Goal: Task Accomplishment & Management: Manage account settings

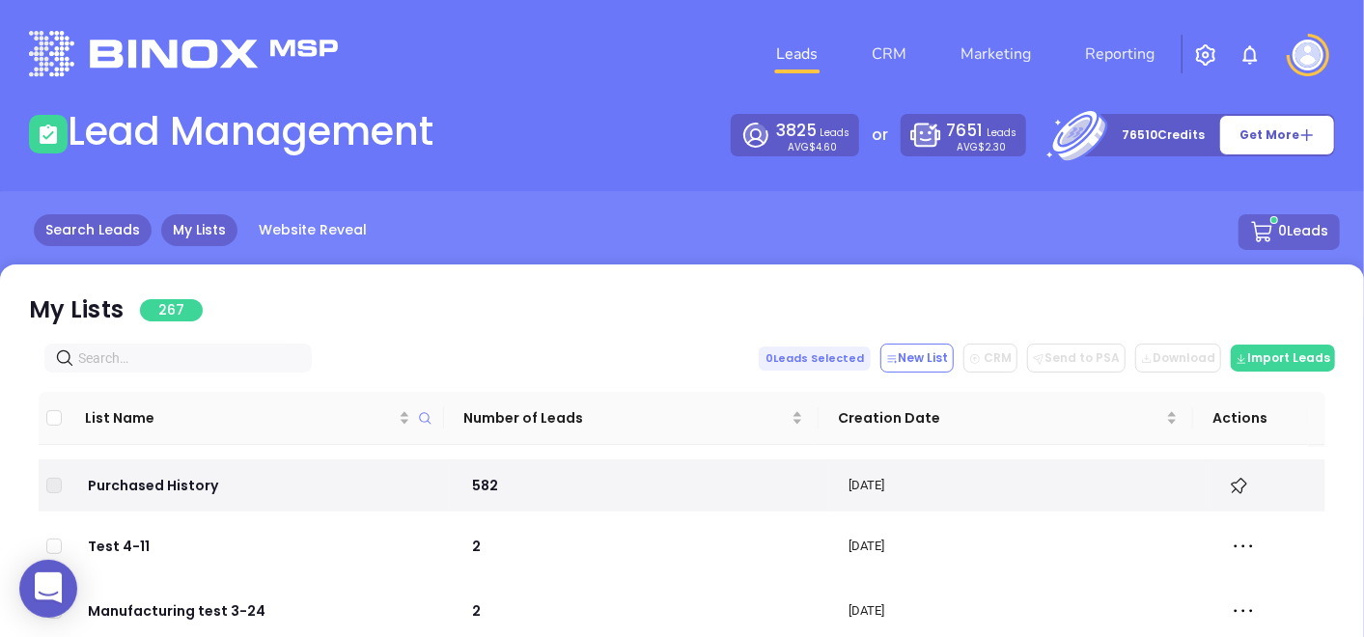
click at [116, 219] on link "Search Leads" at bounding box center [93, 230] width 118 height 32
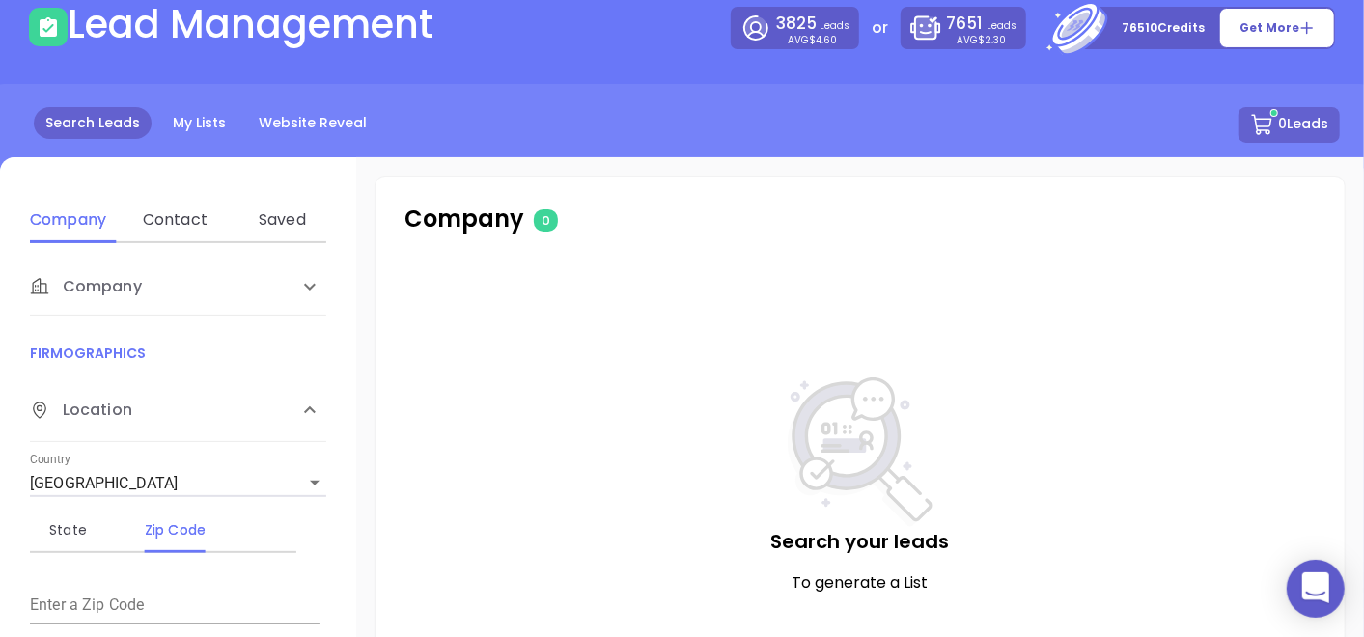
scroll to position [107, 0]
click at [207, 226] on div "Contact" at bounding box center [175, 220] width 76 height 23
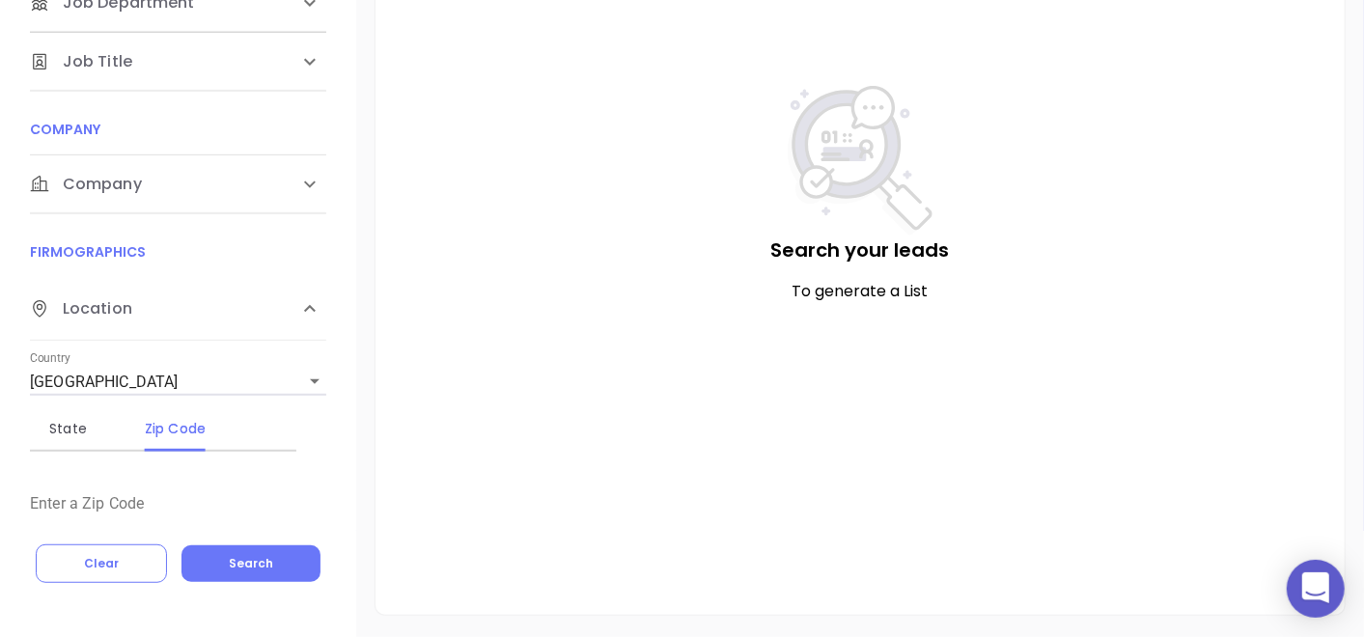
scroll to position [66, 0]
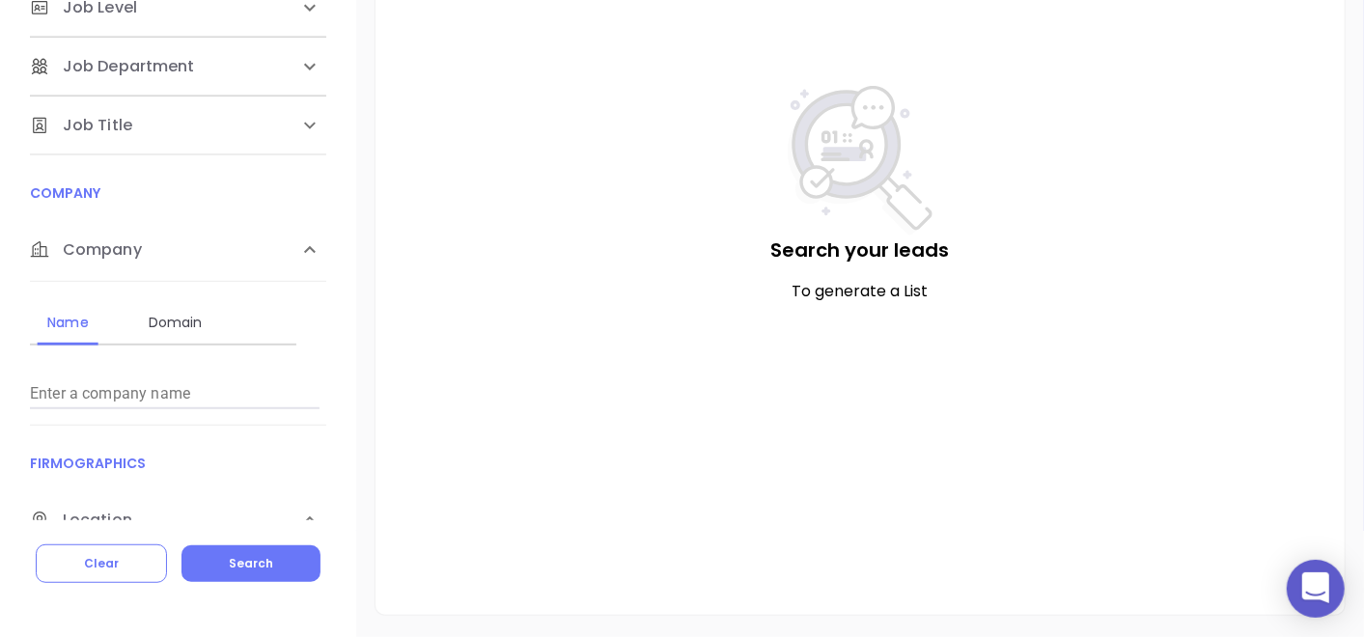
click at [214, 335] on div "Name Domain" at bounding box center [163, 322] width 267 height 46
drag, startPoint x: 214, startPoint y: 335, endPoint x: 197, endPoint y: 337, distance: 17.5
click at [214, 350] on div "Name Domain Enter a company name" at bounding box center [178, 350] width 296 height 120
click at [164, 300] on div "Domain" at bounding box center [175, 322] width 76 height 46
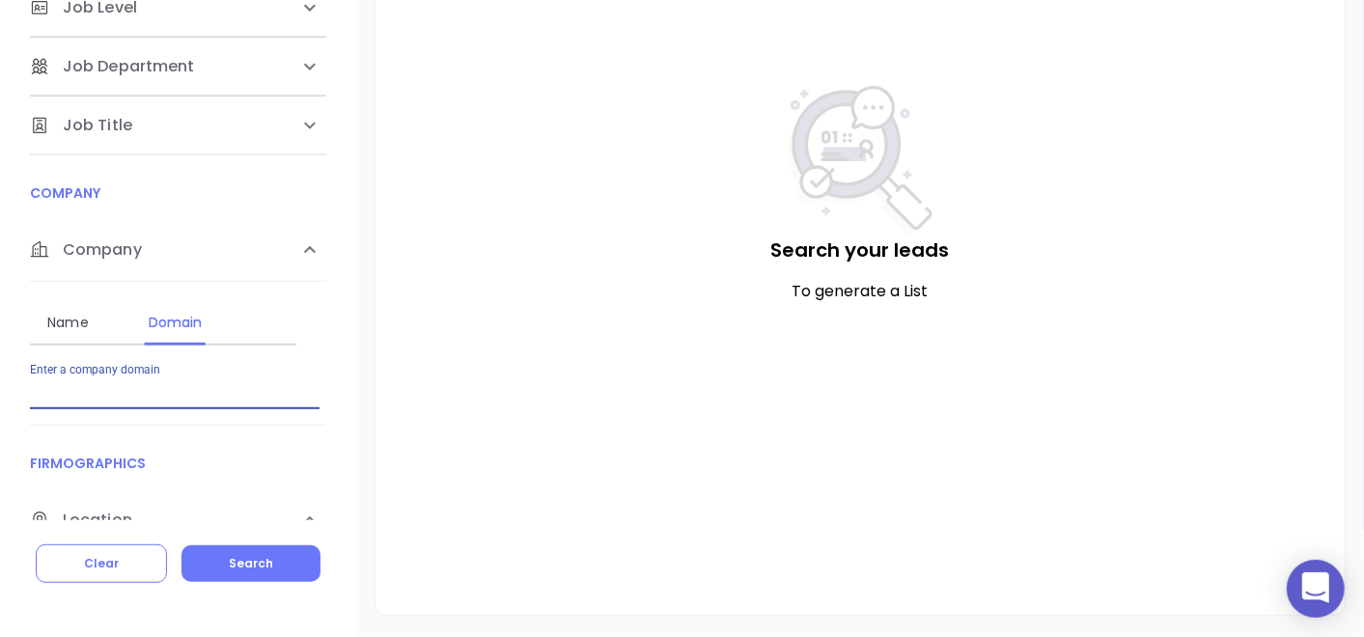
click at [225, 405] on input "Enter a company name" at bounding box center [175, 394] width 290 height 31
paste input "[DOMAIN_NAME]"
type input "[DOMAIN_NAME]"
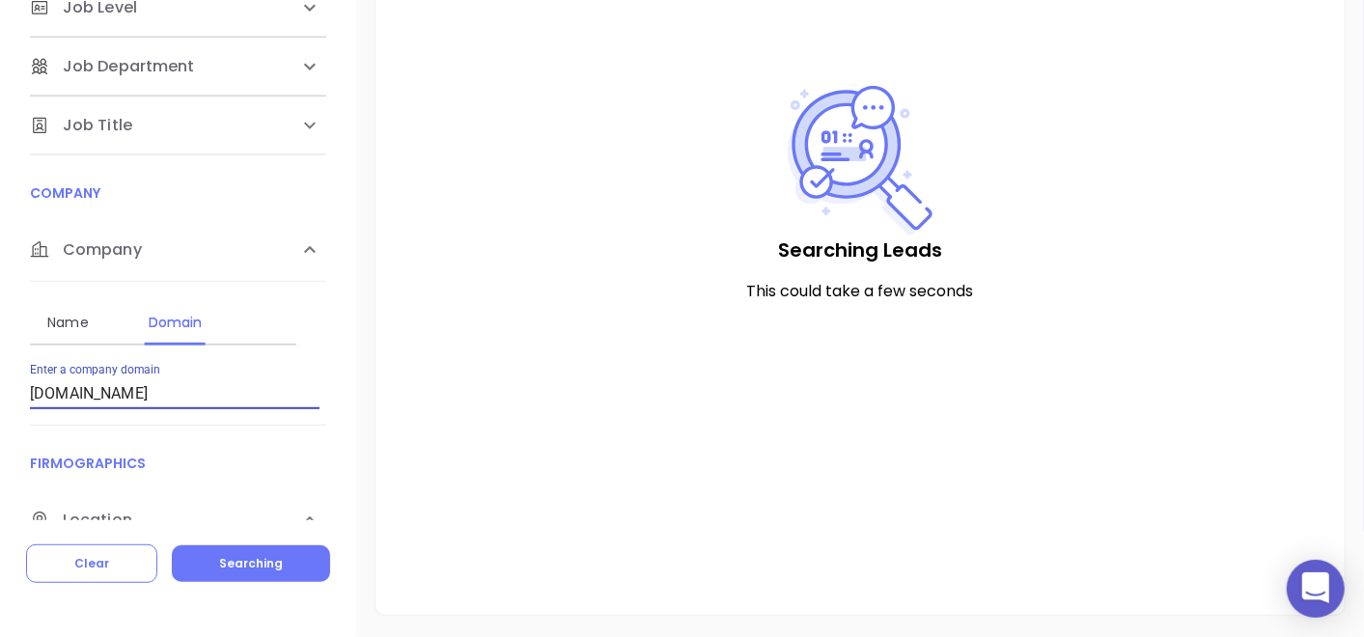
checkbox input "true"
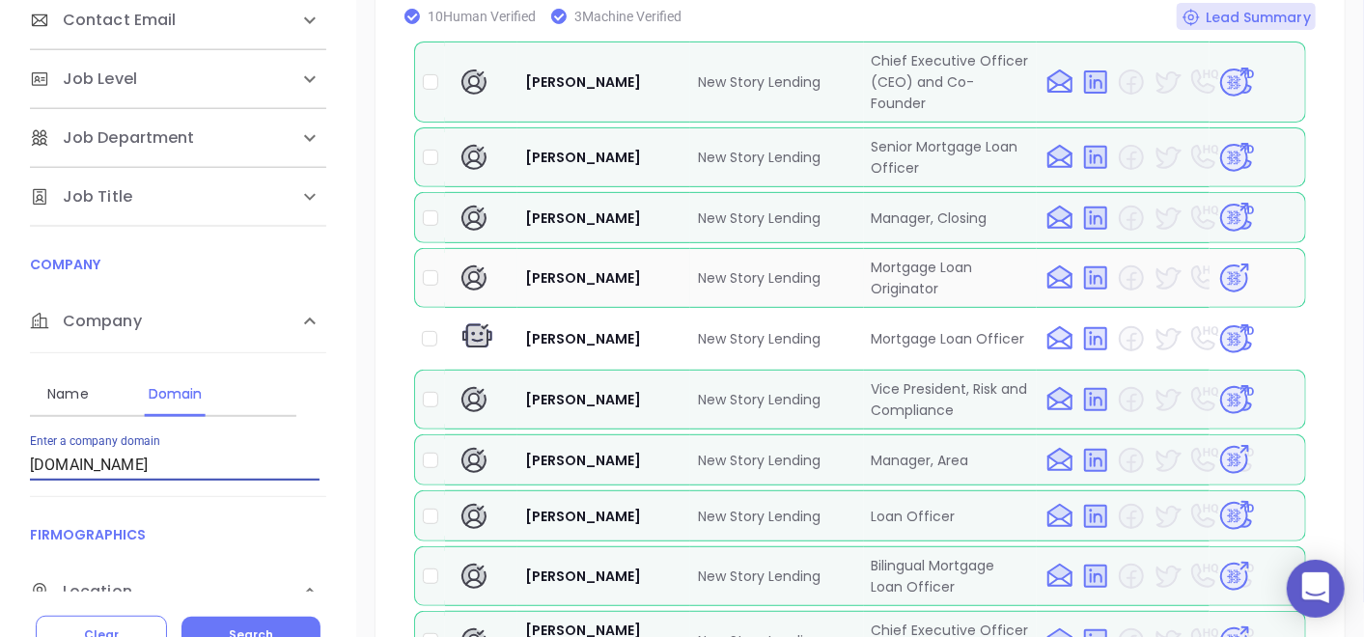
scroll to position [488, 0]
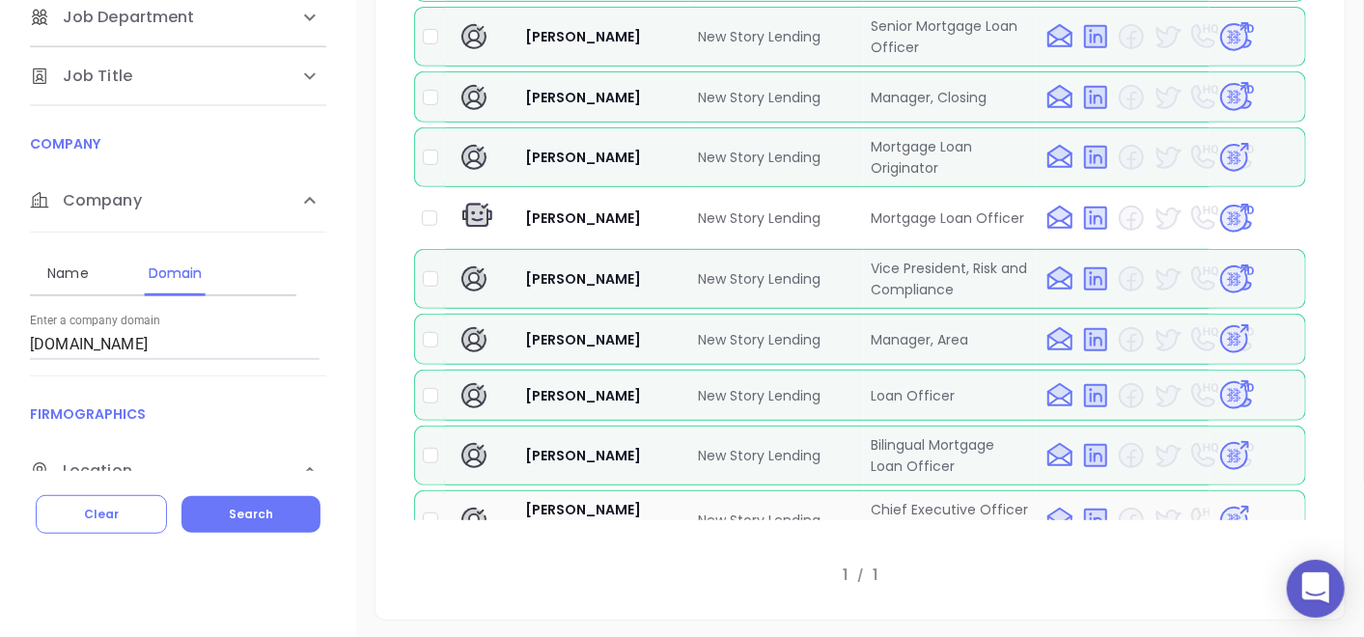
click at [1226, 504] on img at bounding box center [1235, 521] width 34 height 34
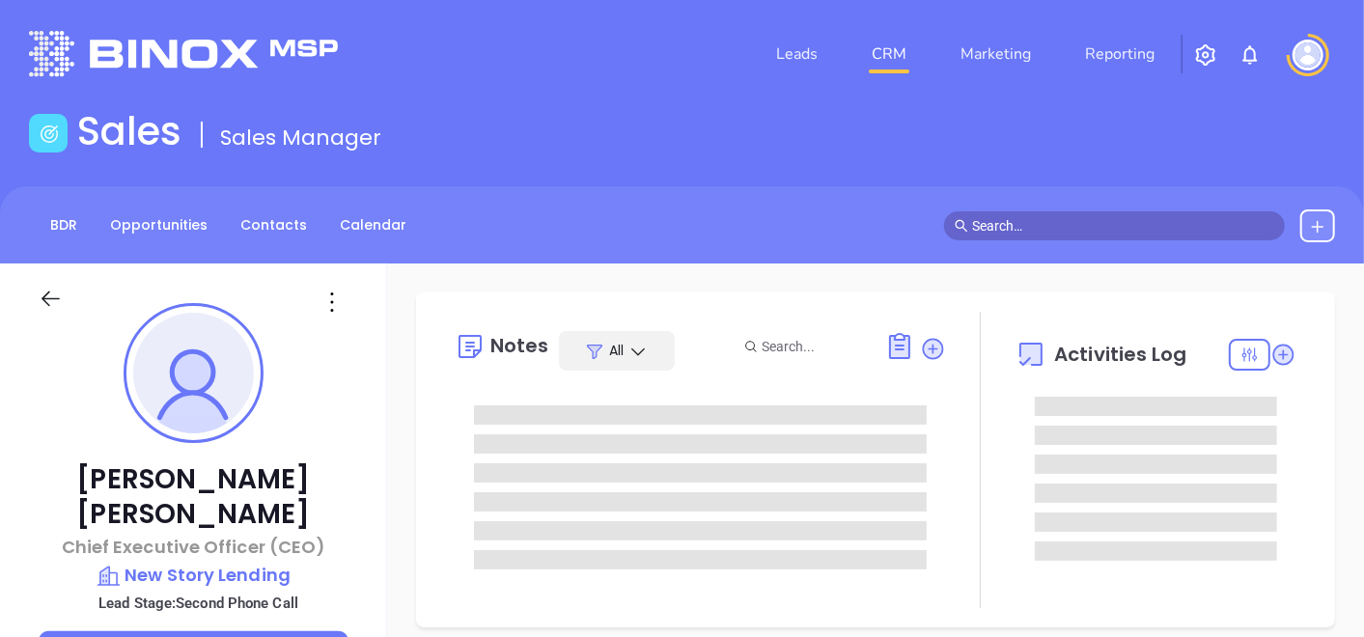
type input "08/23/2025"
type input "Gissela Vargas"
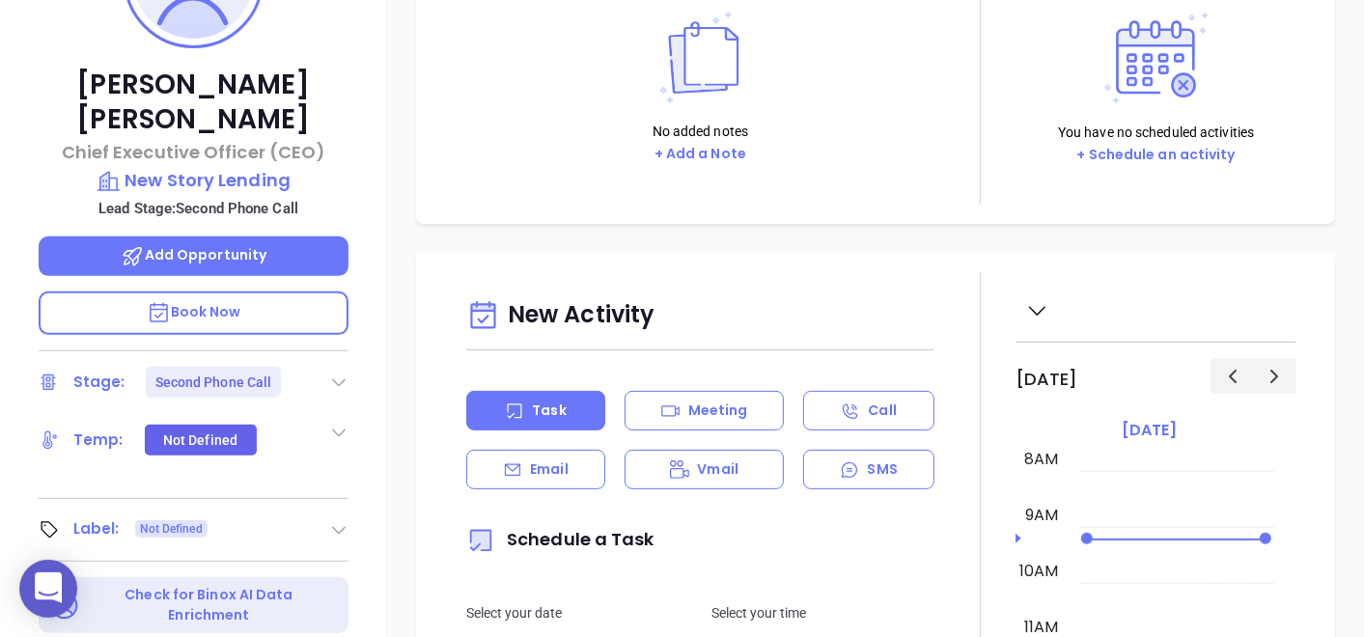
scroll to position [429, 0]
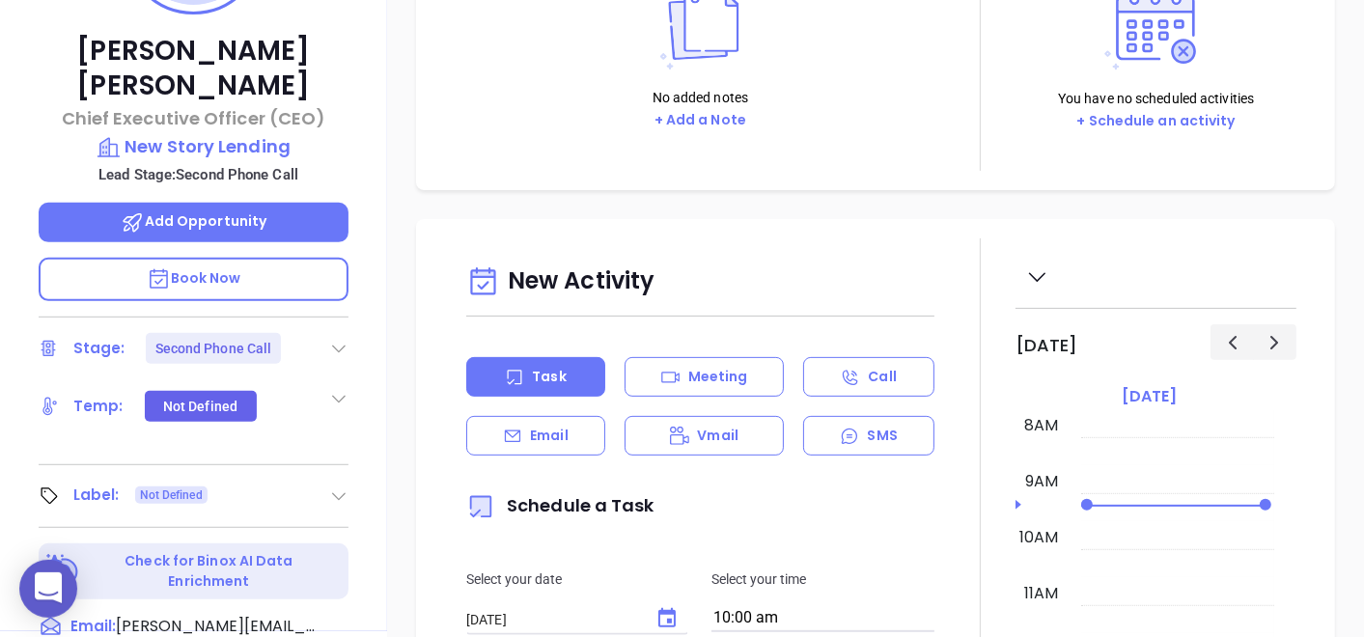
click at [323, 333] on div "Stage: Second Phone Call" at bounding box center [194, 348] width 310 height 31
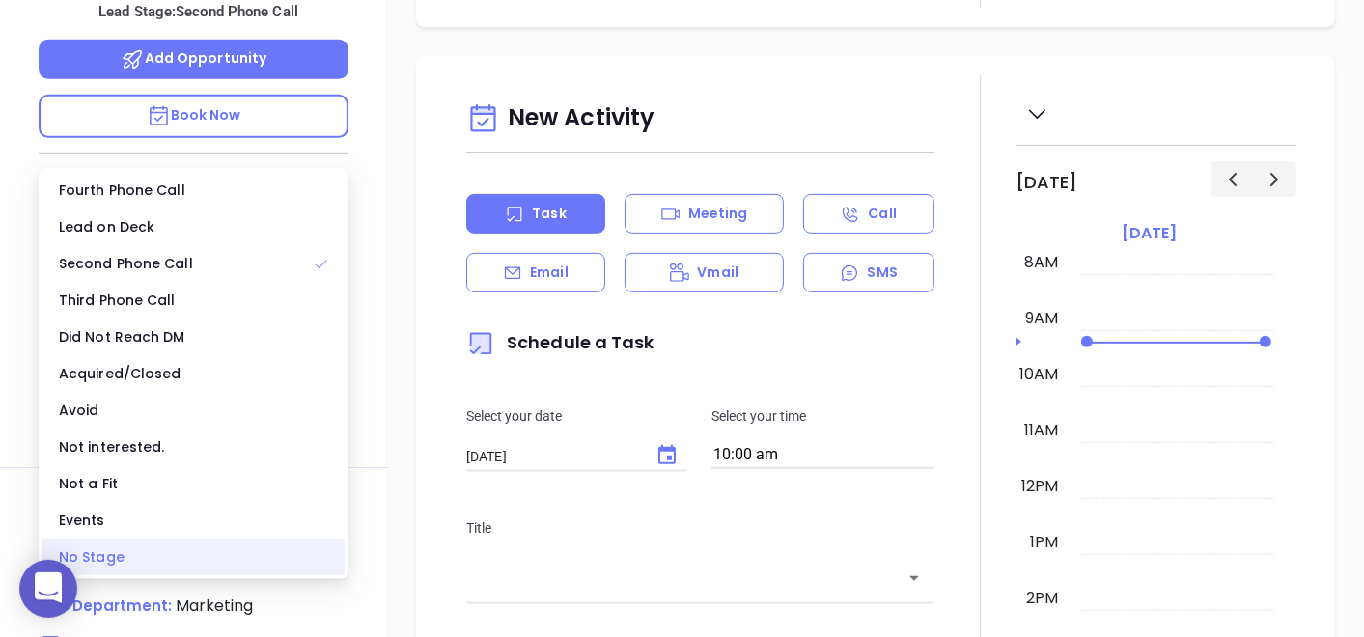
scroll to position [750, 0]
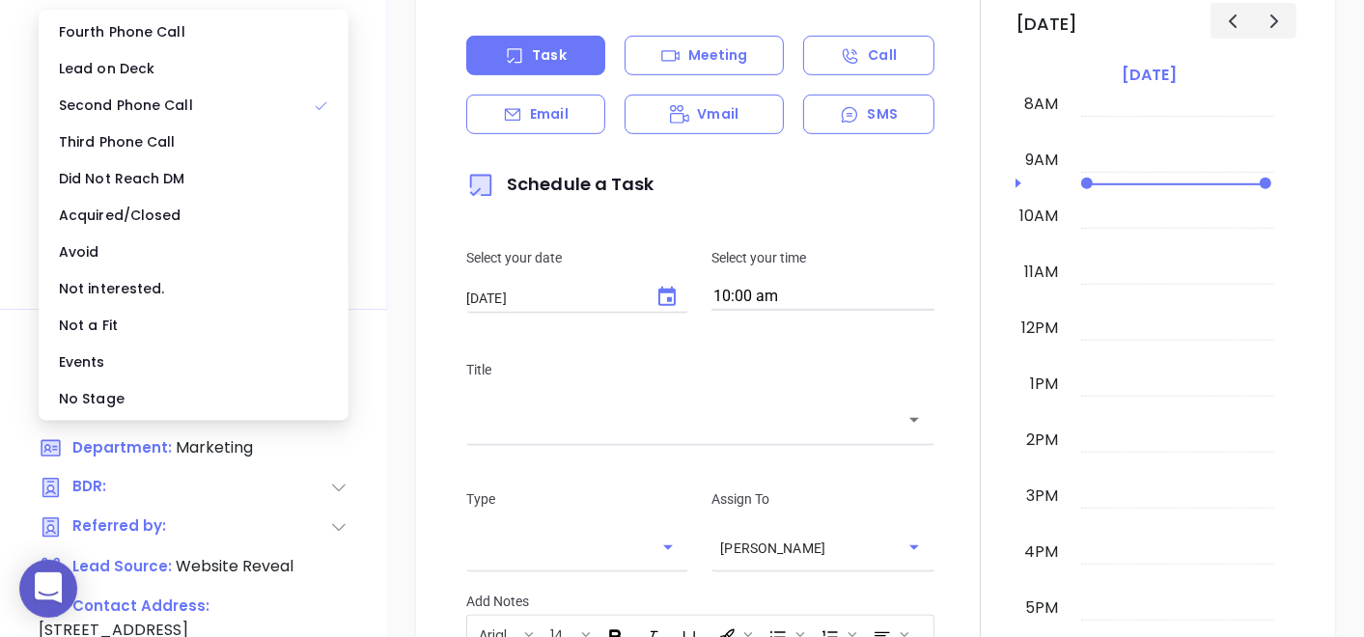
click at [175, 403] on div "No Stage" at bounding box center [193, 398] width 302 height 37
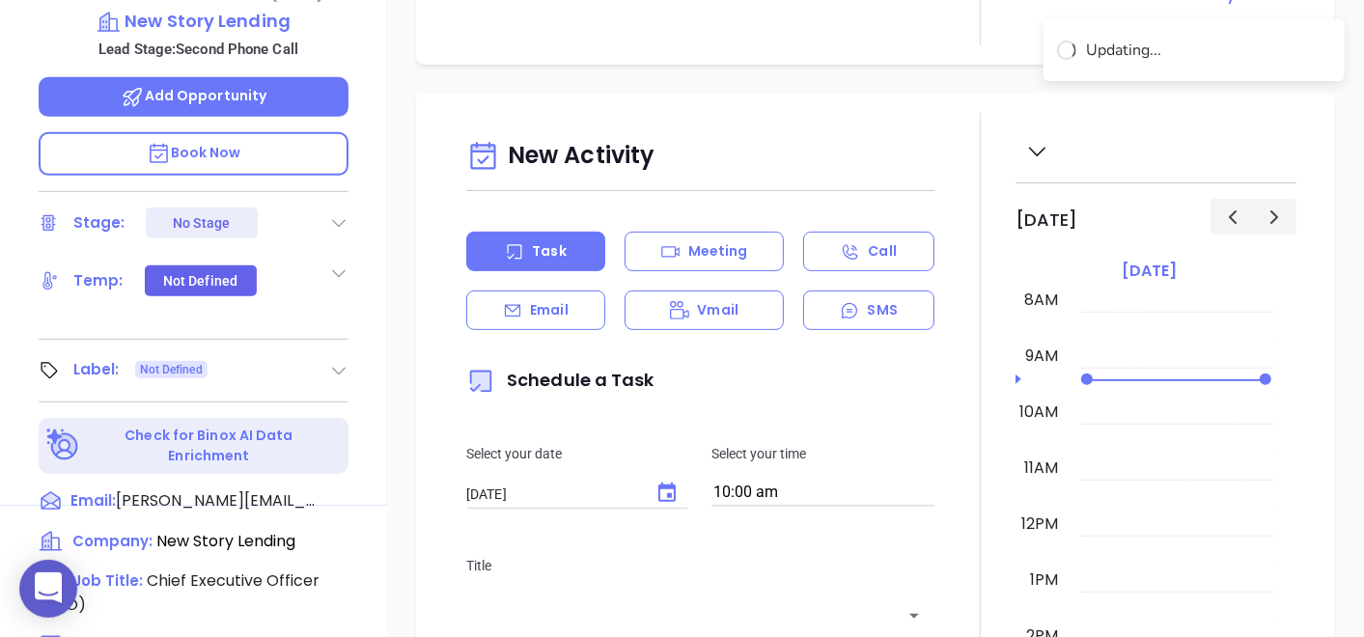
scroll to position [322, 0]
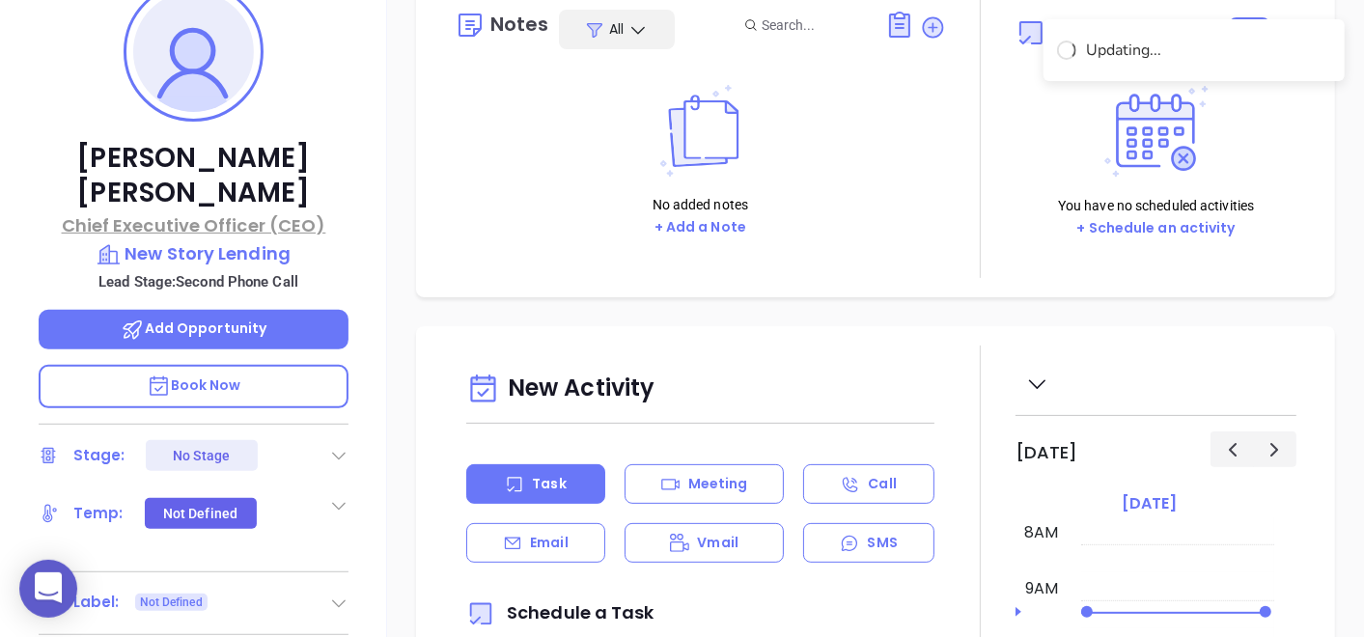
click at [248, 212] on p "Chief Executive Officer (CEO)" at bounding box center [194, 225] width 310 height 26
click at [266, 240] on p "New Story Lending" at bounding box center [194, 253] width 310 height 27
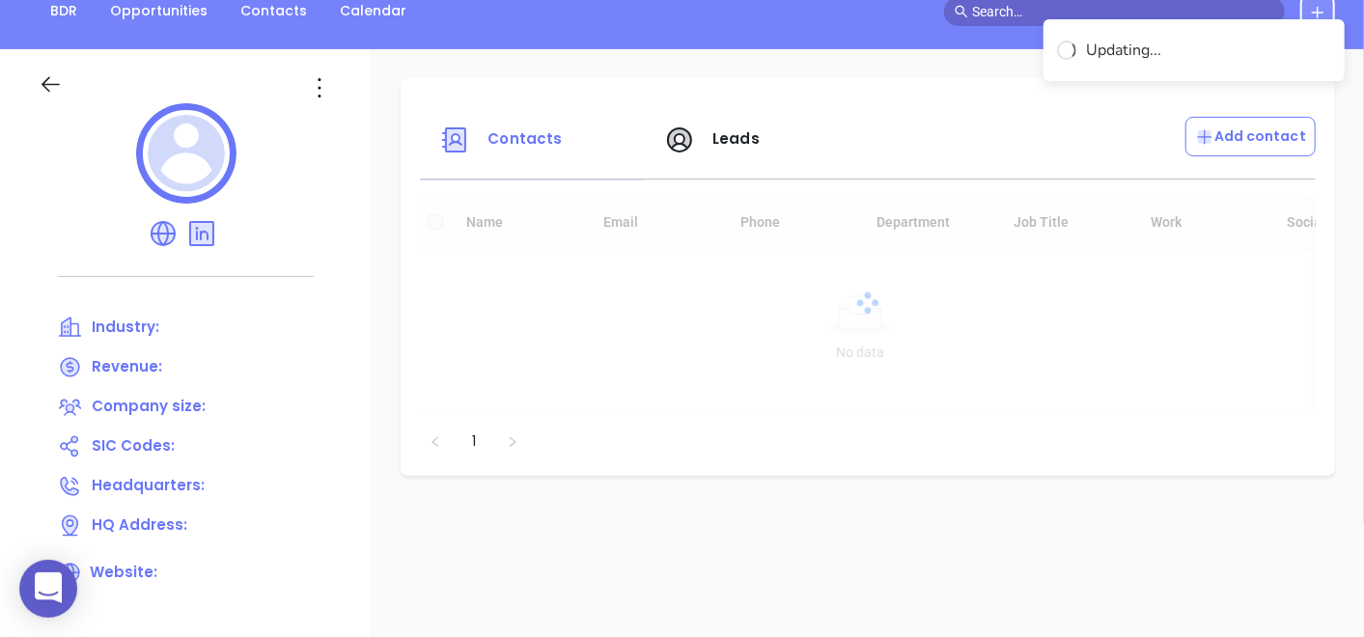
scroll to position [107, 0]
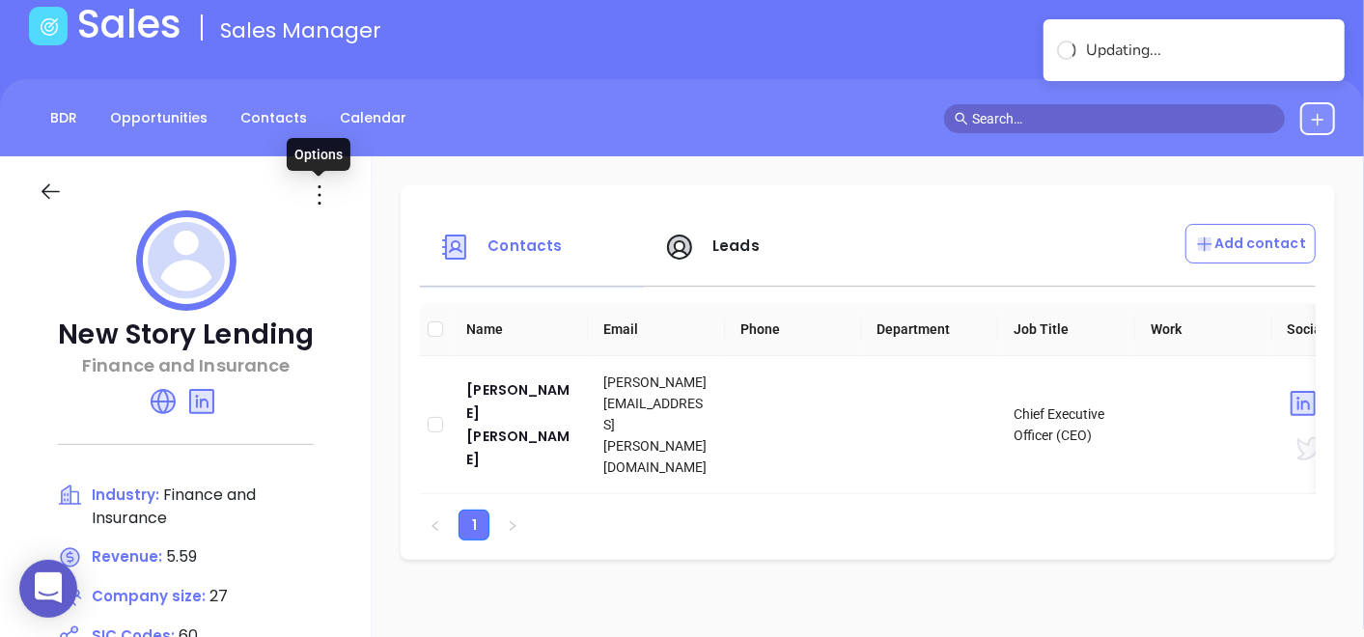
click at [328, 182] on icon at bounding box center [319, 195] width 31 height 31
click at [364, 230] on div "Edit" at bounding box center [407, 232] width 175 height 21
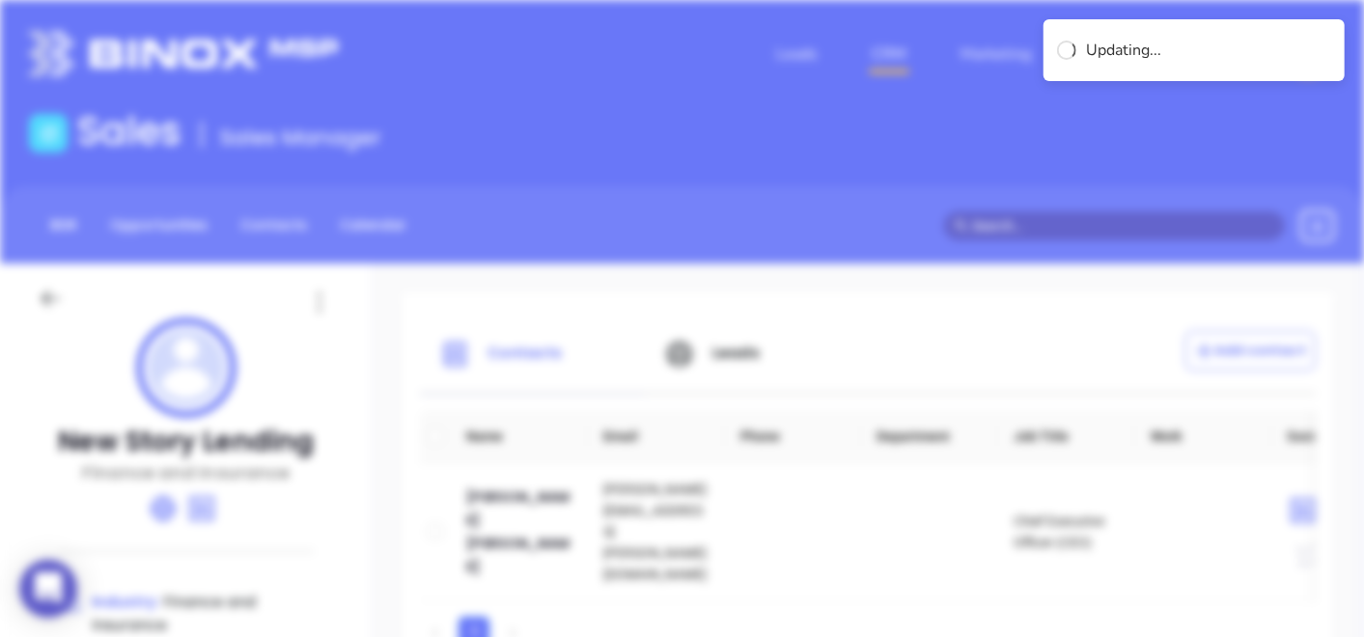
scroll to position [0, 0]
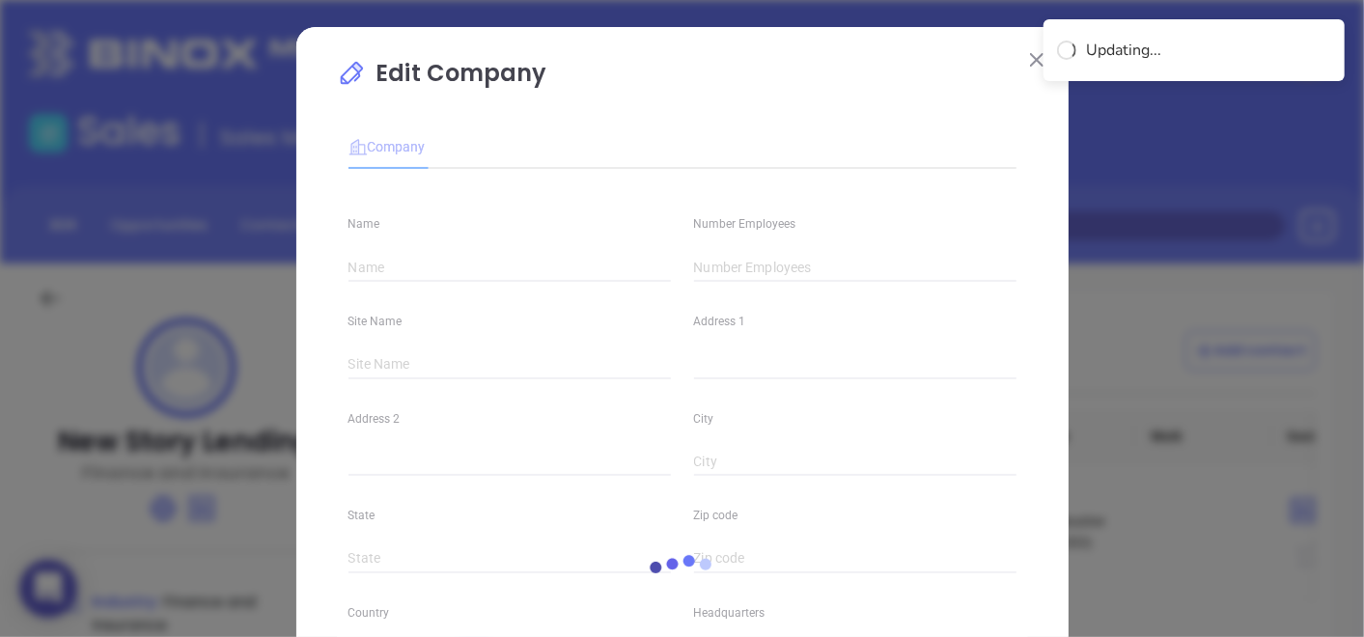
type input "New Story Lending"
type input "27"
type input "Finance and Insurance"
type input "60"
type input "[DOMAIN_NAME]"
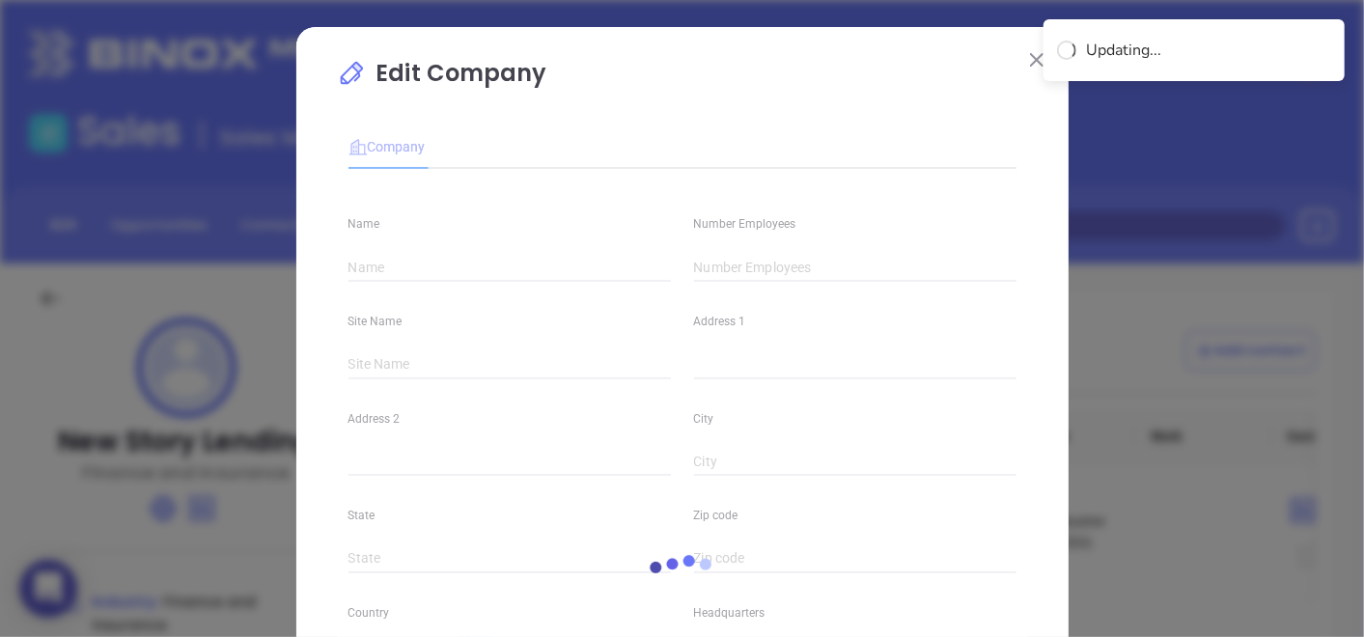
type input "Finance and Insurance"
type input "linkedin.com/company/new-story-lending"
type input "5.59"
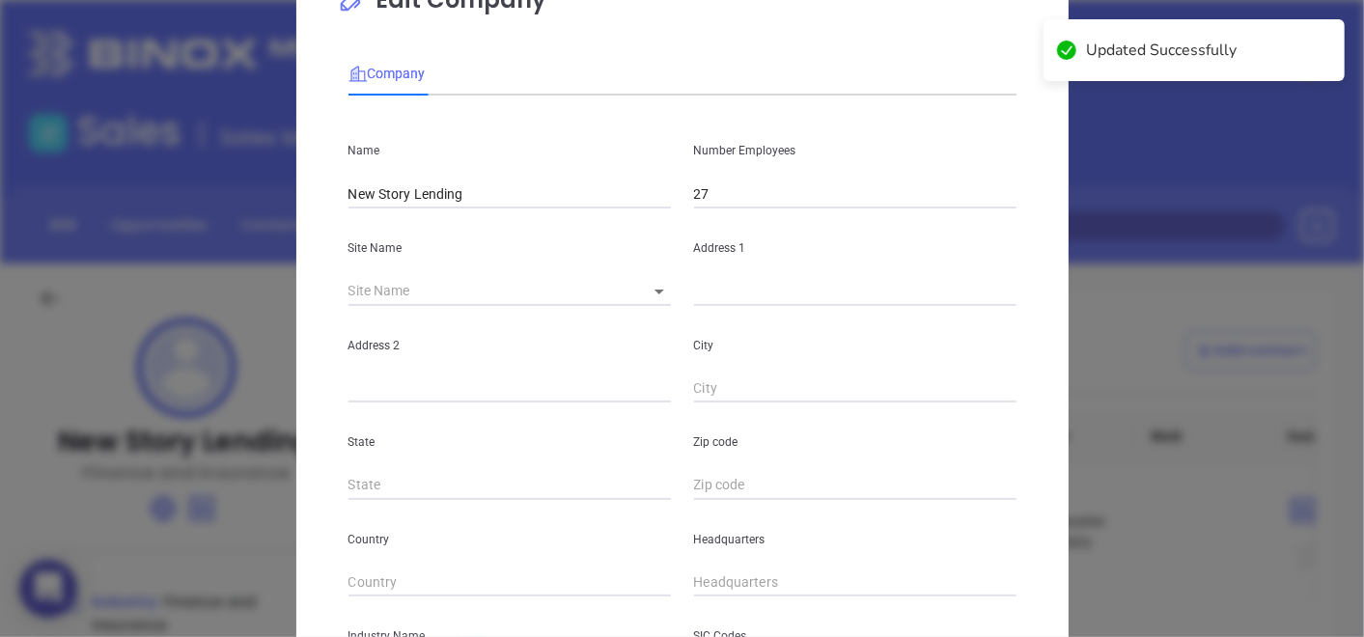
scroll to position [107, 0]
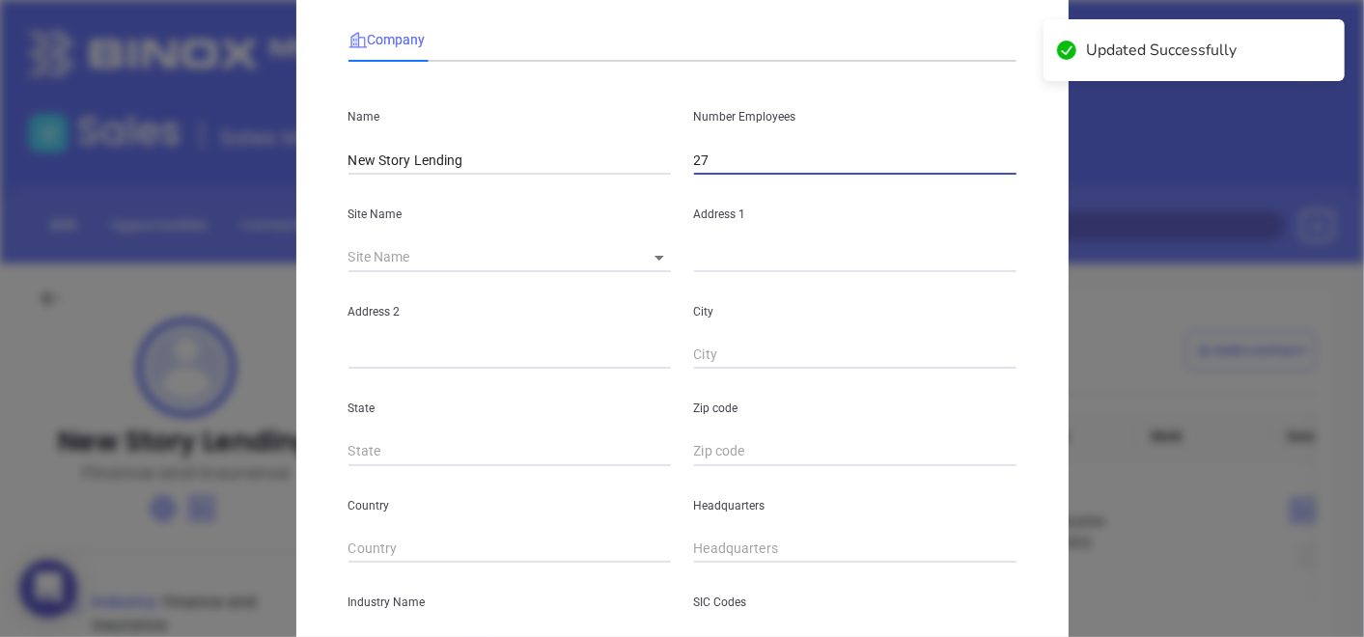
click at [703, 155] on input "27" at bounding box center [855, 160] width 323 height 29
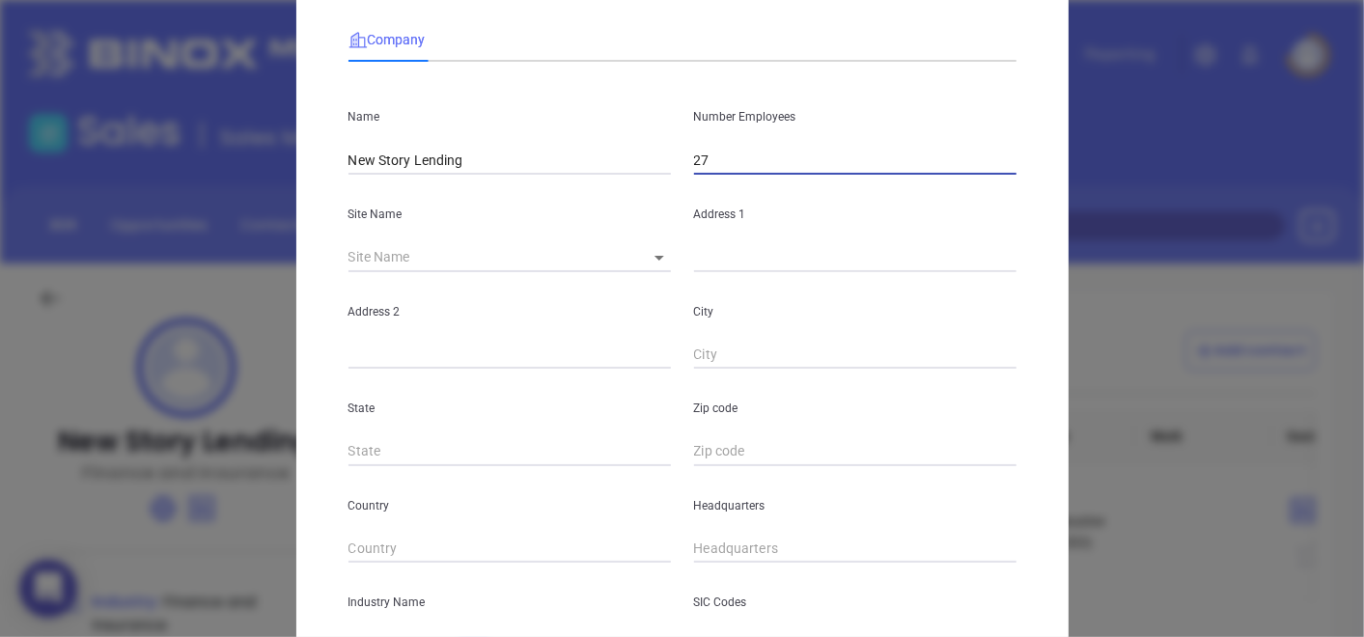
click at [654, 249] on body "0 Leads CRM Marketing Reporting Financial Leads Leads Sales Sales Manager BDR O…" at bounding box center [682, 318] width 1364 height 637
click at [656, 255] on li "Falls Church" at bounding box center [714, 258] width 180 height 35
type input "Falls Church"
type input "[STREET_ADDRESS]"
type input "Falls Church"
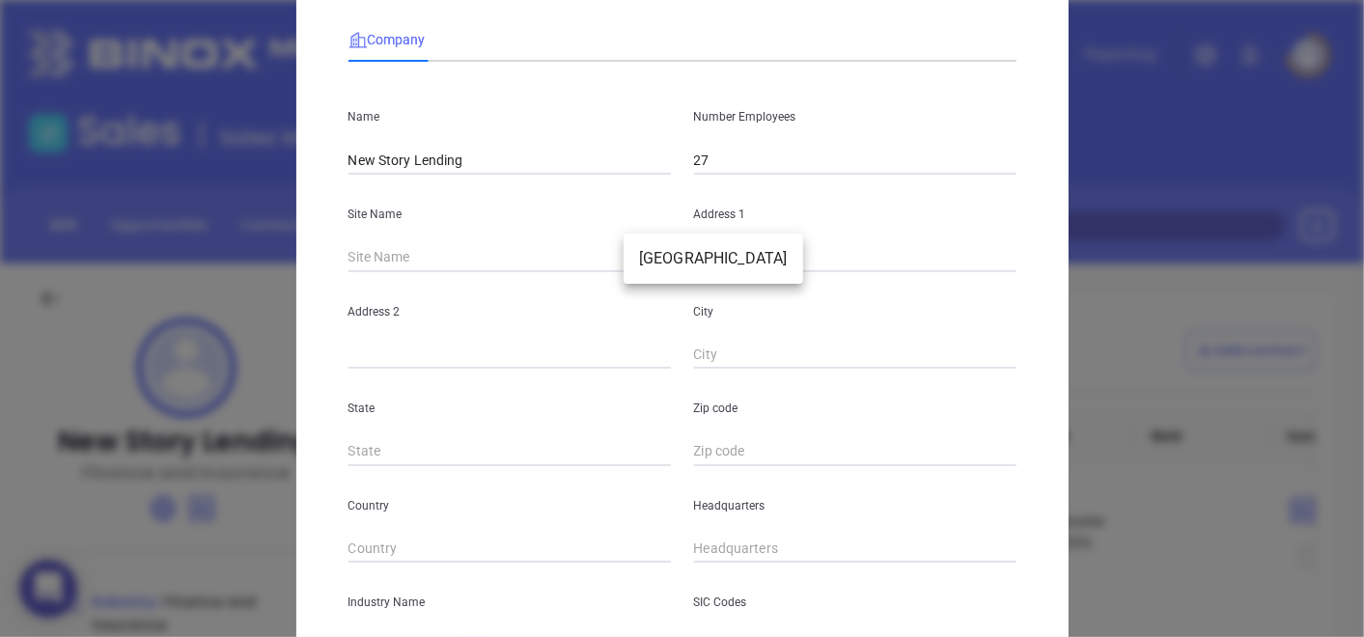
type input "VA"
type input "22043"
type input "US"
type input "125485"
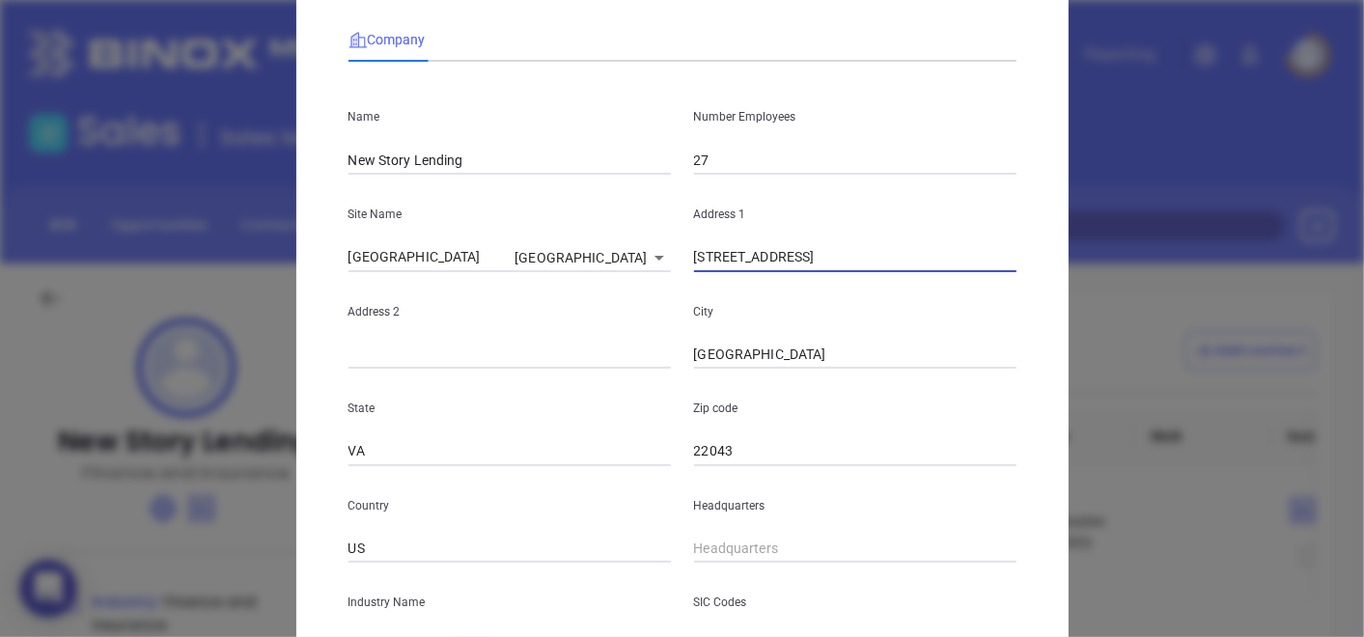
drag, startPoint x: 881, startPoint y: 256, endPoint x: 655, endPoint y: 315, distance: 233.5
click at [655, 315] on div "Name New Story Lending Number Employees 27 Site Name Falls Church Falls Church …" at bounding box center [683, 465] width 668 height 777
paste input "8 Accountants Cir. Seneca, SC 29678"
drag, startPoint x: 877, startPoint y: 251, endPoint x: 907, endPoint y: 262, distance: 31.8
click at [907, 262] on input "8 Accountants Cir. Seneca, SC 29678" at bounding box center [855, 257] width 323 height 29
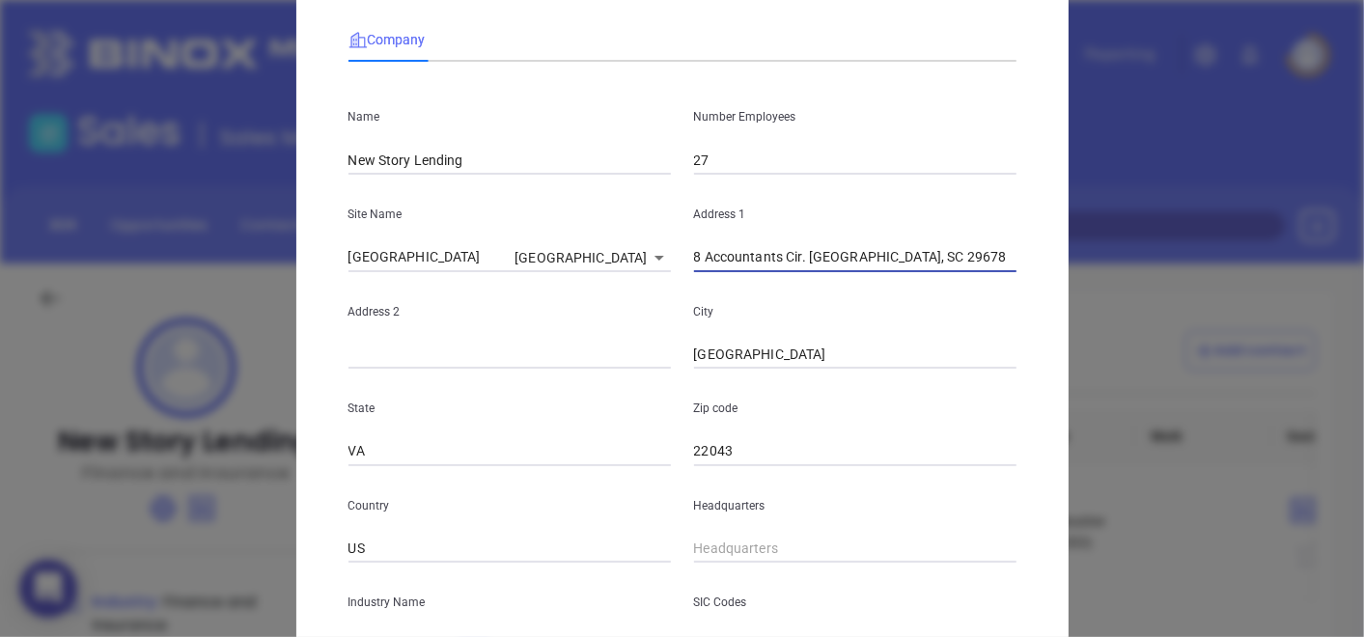
drag, startPoint x: 873, startPoint y: 256, endPoint x: 922, endPoint y: 265, distance: 50.0
click at [921, 265] on input "8 Accountants Cir. Seneca, SC 29678" at bounding box center [855, 257] width 323 height 29
type input "8 Accountants Cir. Seneca, SC 29678"
drag, startPoint x: 747, startPoint y: 452, endPoint x: 669, endPoint y: 473, distance: 81.1
click at [669, 471] on div "Name New Story Lending Number Employees 27 Site Name Falls Church Falls Church …" at bounding box center [683, 465] width 668 height 777
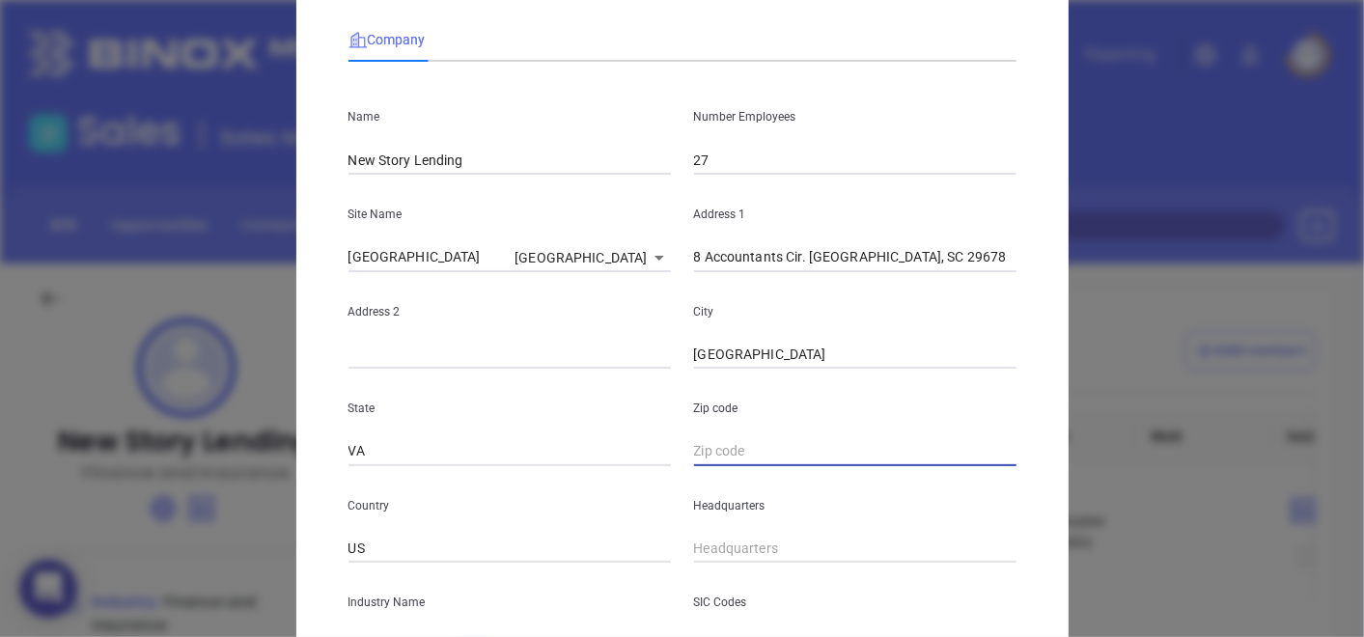
paste input "29678"
type input "29678"
click at [427, 425] on div "State VA" at bounding box center [510, 418] width 346 height 98
click at [419, 445] on input "VA" at bounding box center [510, 451] width 323 height 29
type input "V"
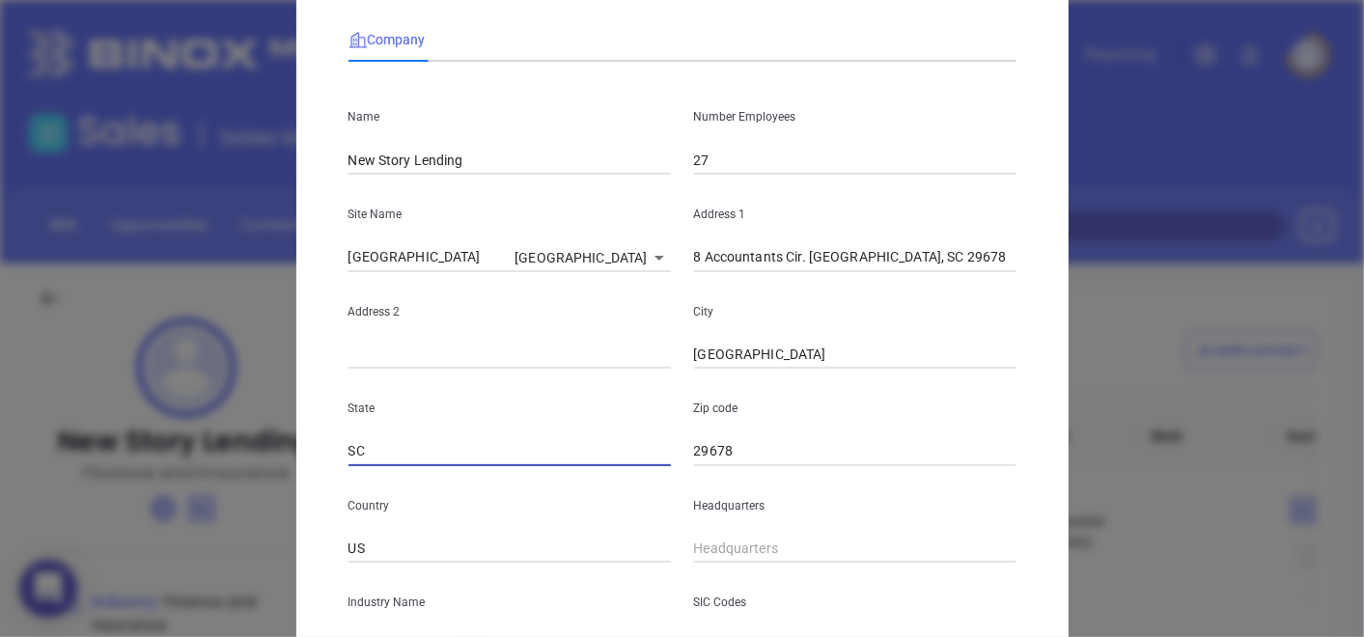
type input "SC"
drag, startPoint x: 802, startPoint y: 265, endPoint x: 847, endPoint y: 287, distance: 49.7
click at [847, 287] on div "Name New Story Lending Number Employees 27 Site Name Falls Church Falls Church …" at bounding box center [683, 465] width 668 height 777
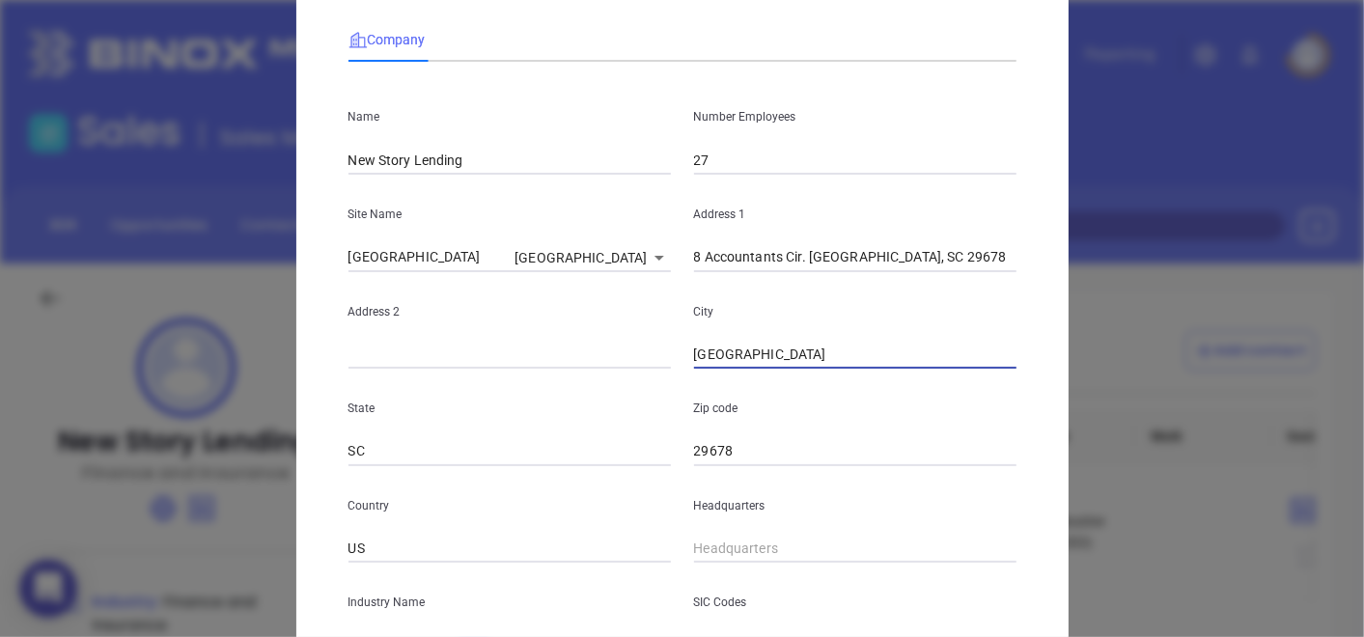
drag, startPoint x: 777, startPoint y: 351, endPoint x: 648, endPoint y: 367, distance: 130.4
click at [652, 364] on div "Address 2 City Falls Church" at bounding box center [682, 321] width 691 height 98
paste input "Seneca"
type input "Seneca"
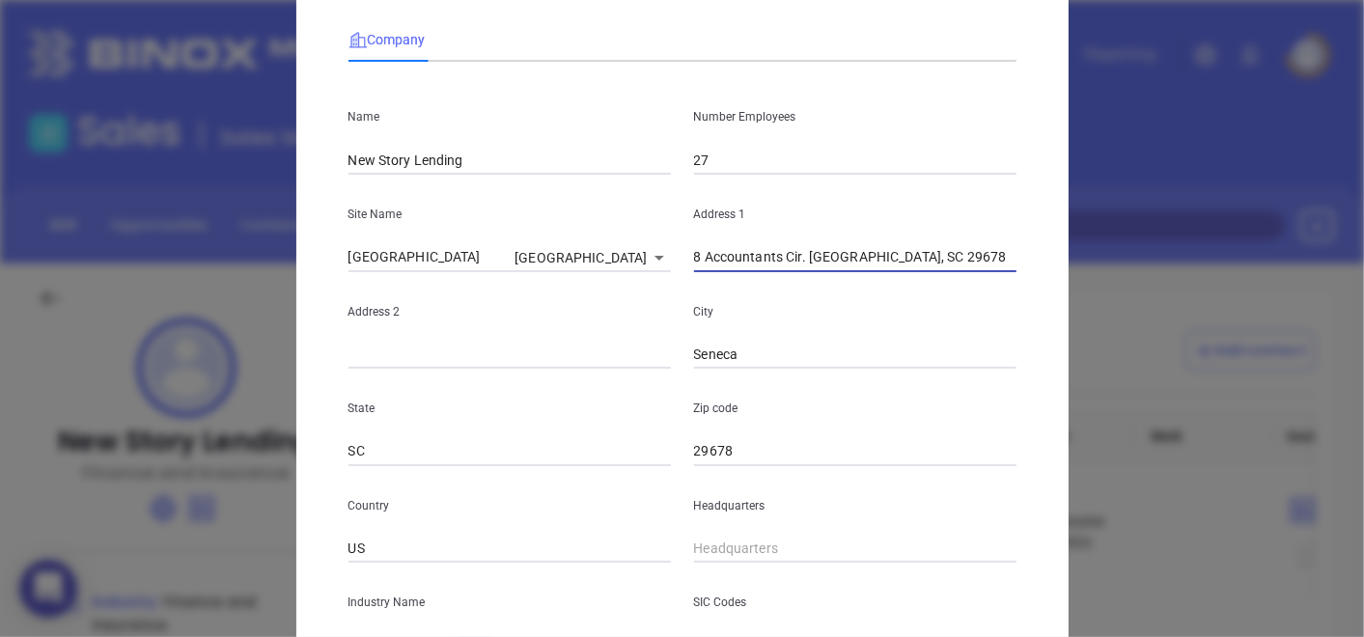
drag, startPoint x: 800, startPoint y: 260, endPoint x: 939, endPoint y: 295, distance: 143.3
click at [939, 295] on div "Name New Story Lending Number Employees 27 Site Name Falls Church Falls Church …" at bounding box center [683, 465] width 668 height 777
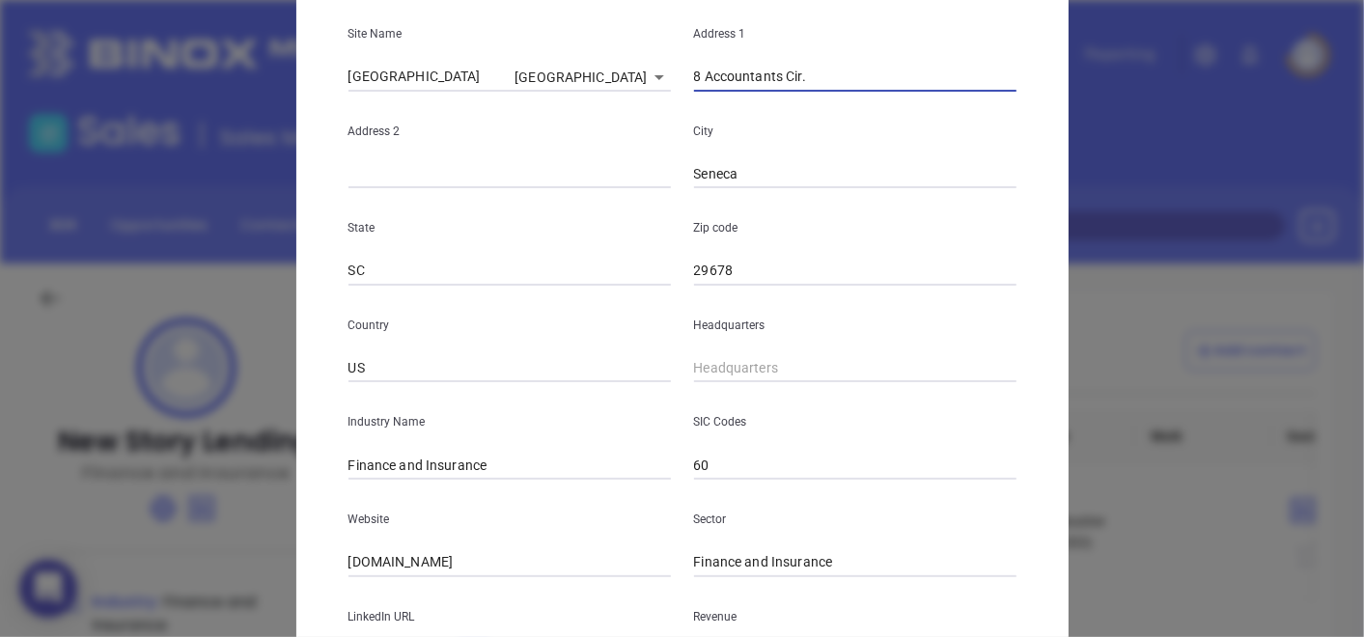
scroll to position [322, 0]
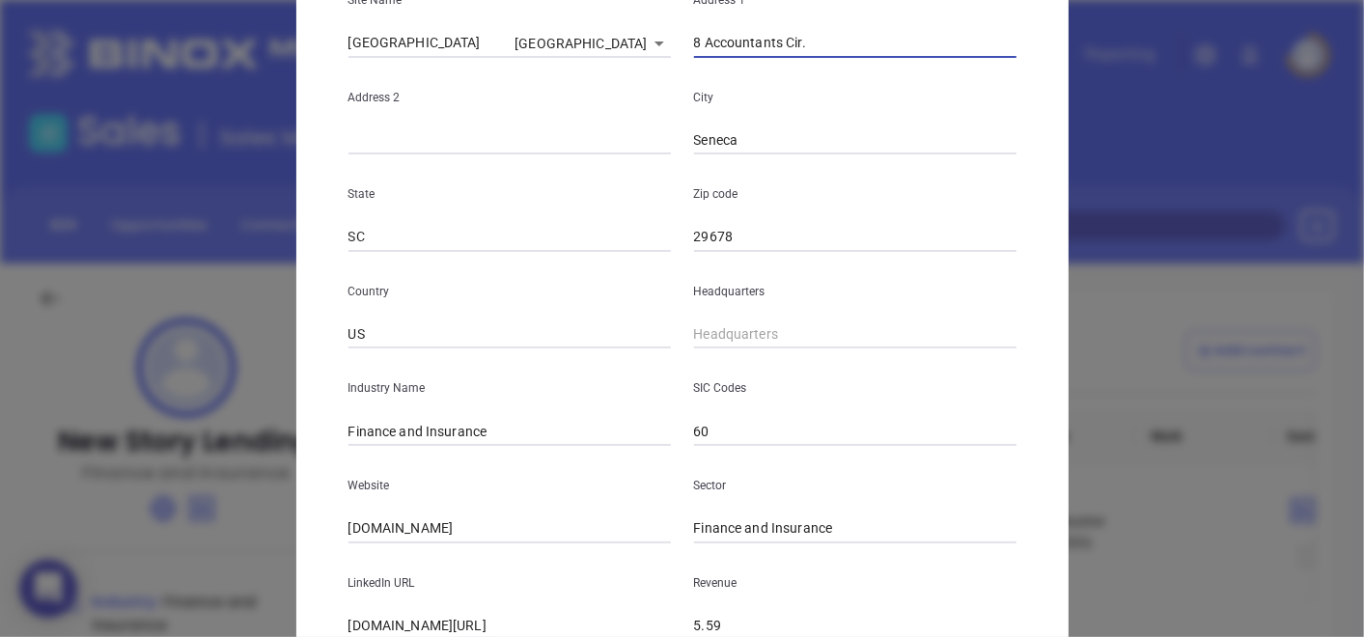
type input "8 Accountants Cir."
type input "( ) -"
click at [757, 321] on input "( ) -" at bounding box center [855, 335] width 323 height 29
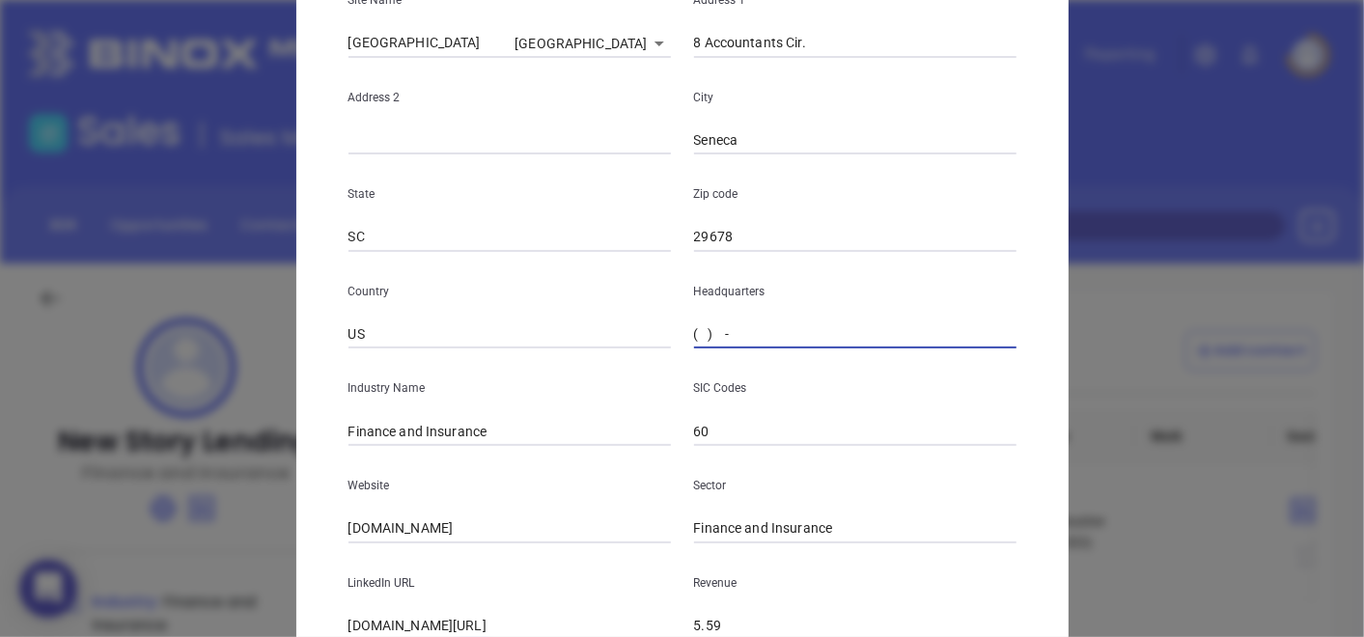
paste input "866) 497-7005"
type input "(866) 497-7005"
drag, startPoint x: 535, startPoint y: 440, endPoint x: 314, endPoint y: 436, distance: 221.2
click at [314, 436] on div "Edit Company Company Name New Story Lending Number Employees 27 Site Name Falls…" at bounding box center [682, 232] width 773 height 1054
type input "Mortgage"
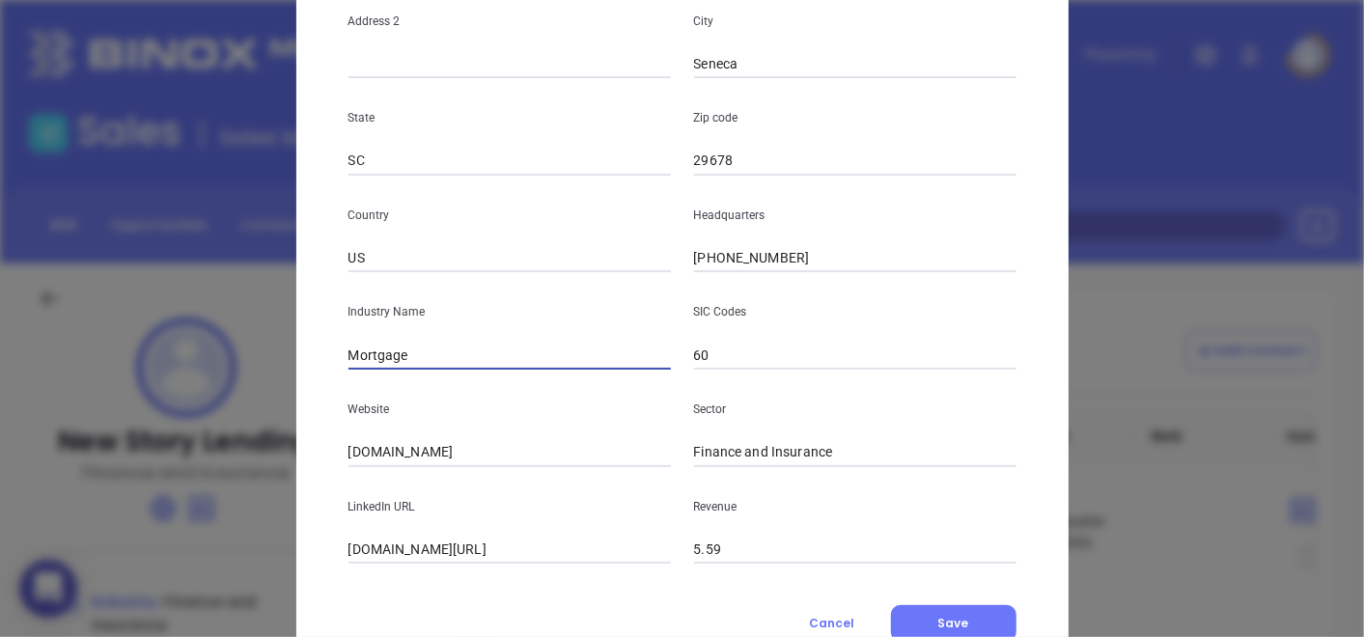
scroll to position [470, 0]
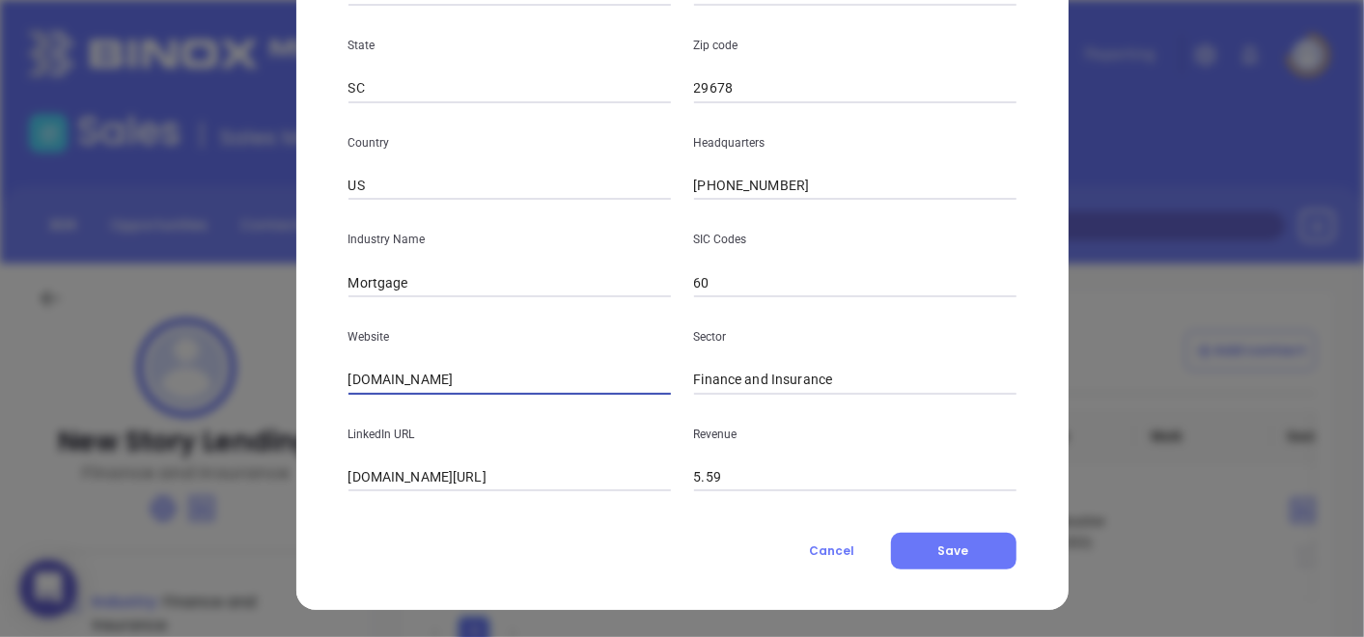
drag, startPoint x: 499, startPoint y: 384, endPoint x: 293, endPoint y: 361, distance: 207.9
click at [296, 361] on div "Edit Company Company Name New Story Lending Number Employees 27 Site Name Falls…" at bounding box center [682, 84] width 773 height 1054
paste input "https://www.newstorylending.com/"
type input "https://www.newstorylending.com/"
click at [988, 565] on button "Save" at bounding box center [954, 551] width 126 height 37
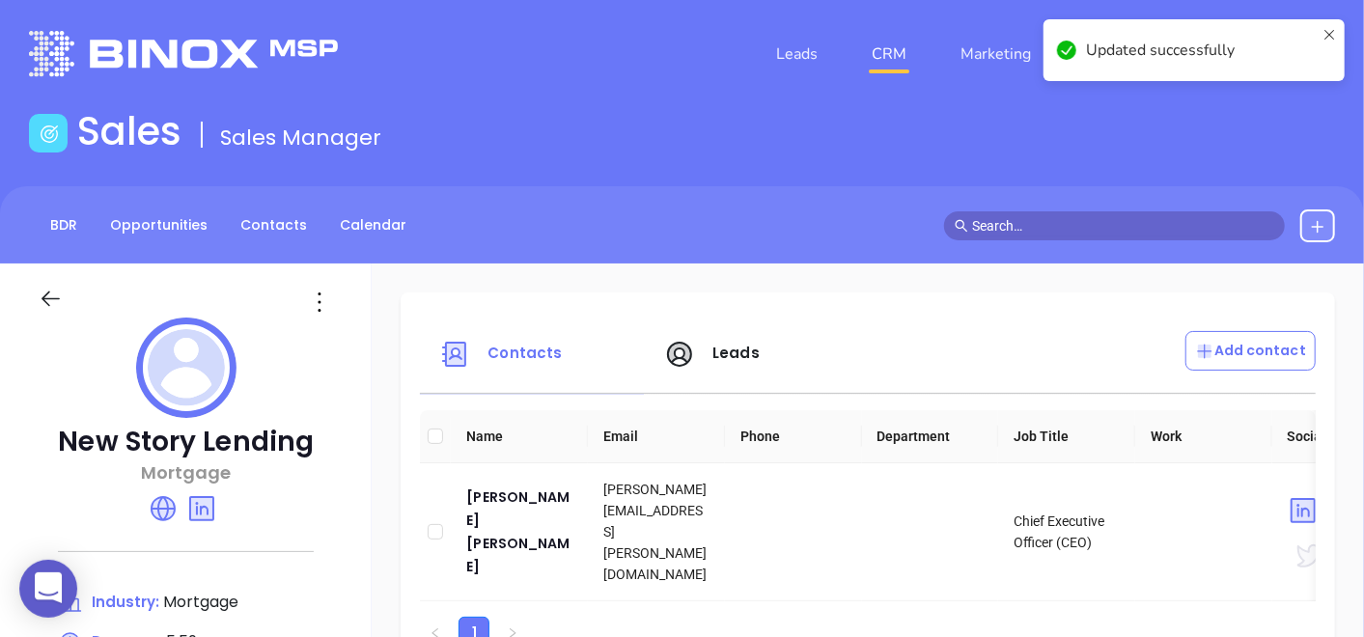
click at [333, 303] on icon at bounding box center [319, 302] width 31 height 31
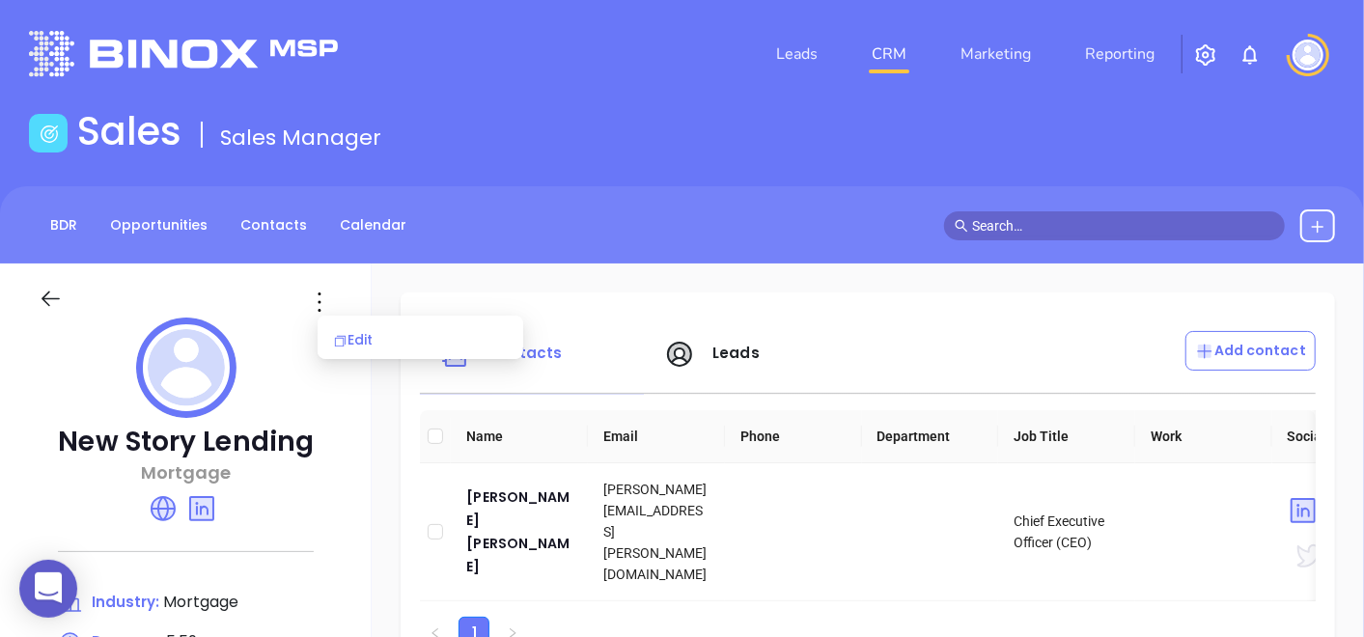
click at [365, 336] on div "Edit" at bounding box center [420, 339] width 175 height 21
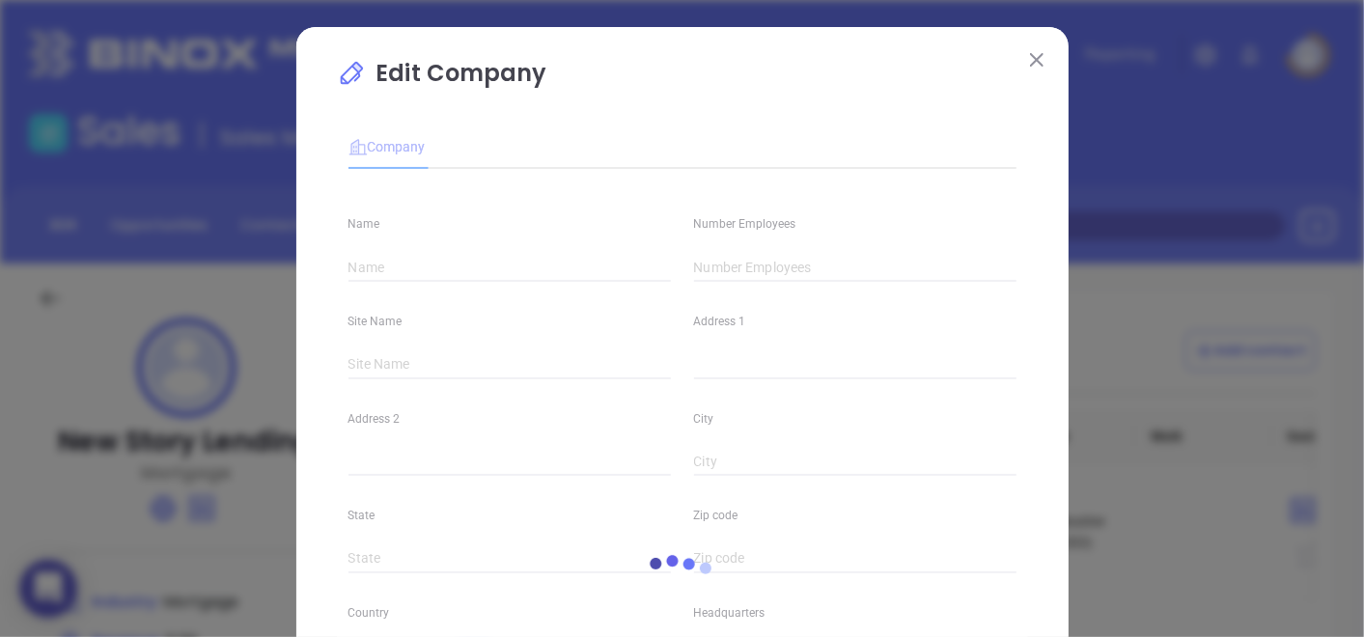
type input "New Story Lending"
type input "27"
type input "(866) 497-7005"
type input "Mortgage"
type input "60"
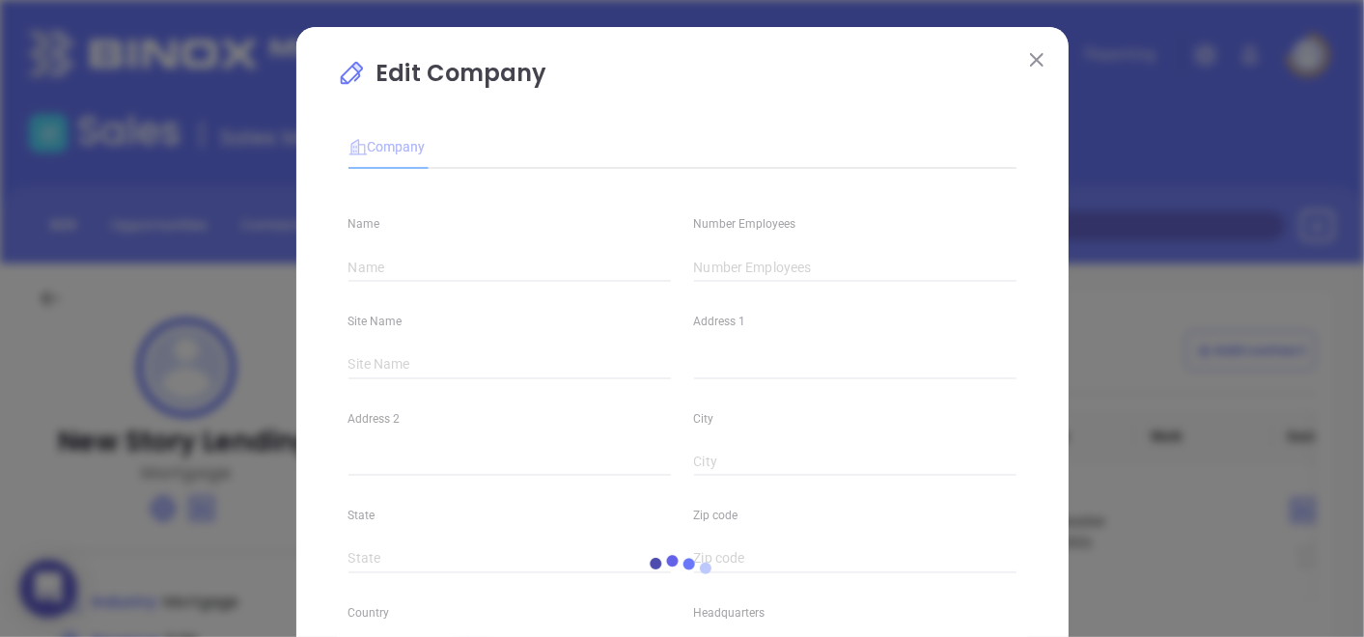
type input "https://www.newstorylending.com/"
type input "Finance and Insurance"
type input "linkedin.com/company/new-story-lending"
type input "5.59"
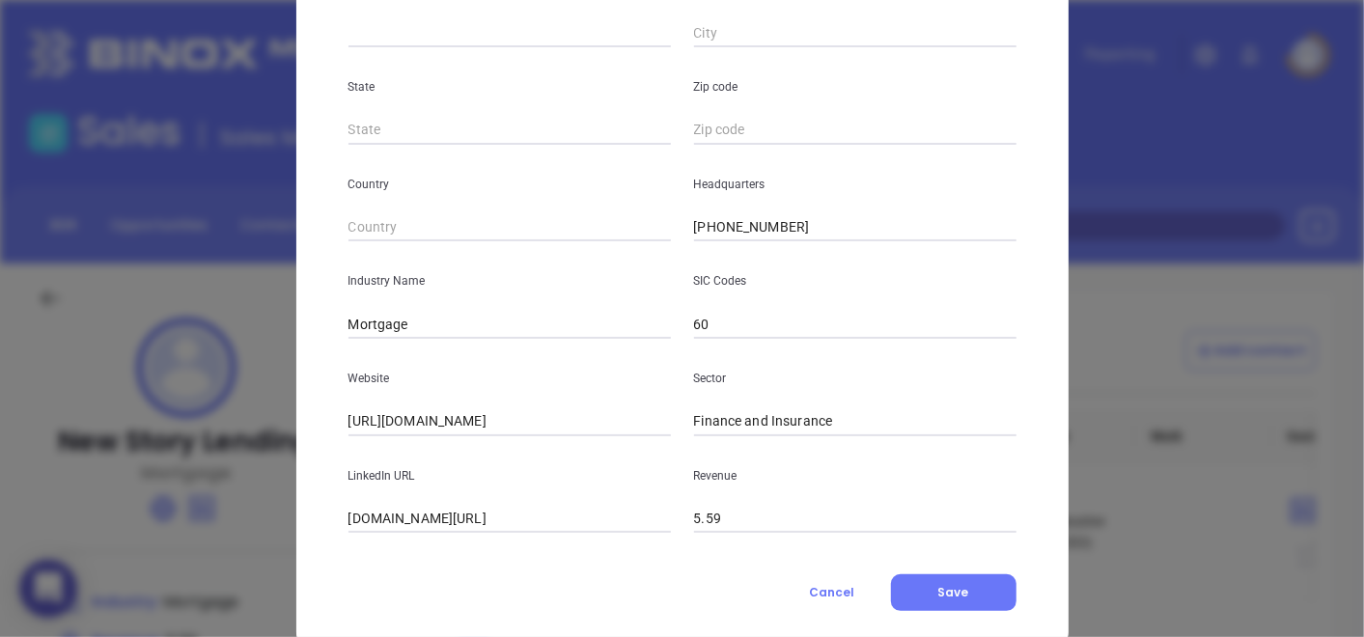
scroll to position [0, 0]
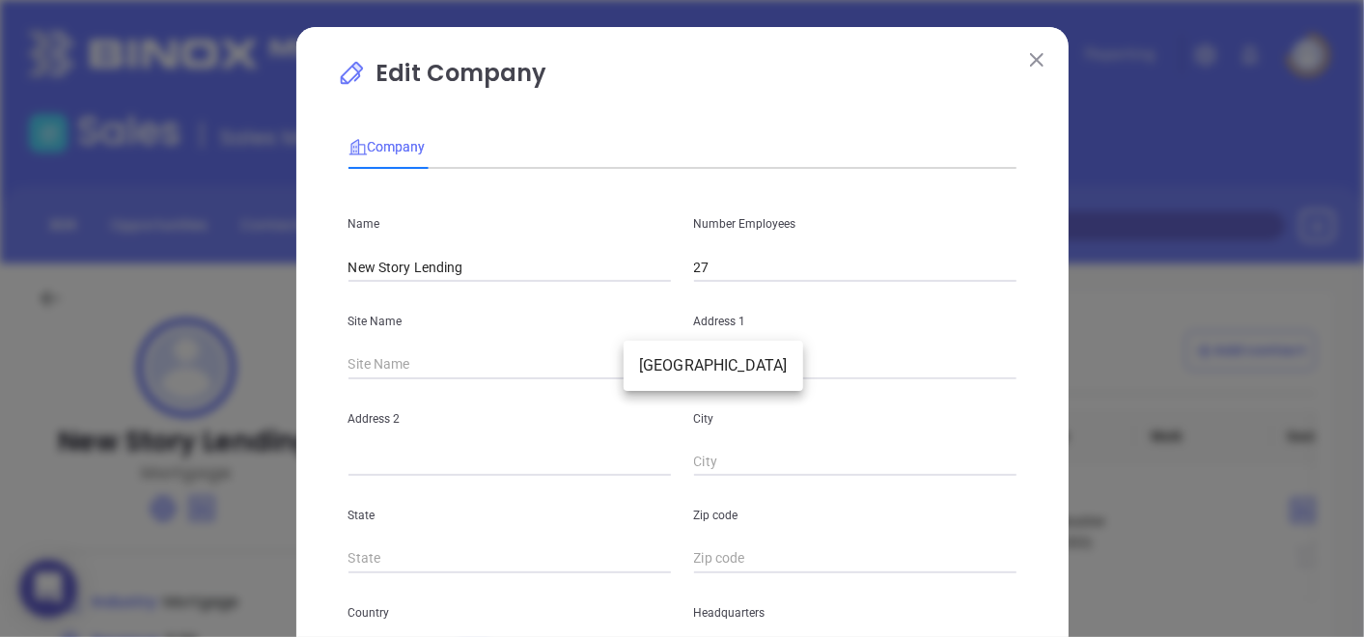
click at [645, 357] on body "0 Leads CRM Marketing Reporting Financial Leads Leads Sales Sales Manager BDR O…" at bounding box center [682, 318] width 1364 height 637
click at [665, 369] on li "Falls Church" at bounding box center [714, 366] width 180 height 35
type input "Falls Church"
type input "8 Accountants Cir."
type input "Seneca"
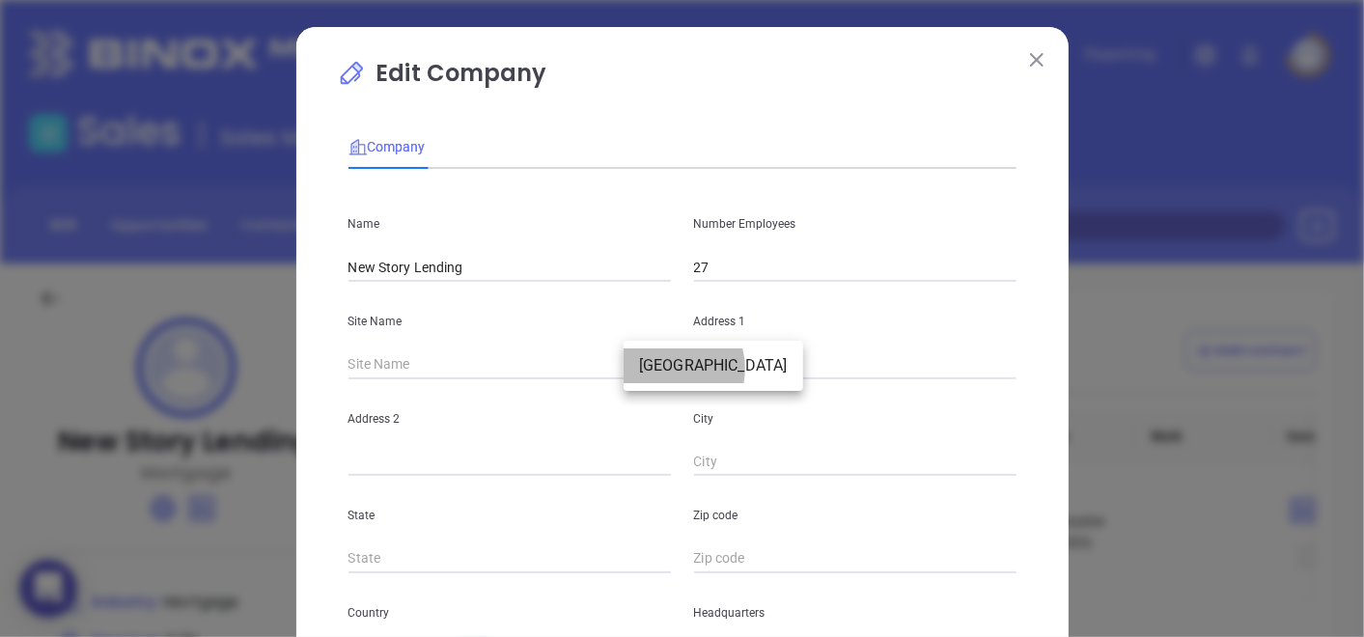
type input "SC"
type input "29678"
type input "US"
type input "125485"
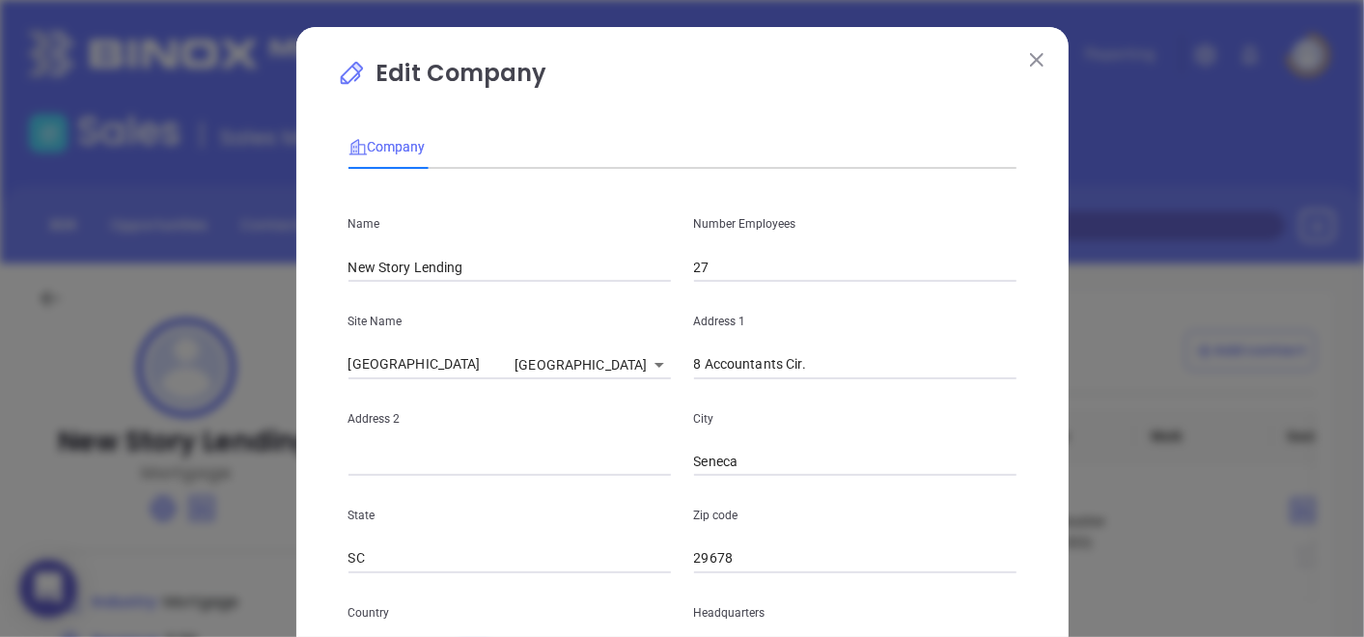
click at [1027, 58] on button at bounding box center [1037, 58] width 25 height 25
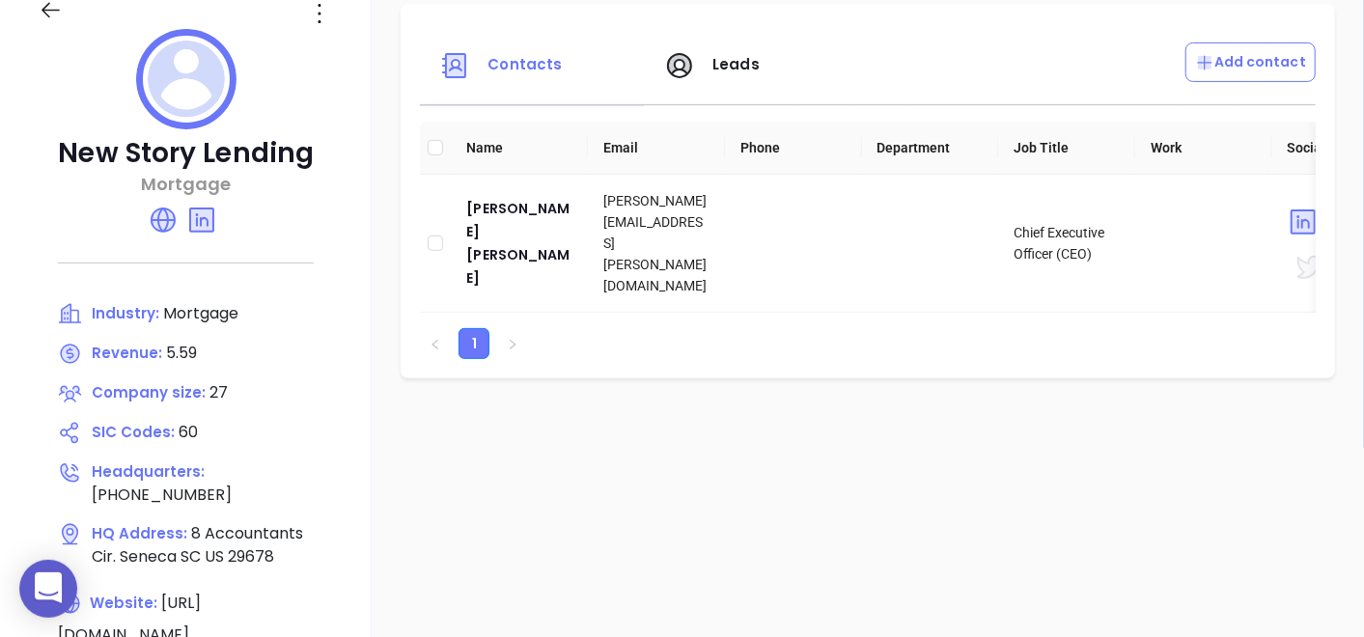
scroll to position [322, 0]
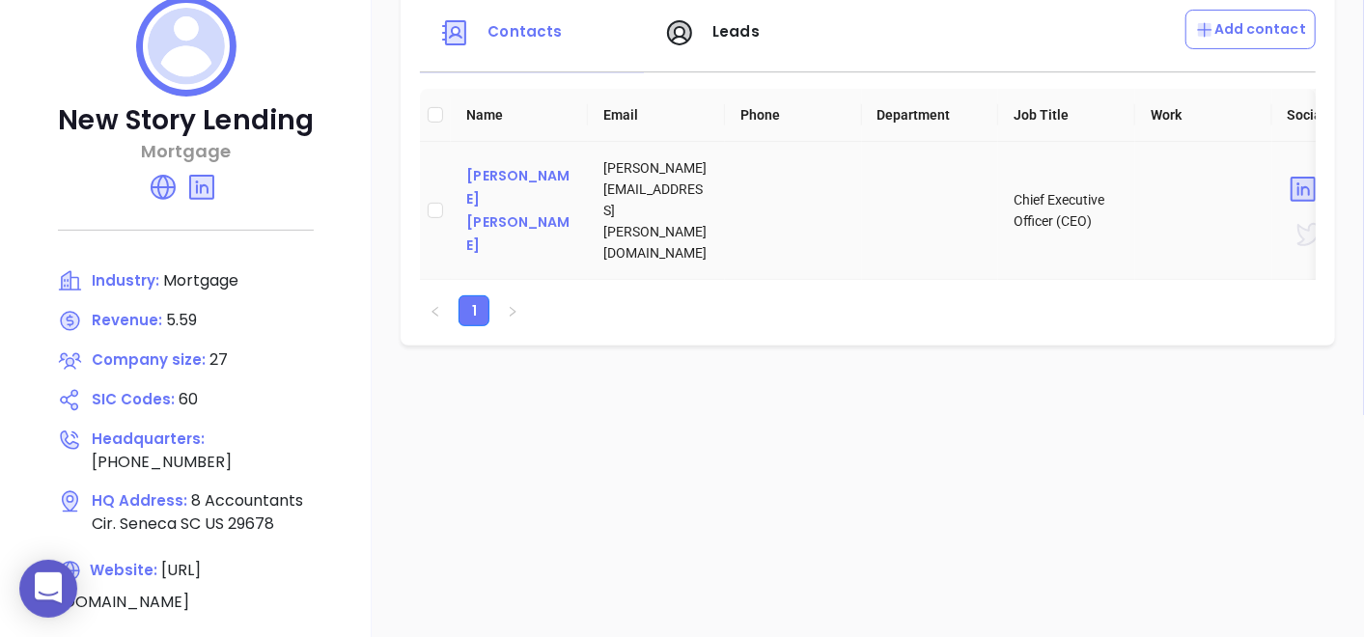
click at [499, 191] on div "[PERSON_NAME] [PERSON_NAME]" at bounding box center [519, 210] width 106 height 93
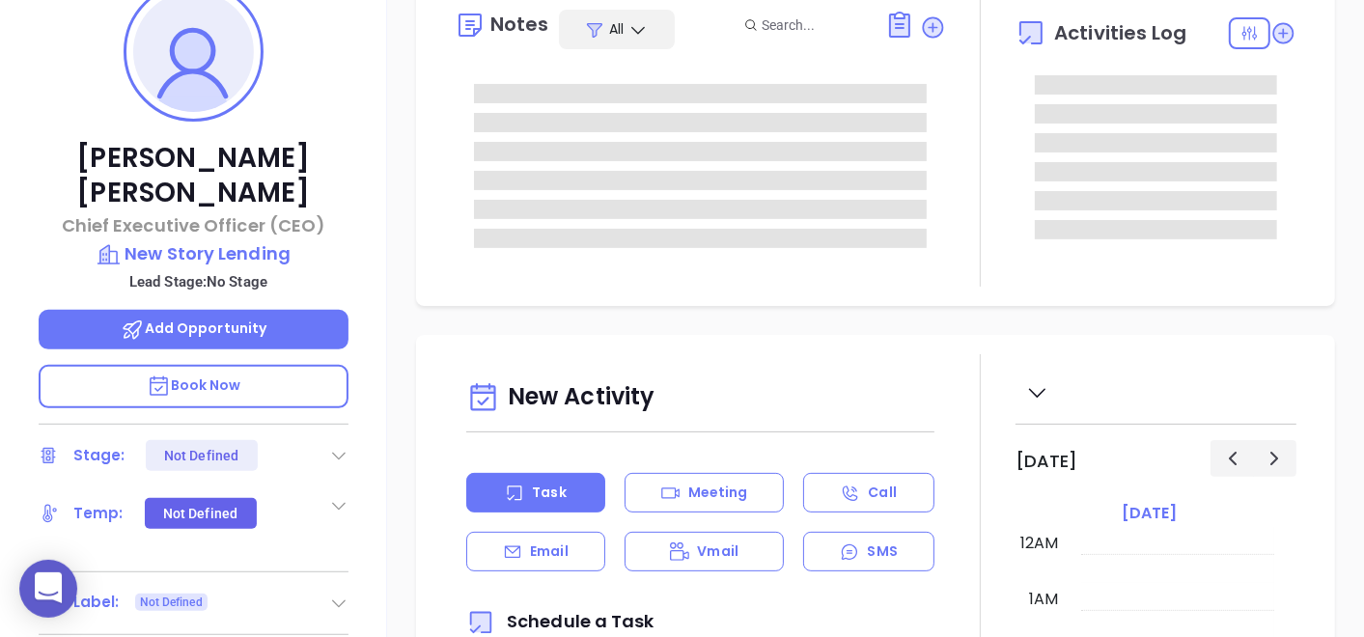
type input "08/23/2025"
click at [339, 594] on icon at bounding box center [338, 603] width 19 height 19
type input "Gissela Vargas"
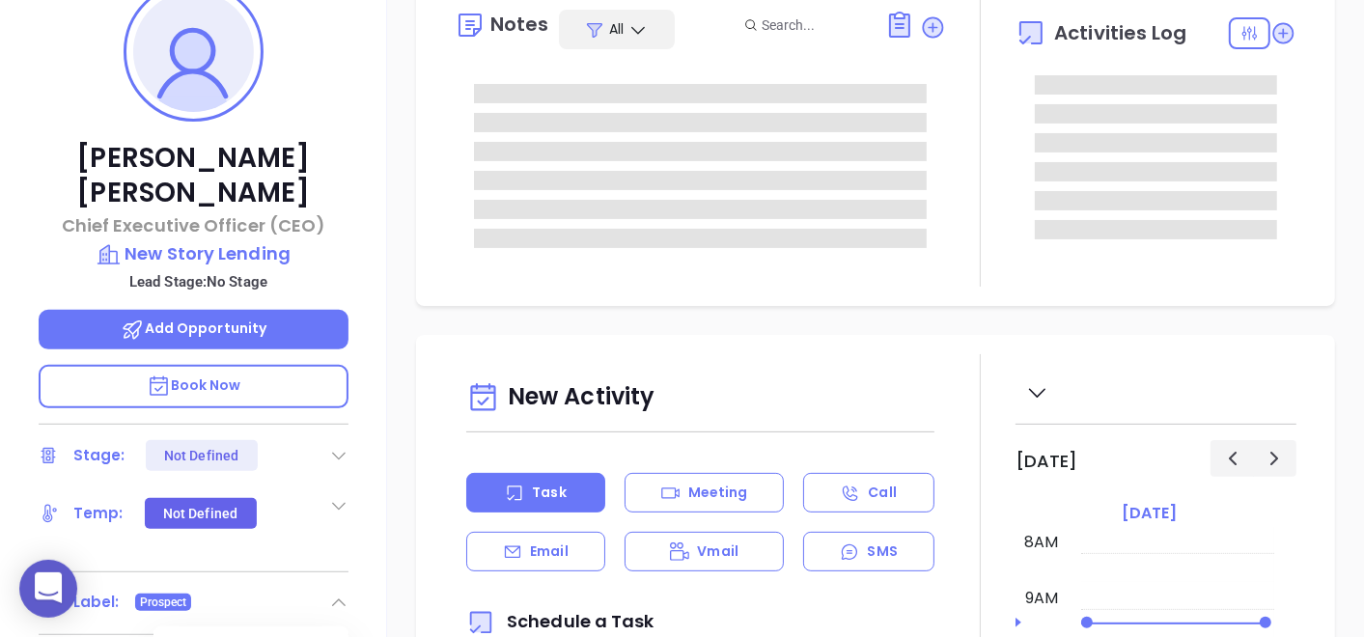
scroll to position [0, 0]
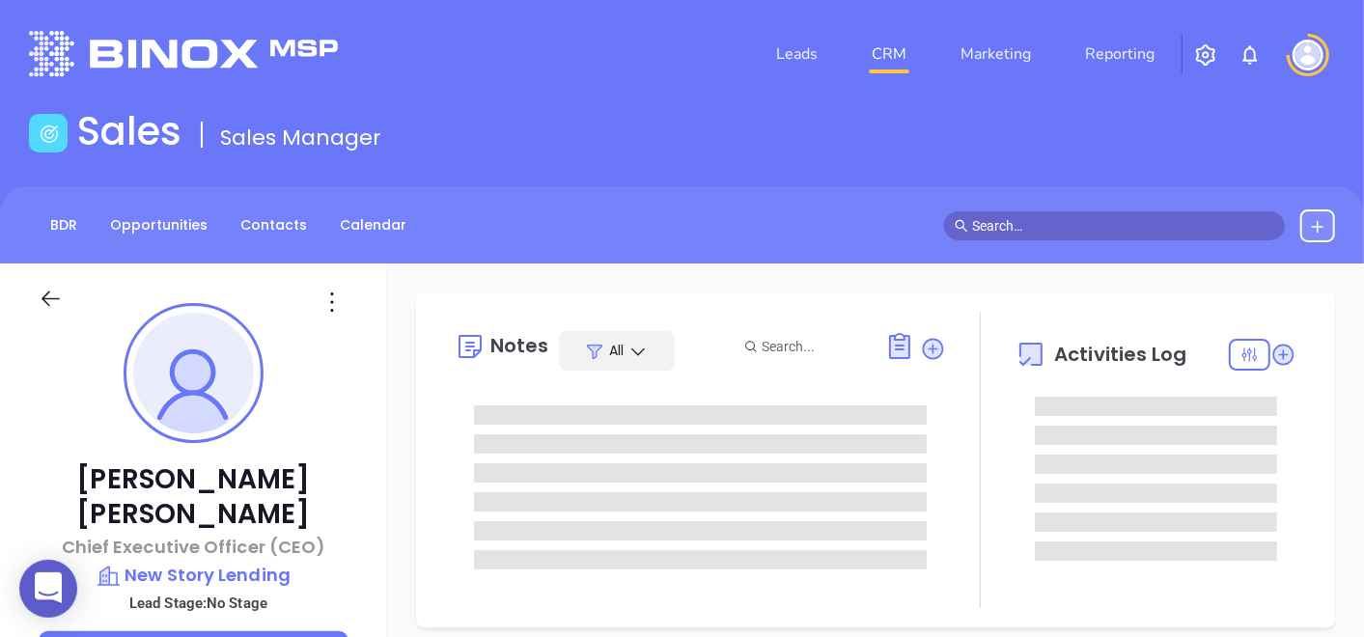
click at [344, 292] on icon at bounding box center [332, 302] width 31 height 31
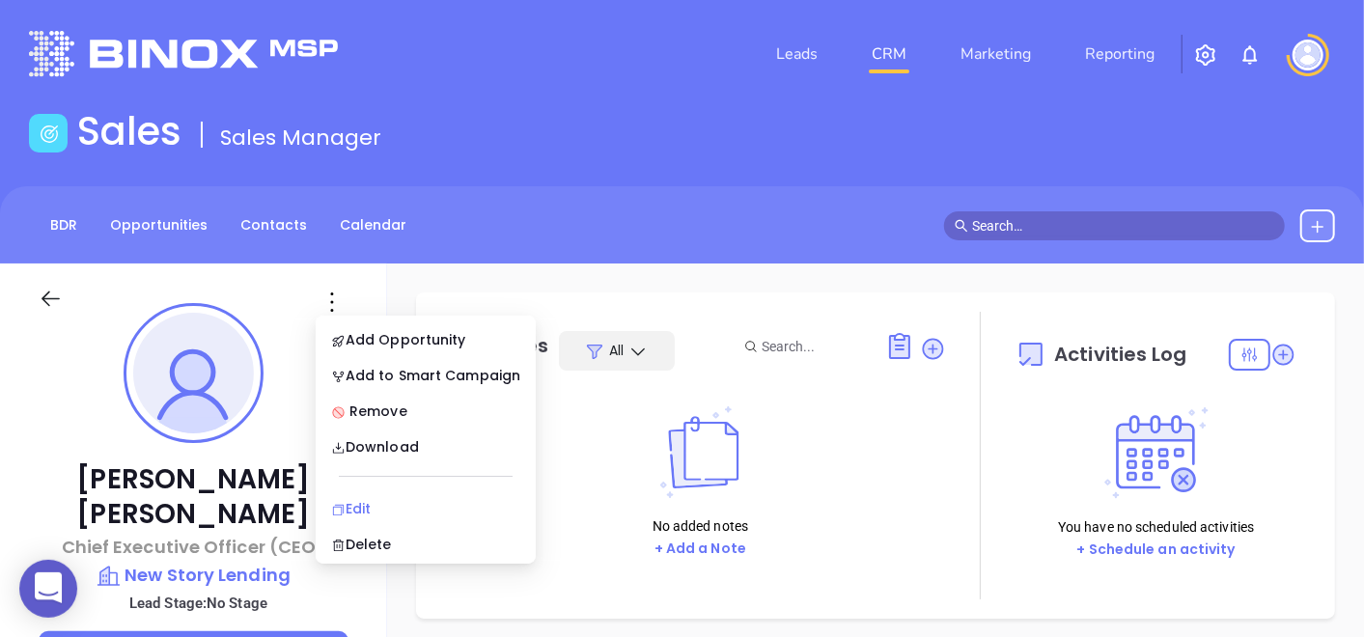
click at [379, 502] on div "Edit" at bounding box center [425, 508] width 189 height 21
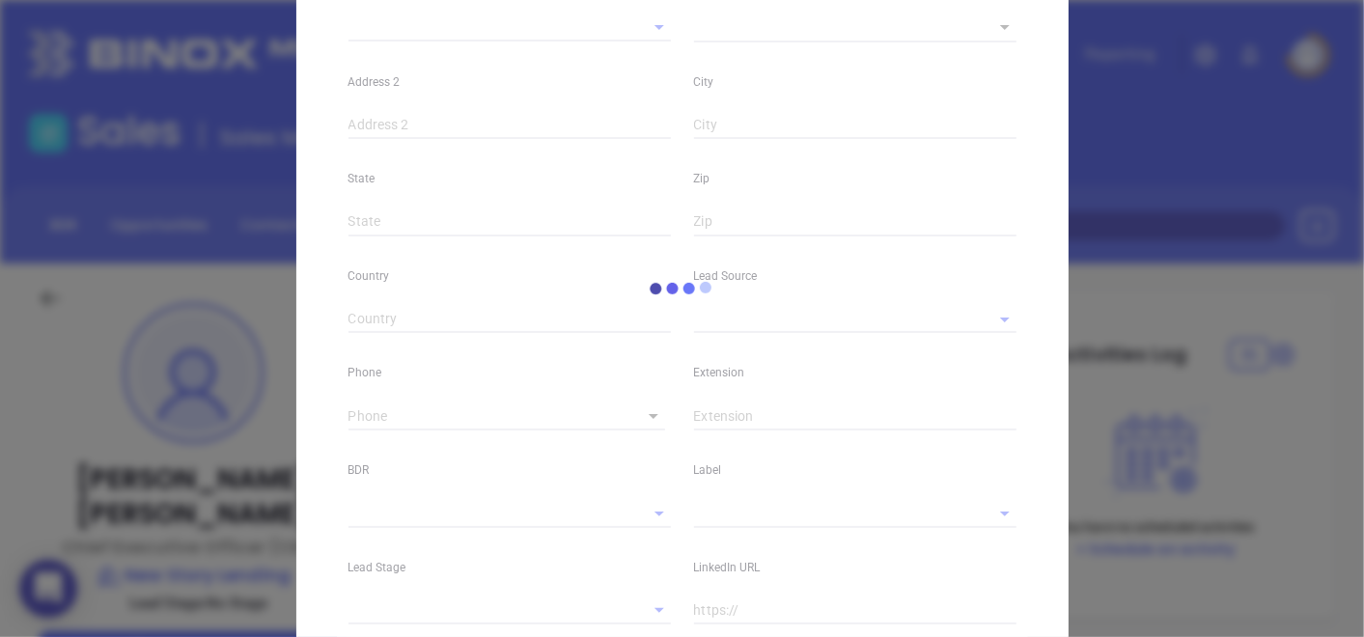
type input "J. Shane"
type input "Miller"
type input "shane.miller@newstorylending.com"
type input "Chief Executive Officer (CEO)"
type input "1"
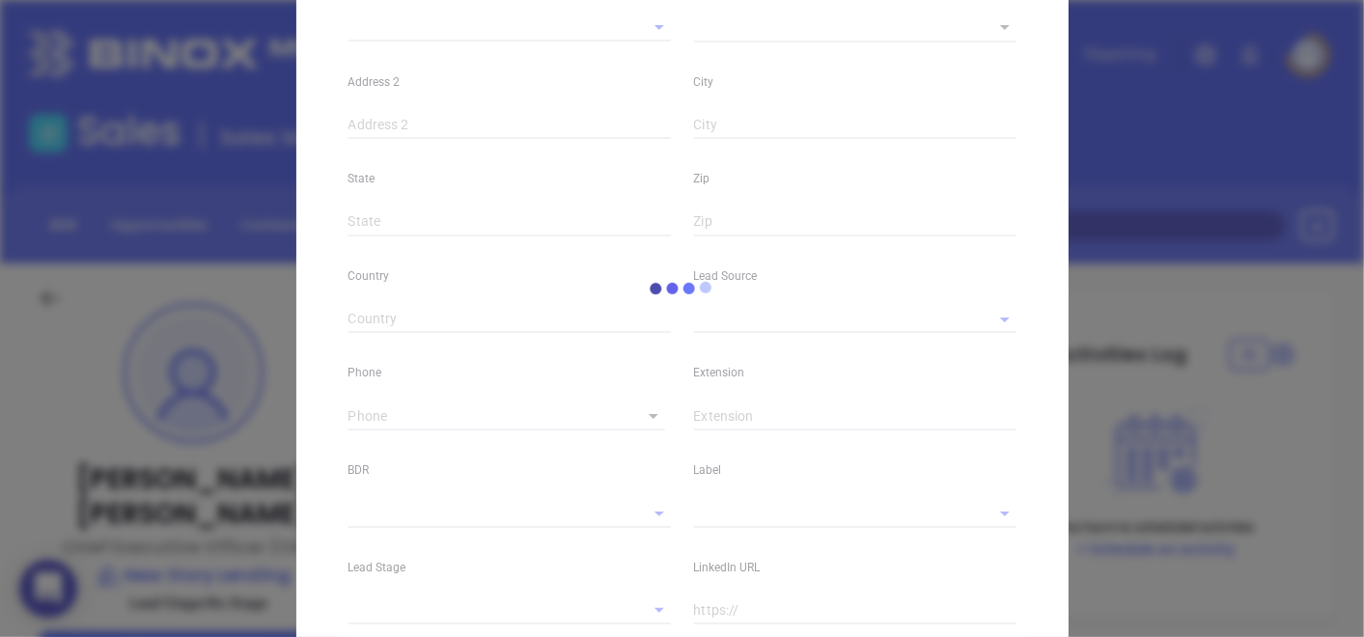
type input "linkedin.com/in/shane-miller-phd"
type input "Marketing"
type input "Website Reveal"
type input "undefined undefined"
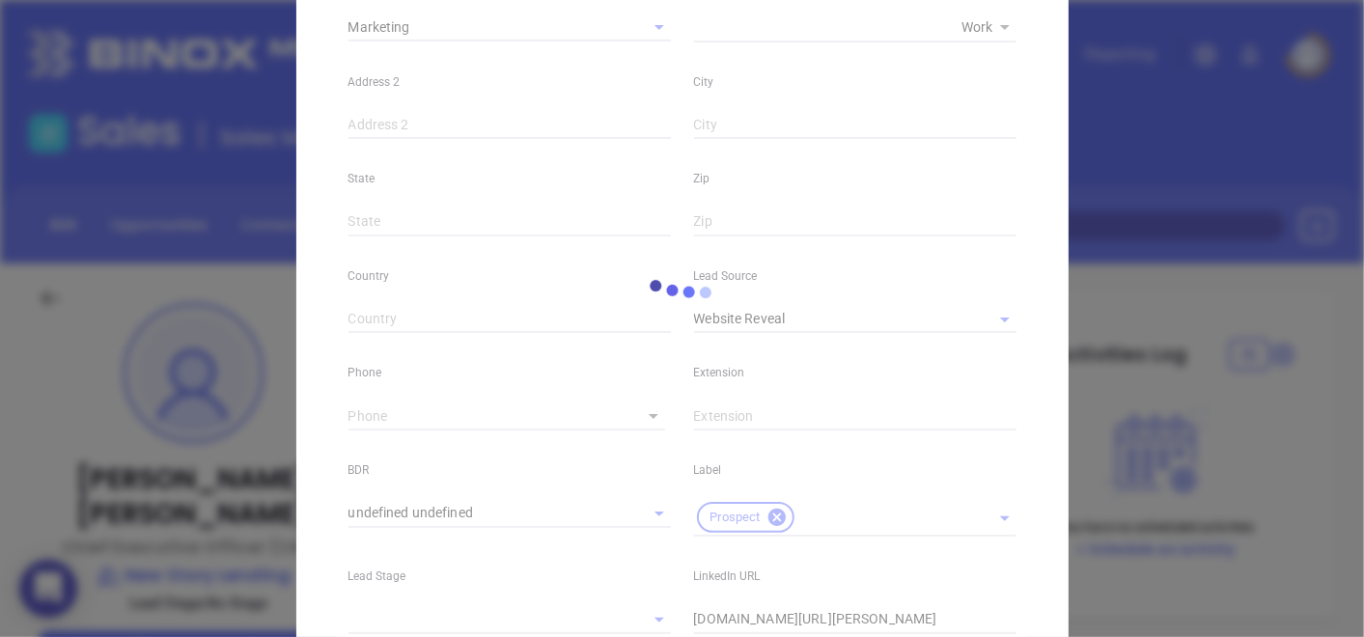
type input "(866) 497-7005"
type input "1"
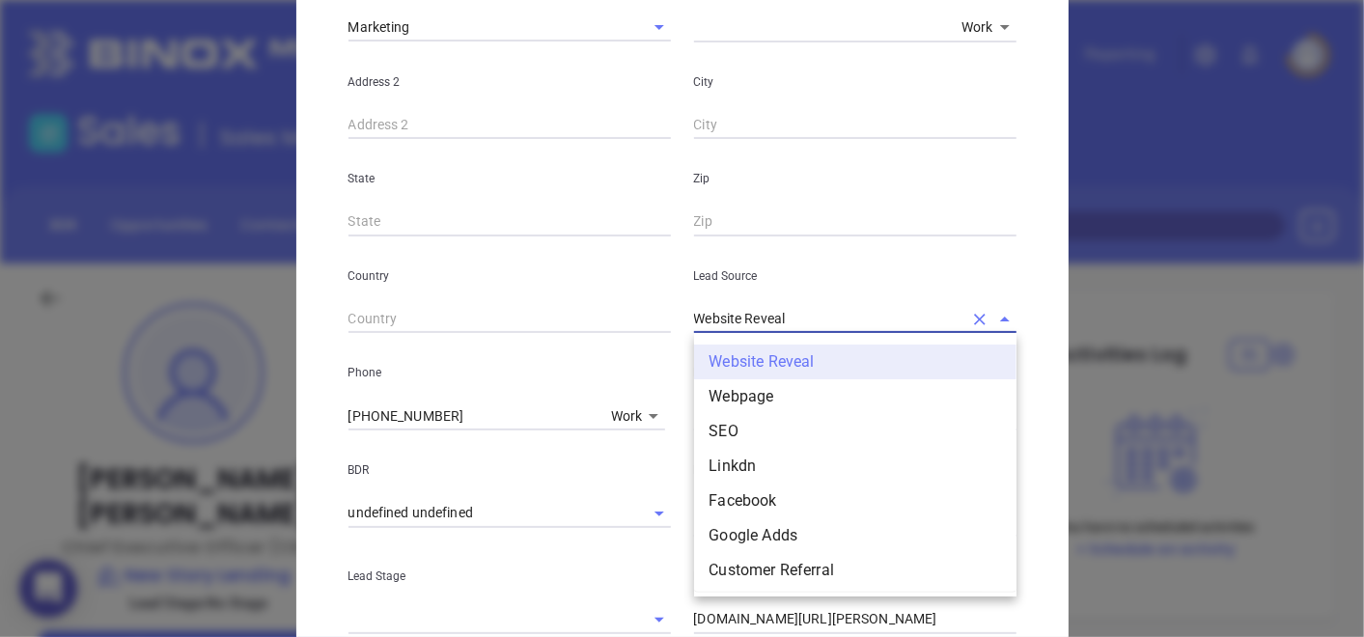
drag, startPoint x: 801, startPoint y: 316, endPoint x: 512, endPoint y: 350, distance: 290.7
click at [512, 349] on div "First Name J. Shane Last Name Miller Email shane.miller@newstorylending.com Job…" at bounding box center [683, 289] width 668 height 1079
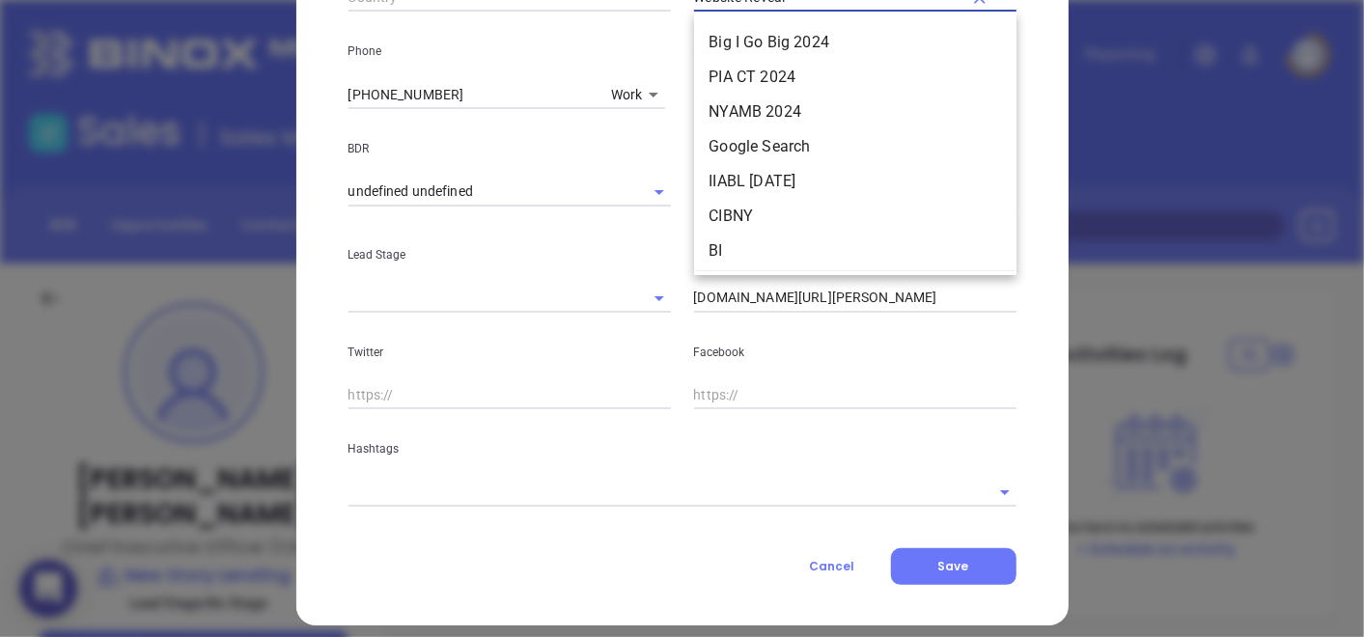
scroll to position [263, 0]
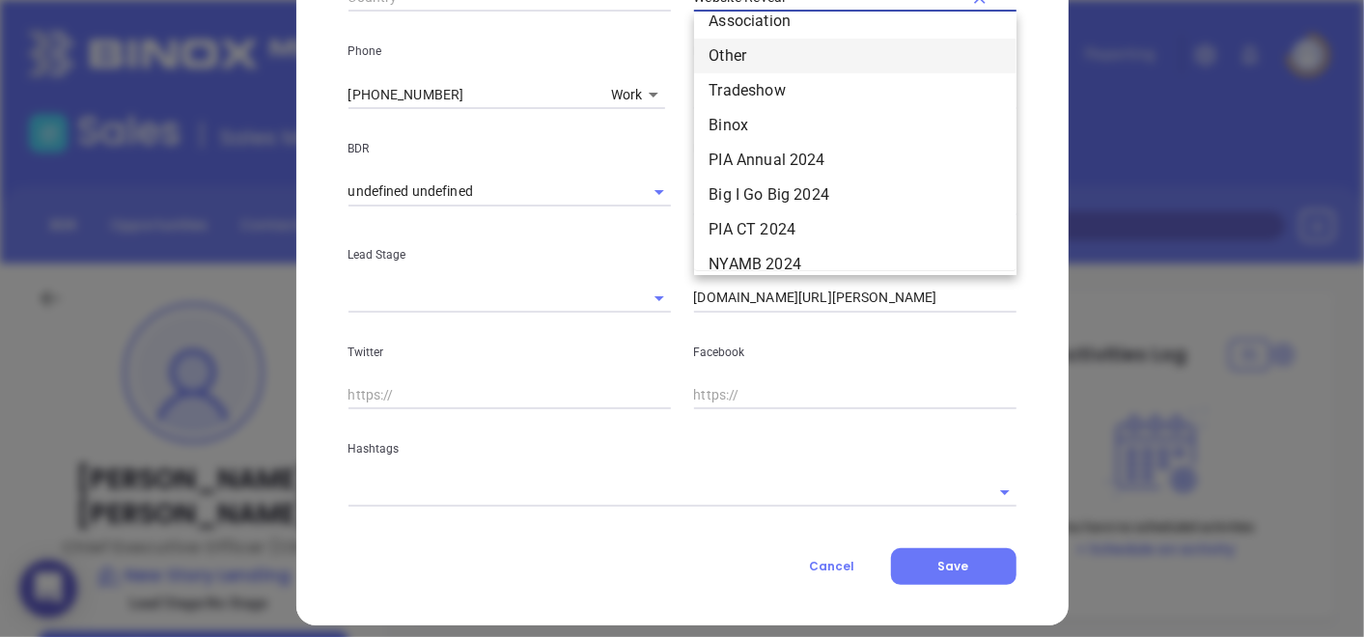
click at [764, 60] on li "Other" at bounding box center [855, 56] width 323 height 35
type input "Other"
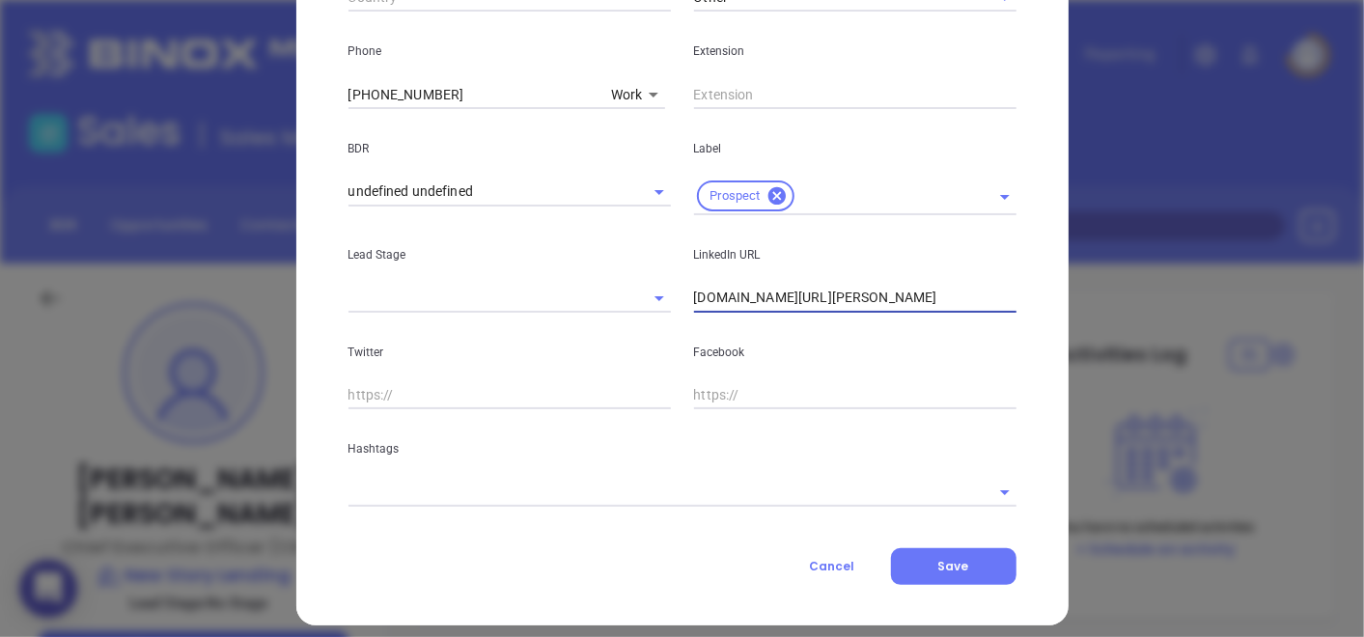
click at [694, 296] on input "linkedin.com/in/shane-miller-phd" at bounding box center [855, 298] width 323 height 29
type input "www.linkedin.com/in/shane-miller-phd"
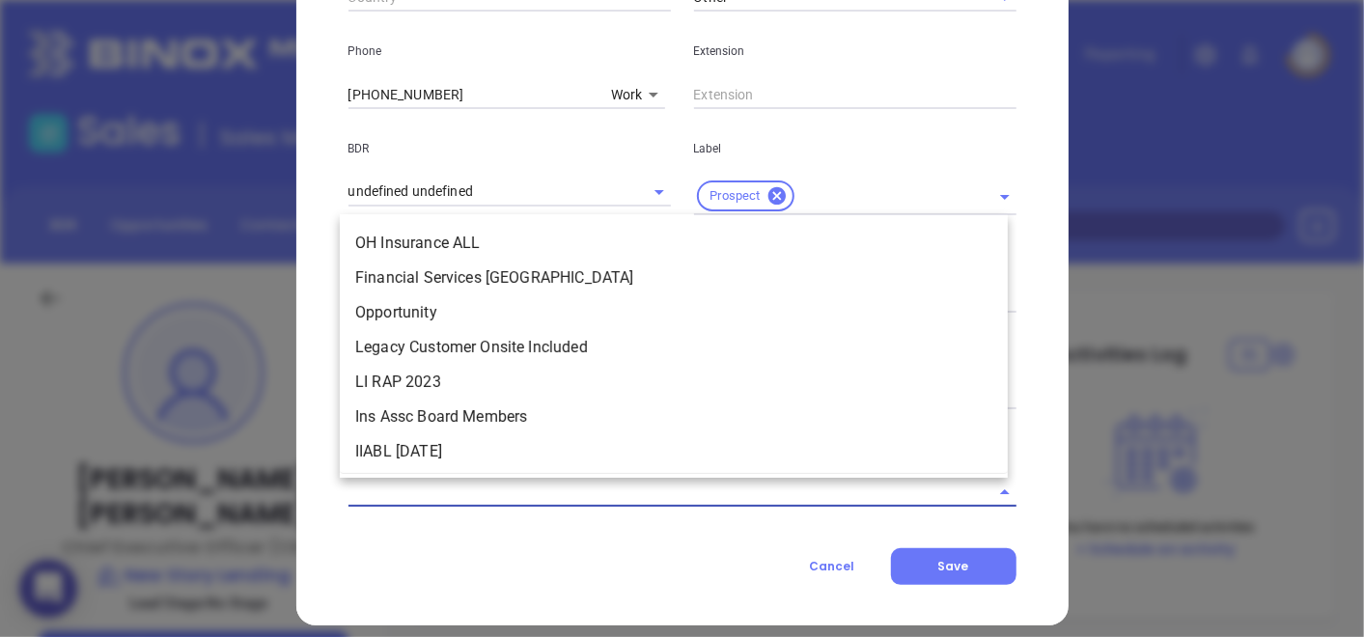
click at [548, 485] on input "text" at bounding box center [656, 492] width 614 height 28
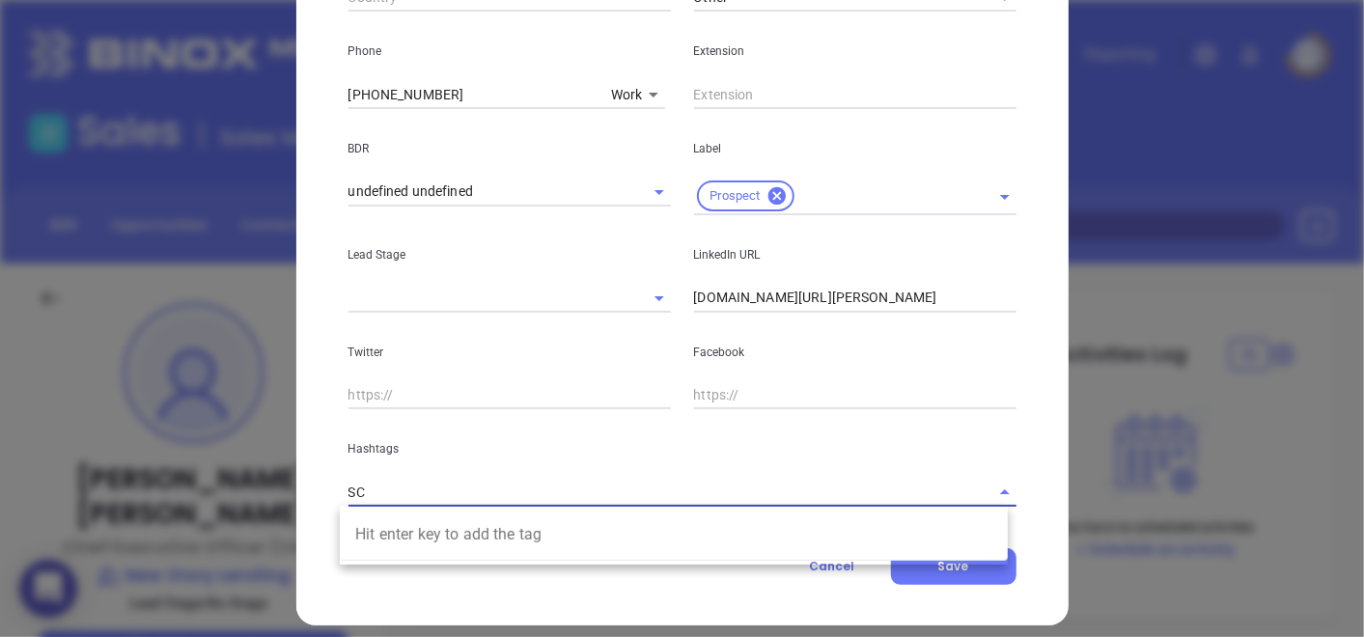
type input "S"
type input "MORTGAGE SC"
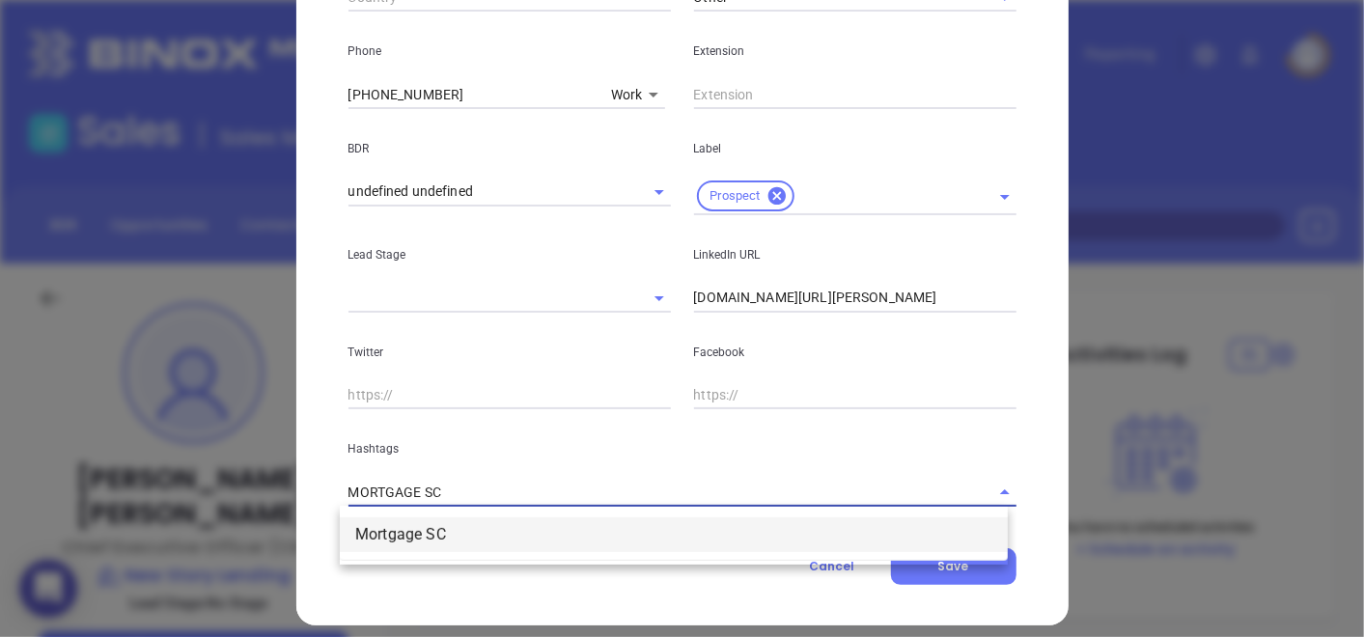
click at [481, 536] on li "Mortgage SC" at bounding box center [674, 535] width 668 height 35
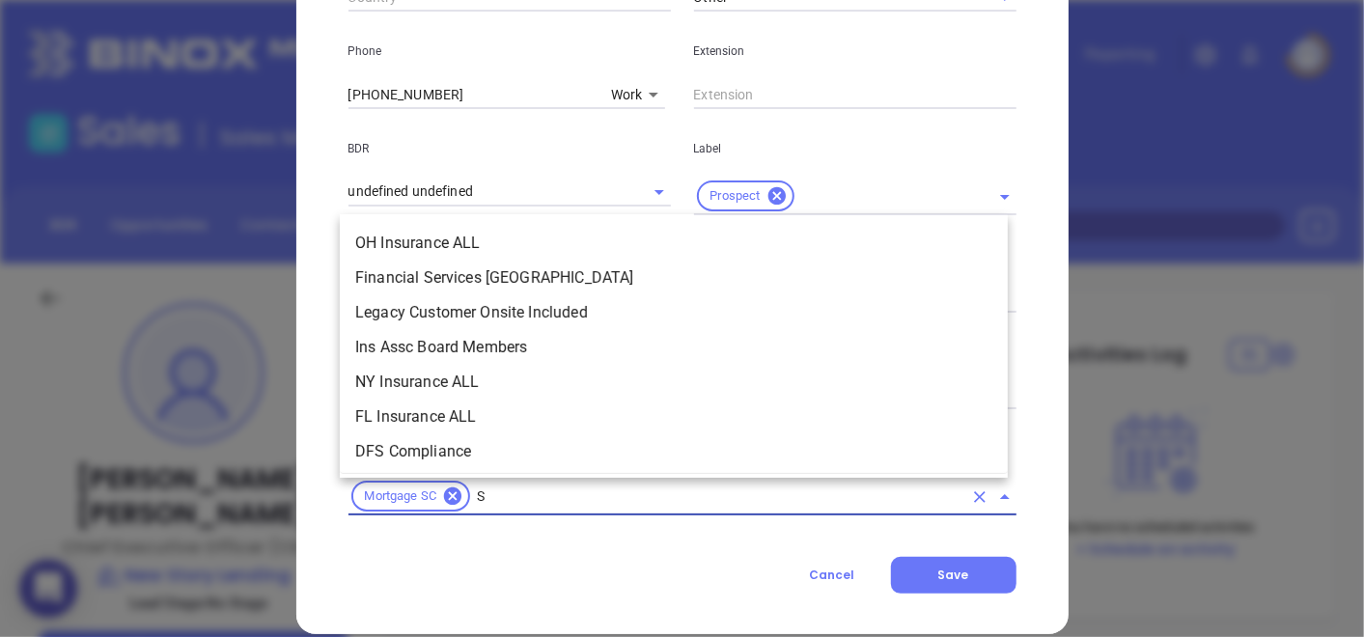
type input "SC"
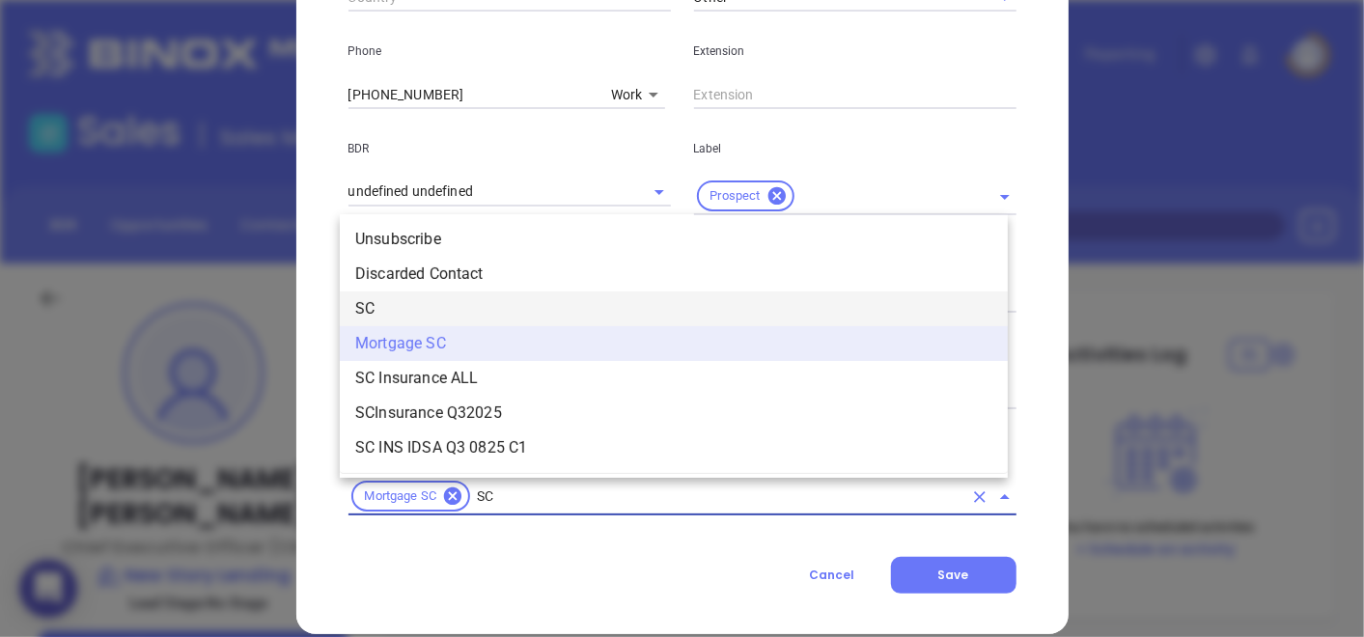
click at [399, 297] on li "SC" at bounding box center [674, 309] width 668 height 35
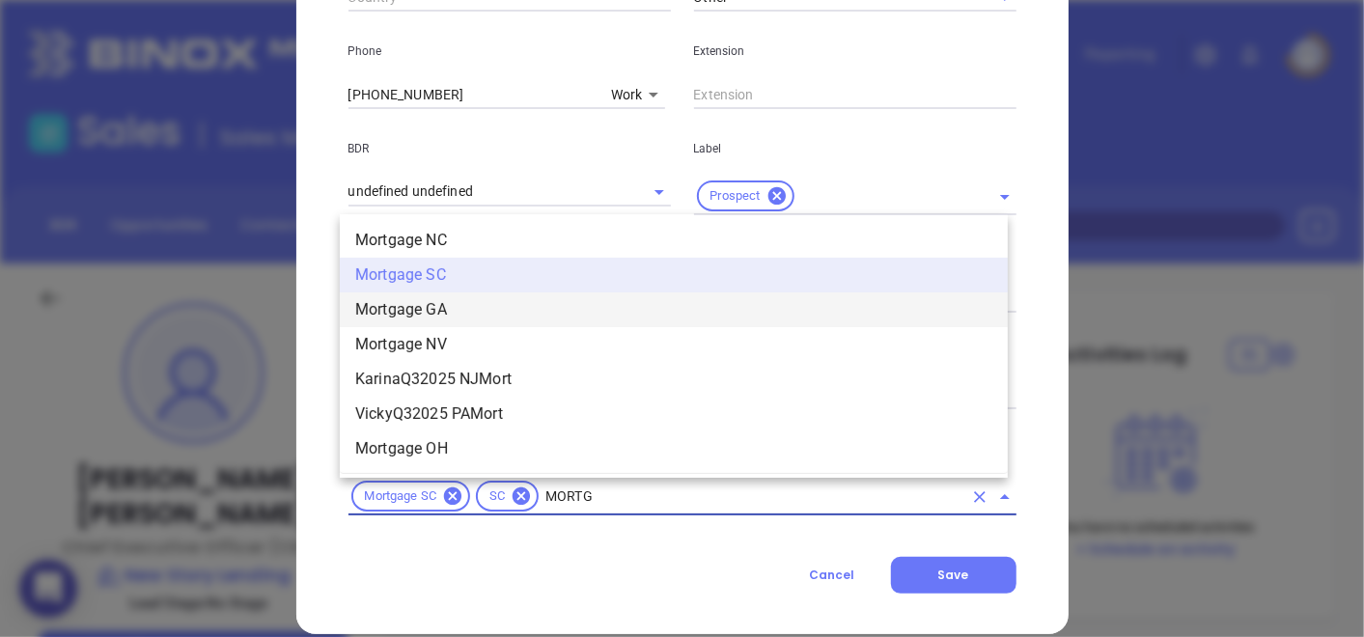
scroll to position [2054, 0]
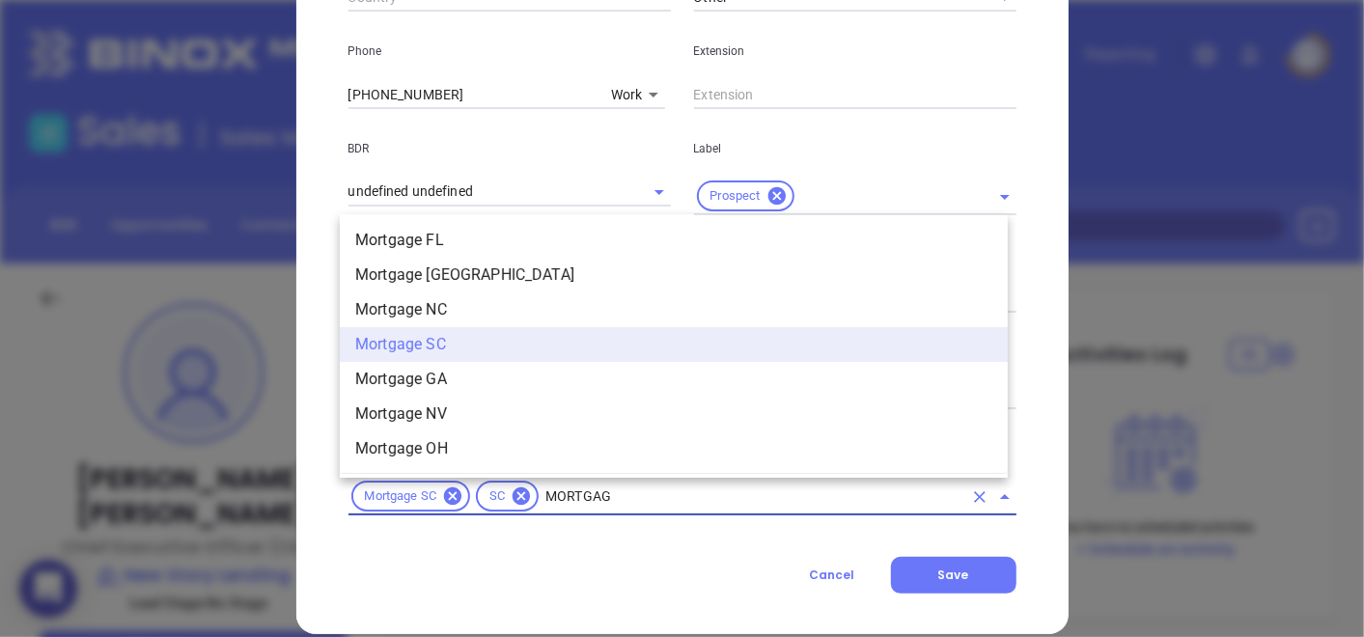
type input "MORTGAGE"
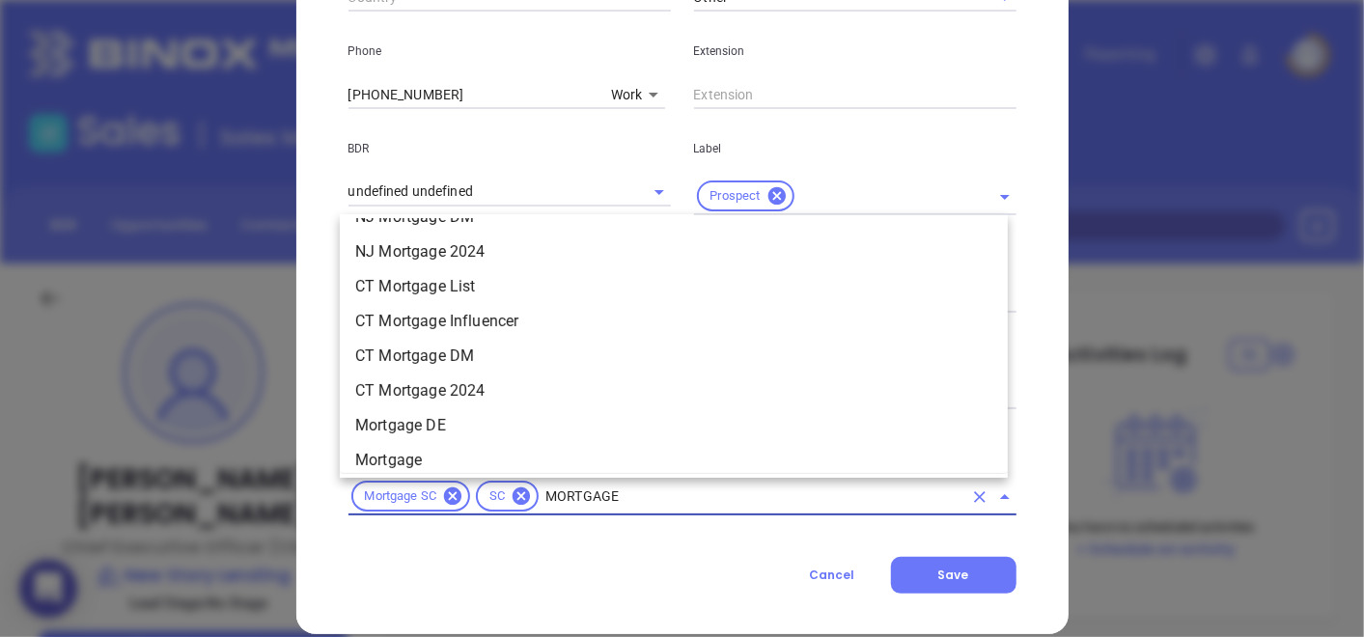
scroll to position [1609, 0]
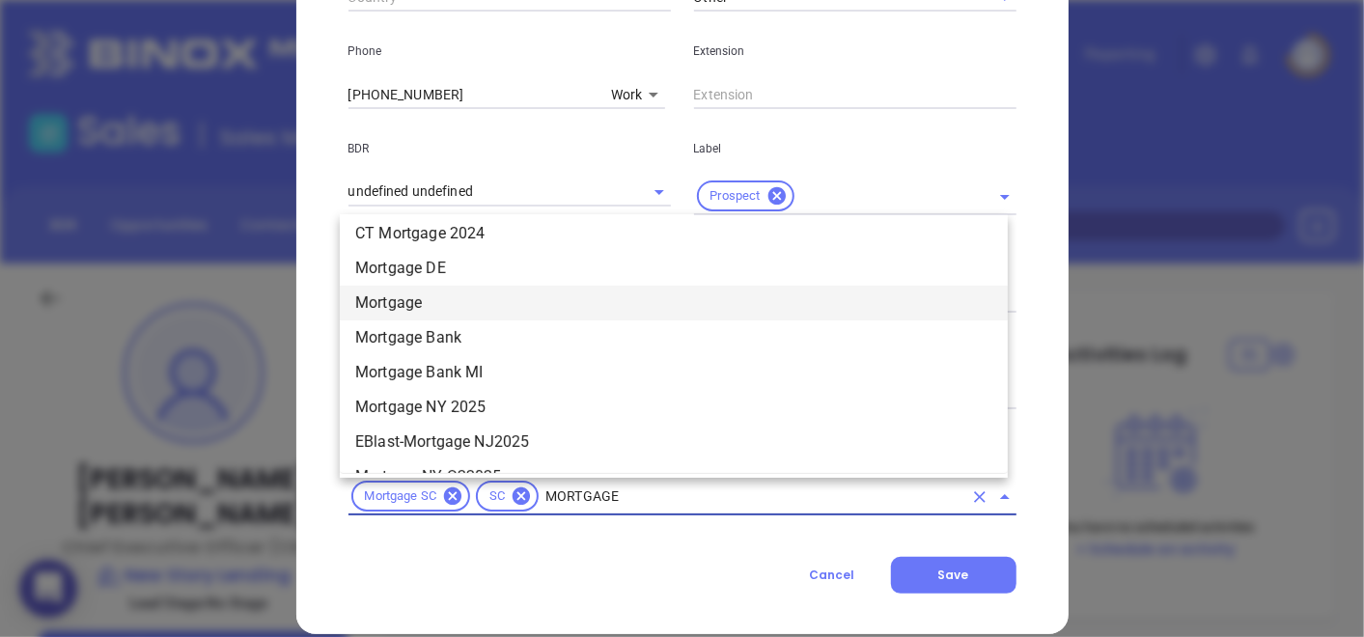
click at [437, 299] on li "Mortgage" at bounding box center [674, 303] width 668 height 35
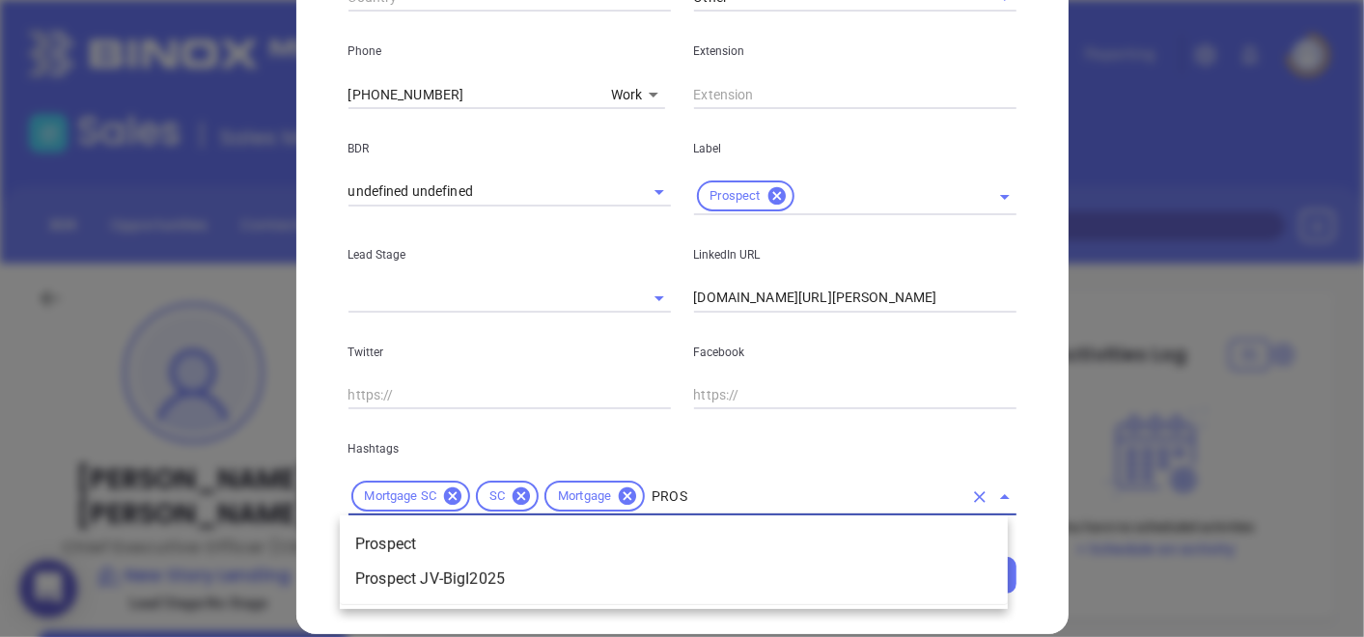
type input "PROSP"
click at [697, 522] on ul "Prospect Prospect JV-BigI2025" at bounding box center [674, 562] width 668 height 85
click at [693, 535] on li "Prospect" at bounding box center [674, 544] width 668 height 35
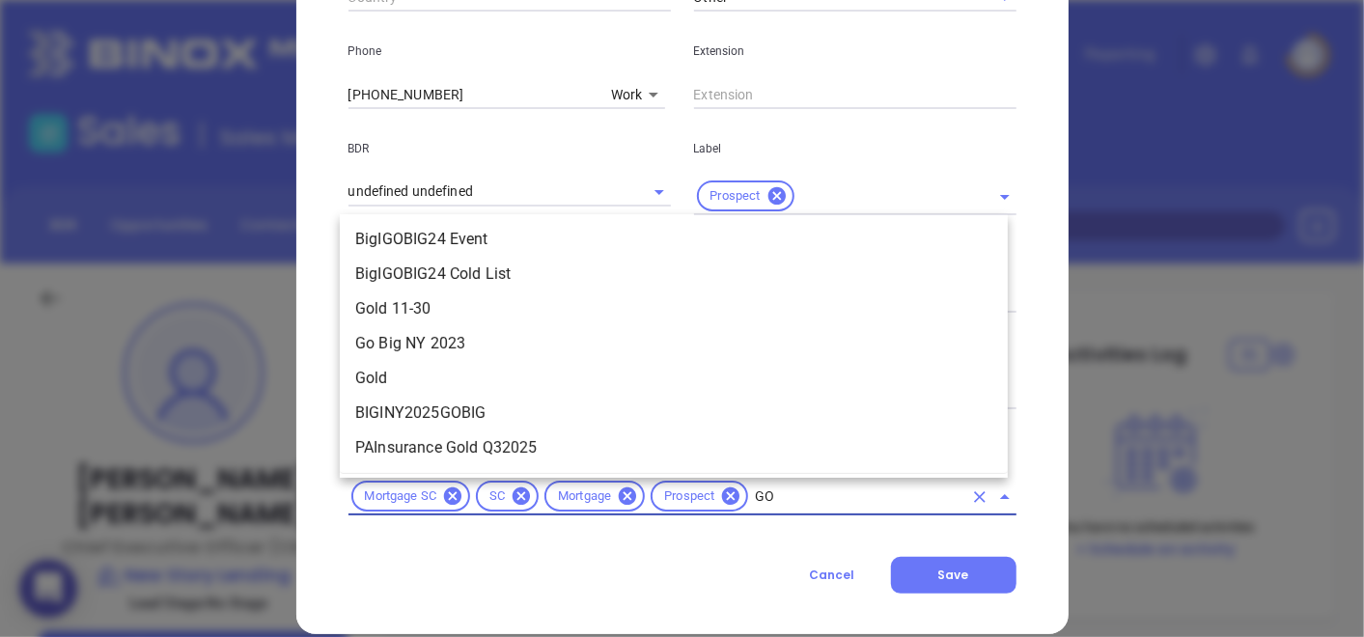
scroll to position [0, 0]
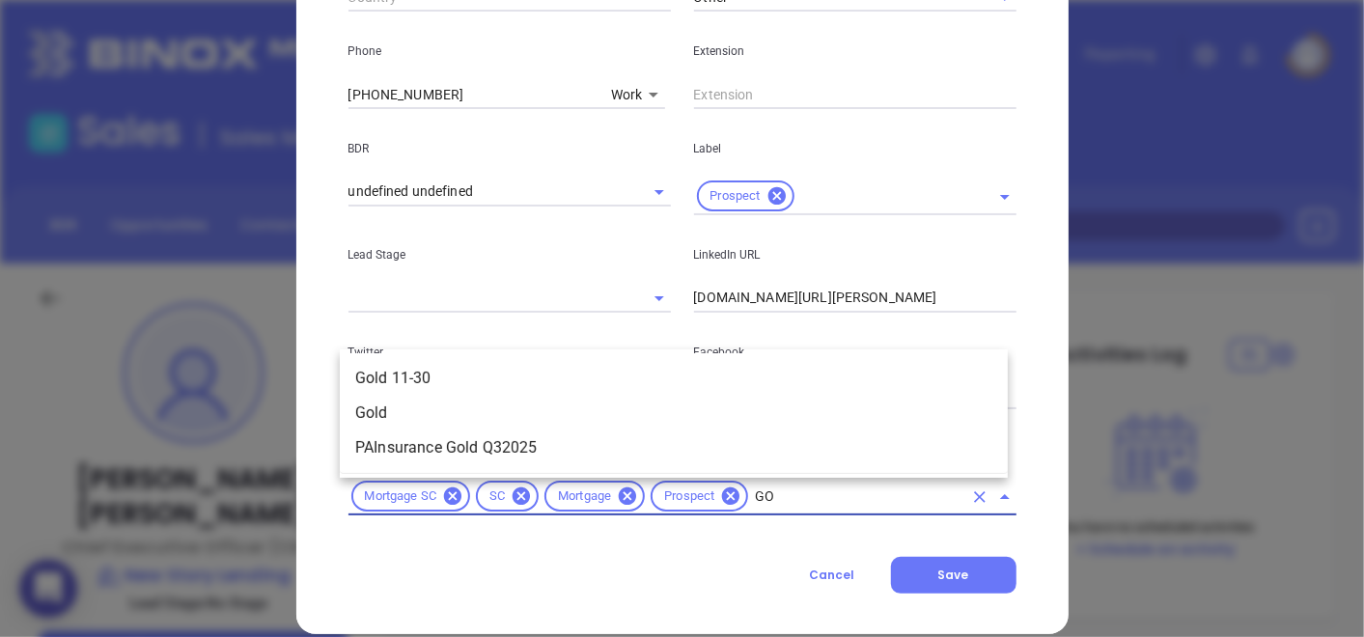
type input "GOL"
click at [379, 384] on li "Gold 11-30" at bounding box center [674, 378] width 668 height 35
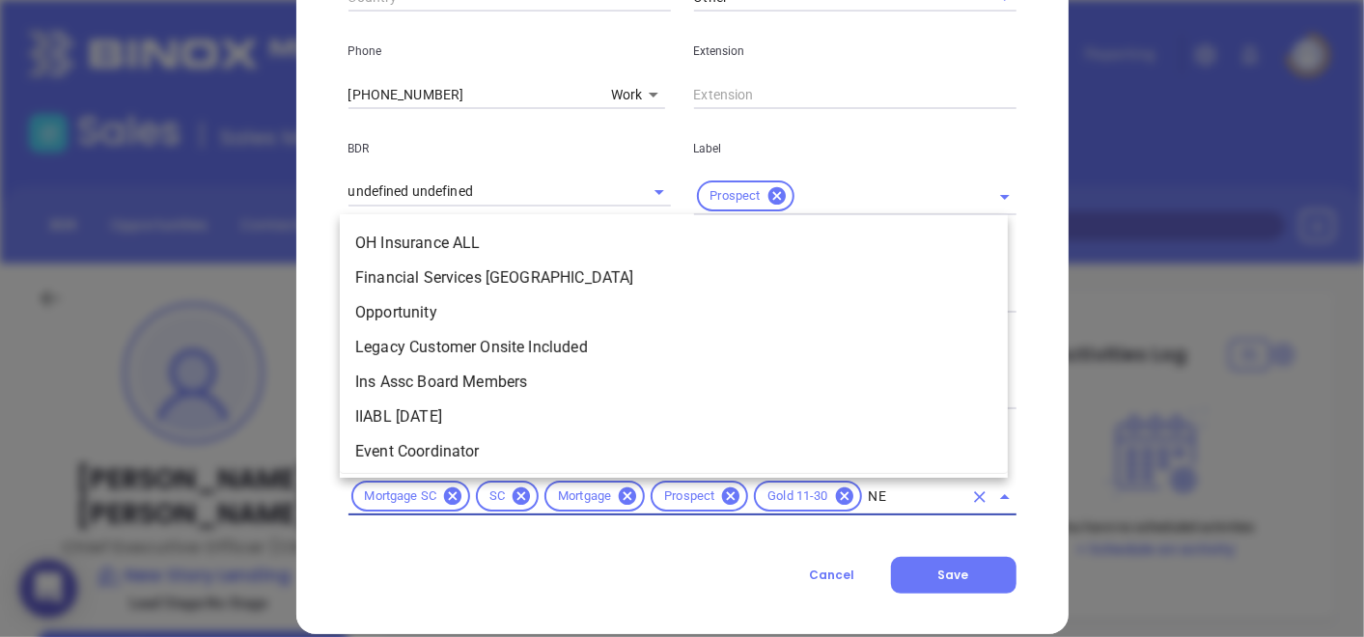
type input "NEW"
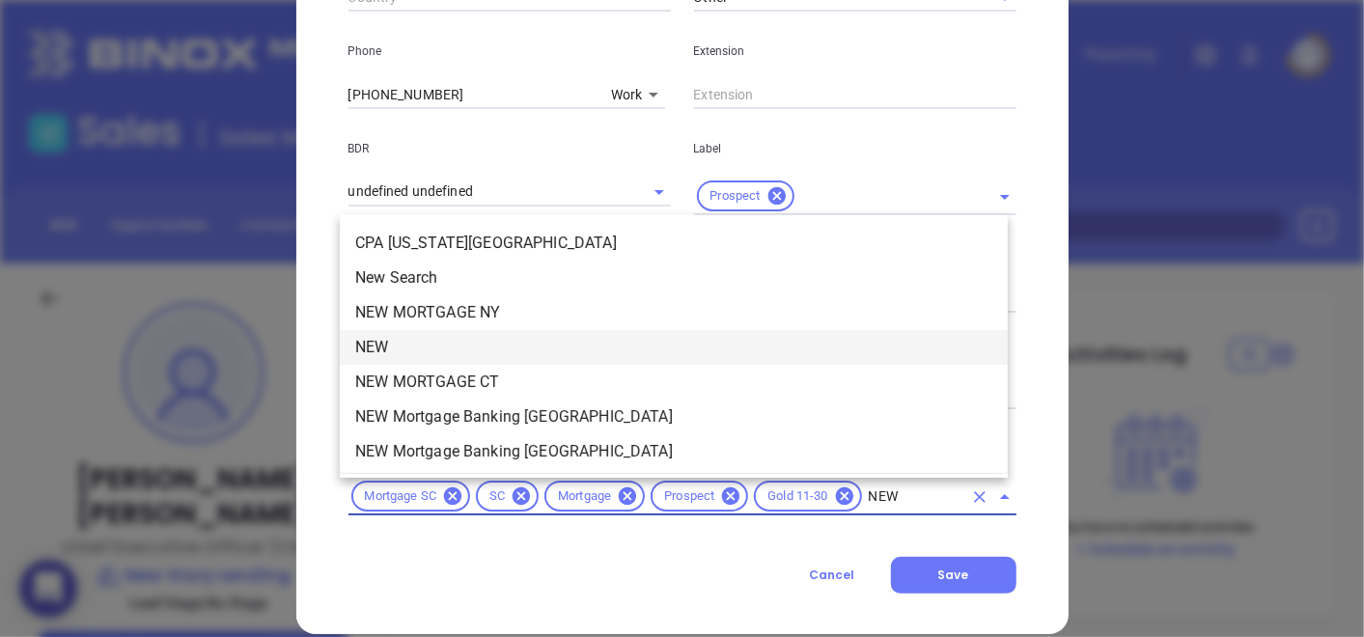
click at [520, 357] on li "NEW" at bounding box center [674, 347] width 668 height 35
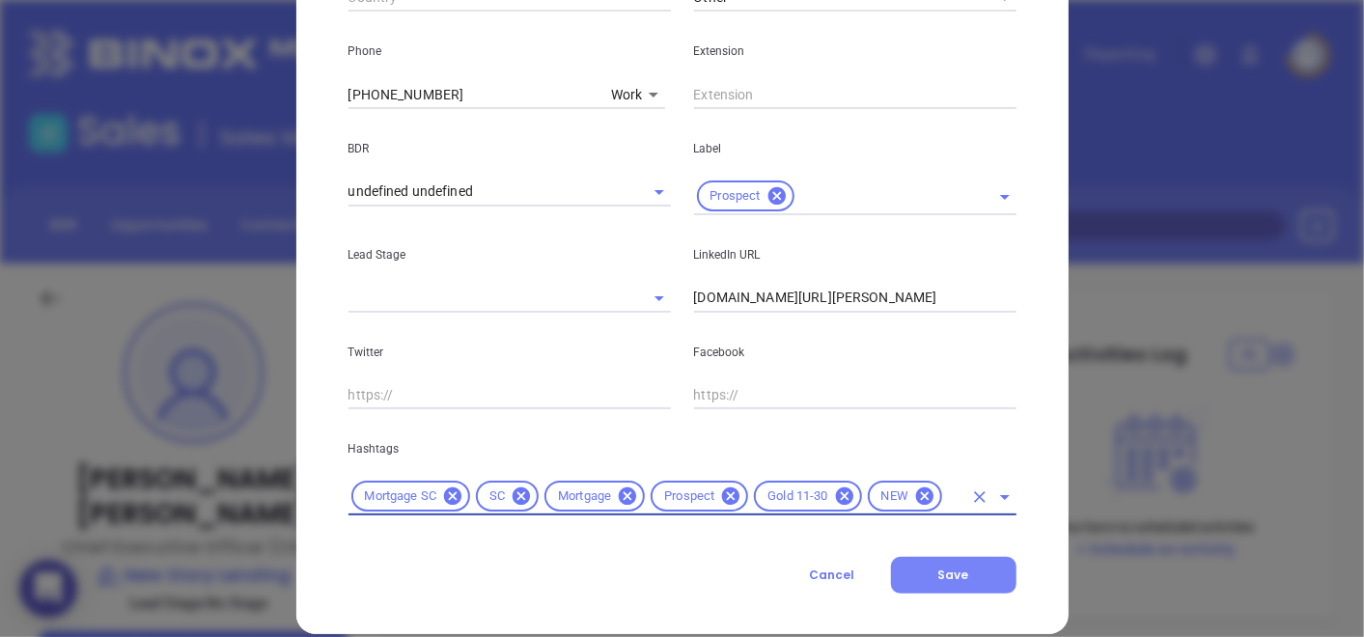
click at [963, 579] on button "Save" at bounding box center [954, 575] width 126 height 37
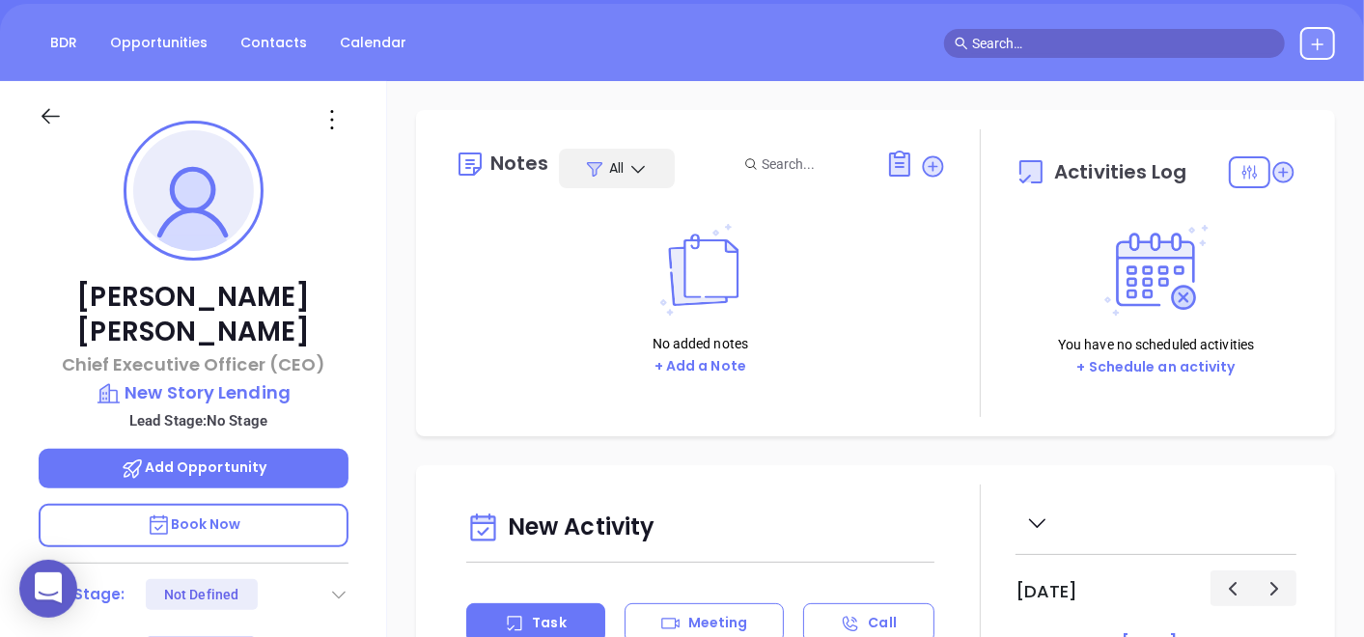
scroll to position [107, 0]
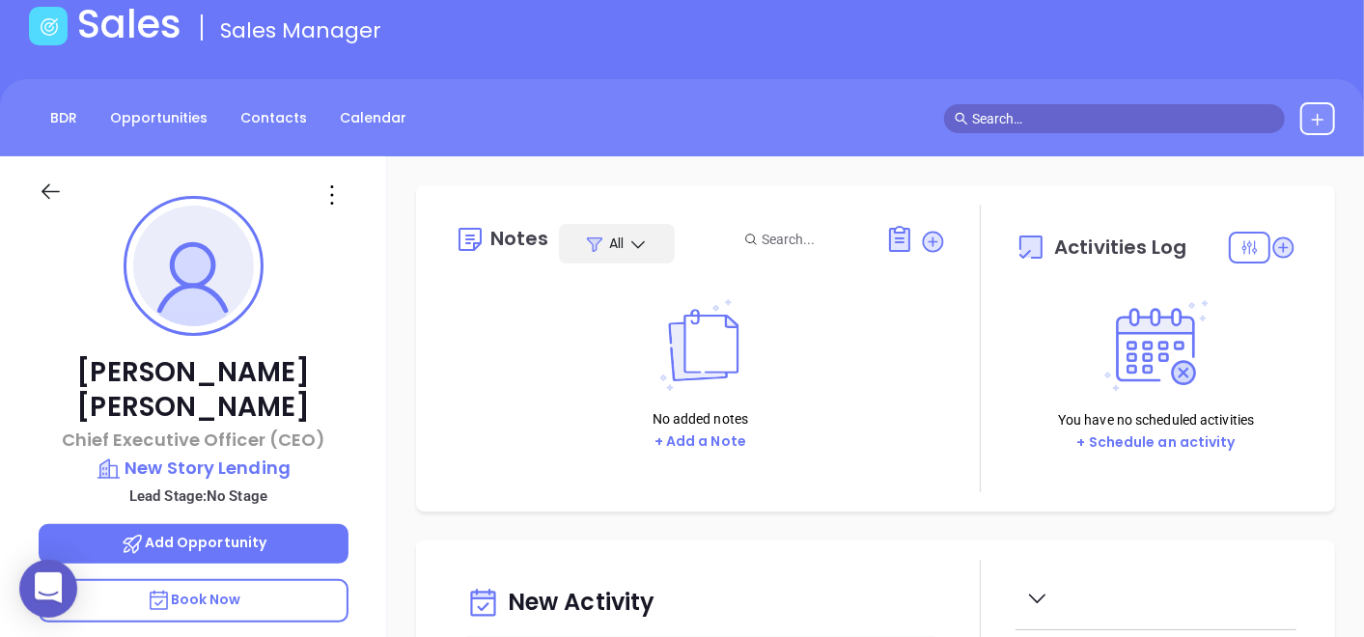
click at [339, 198] on icon at bounding box center [332, 195] width 31 height 31
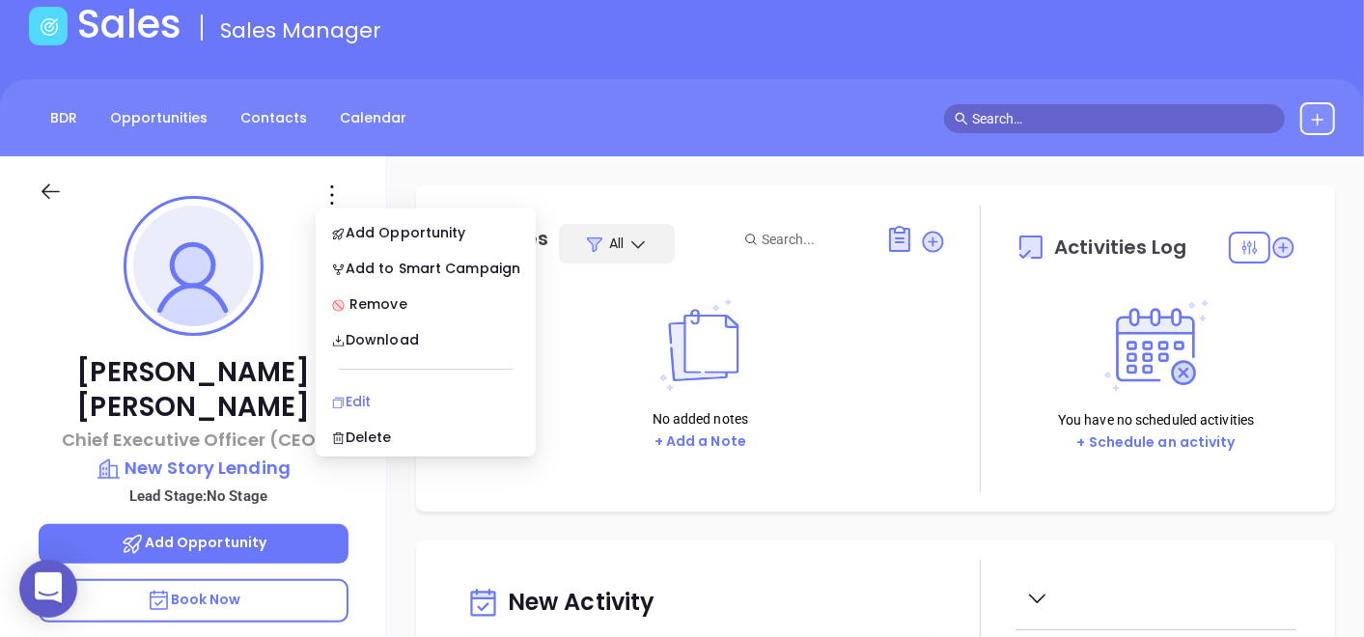
click at [380, 388] on li "Edit" at bounding box center [426, 401] width 212 height 41
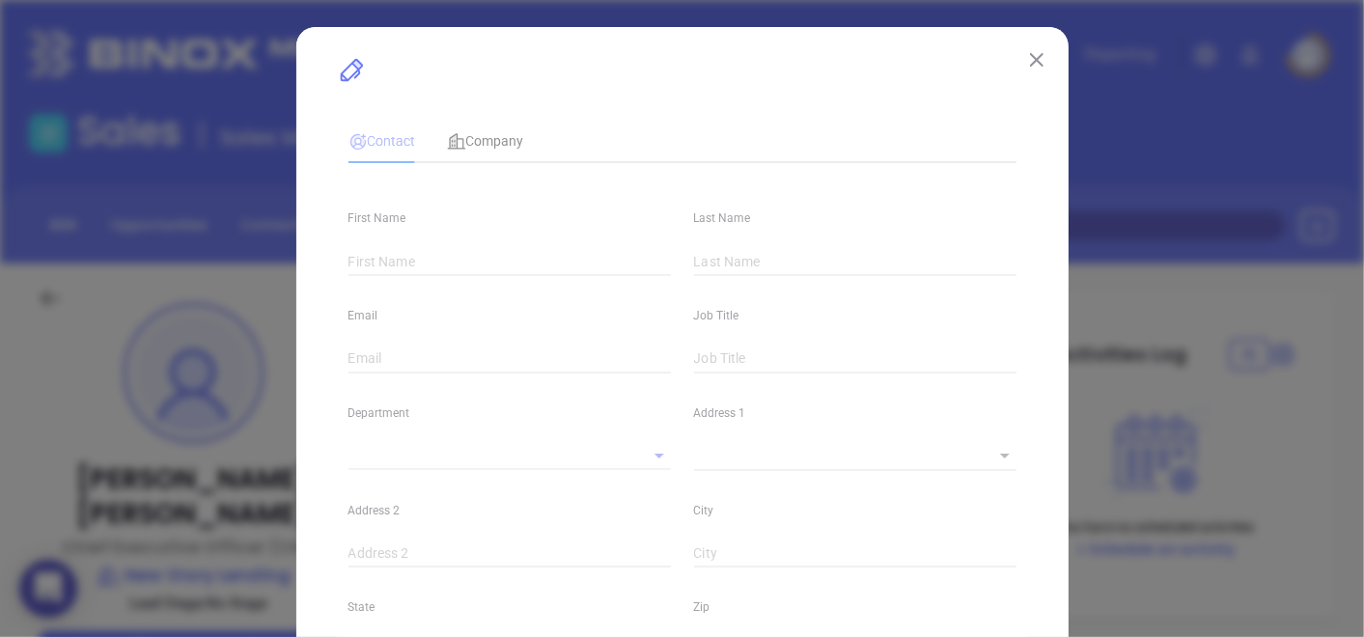
type input "J. Shane"
type input "Miller"
type input "shane.miller@newstorylending.com"
type input "Chief Executive Officer (CEO)"
type input "1"
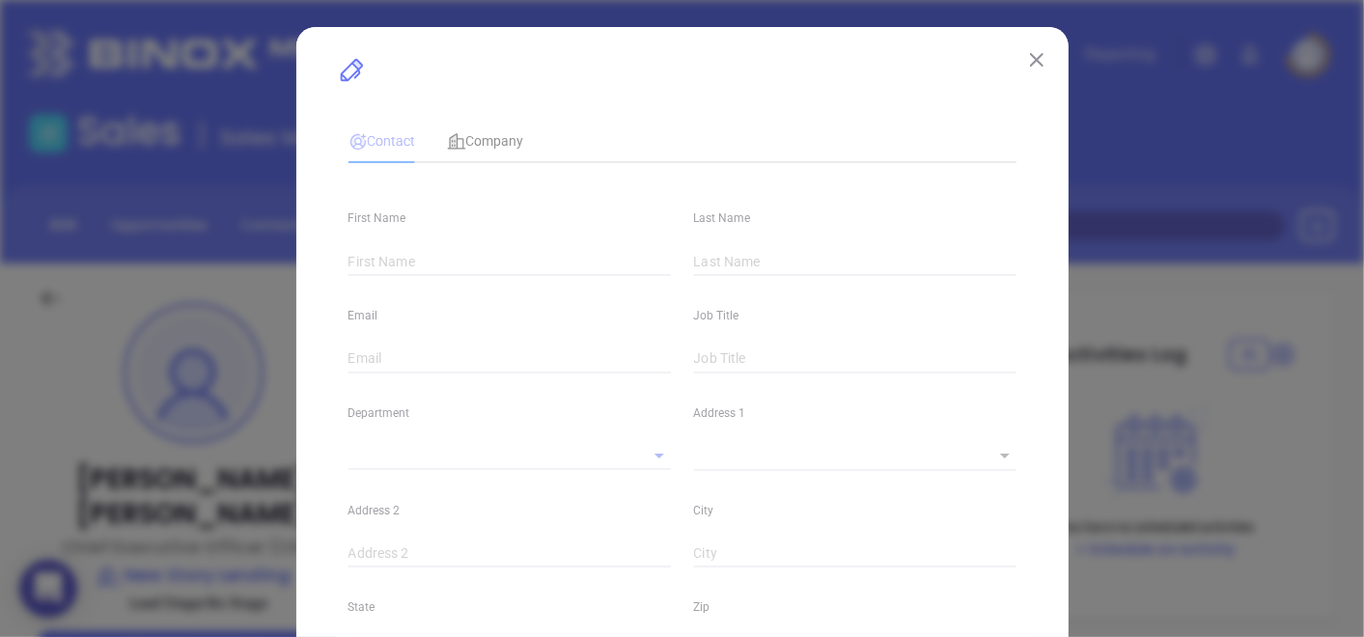
type input "www.linkedin.com/in/shane-miller-phd"
type input "Marketing"
type input "Other"
type input "undefined undefined"
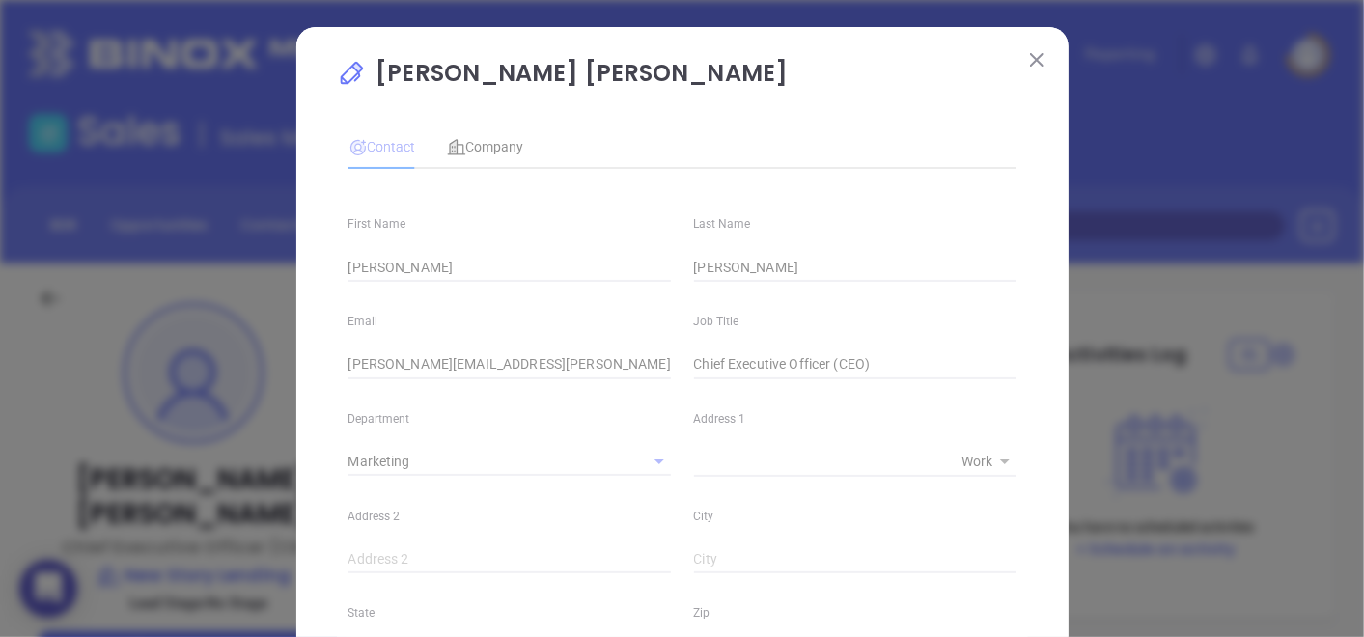
type input "(866) 497-7005"
type input "1"
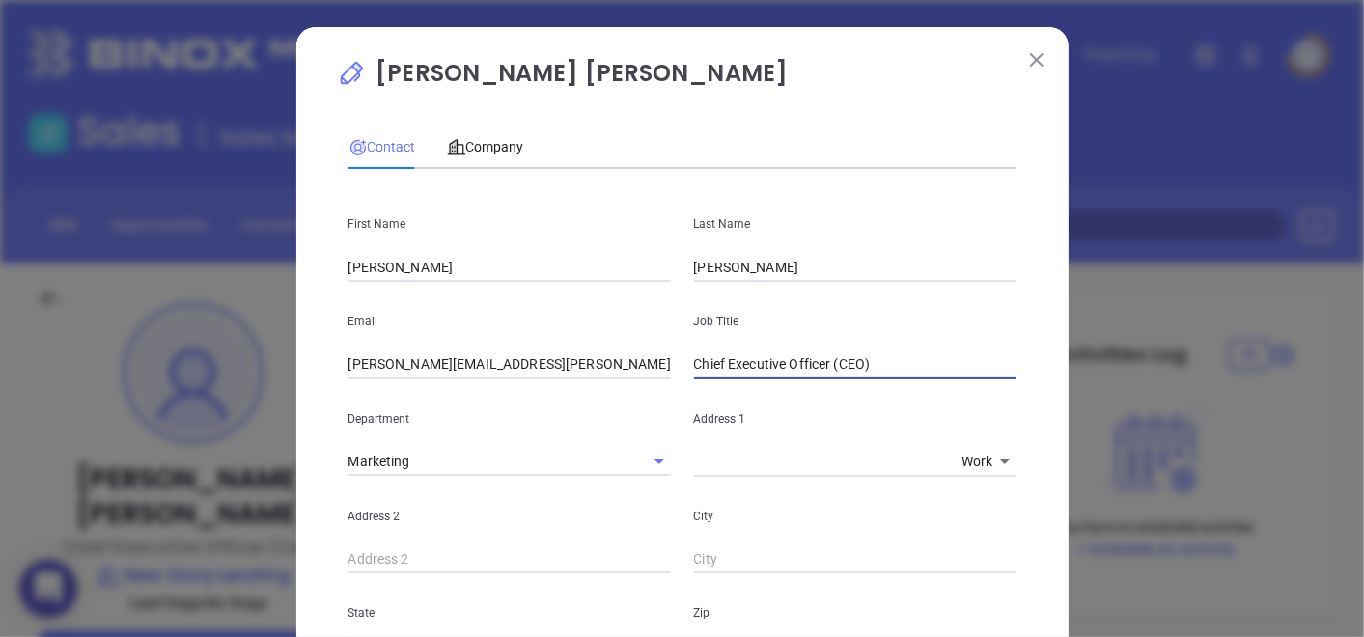
drag, startPoint x: 830, startPoint y: 357, endPoint x: 607, endPoint y: 402, distance: 227.4
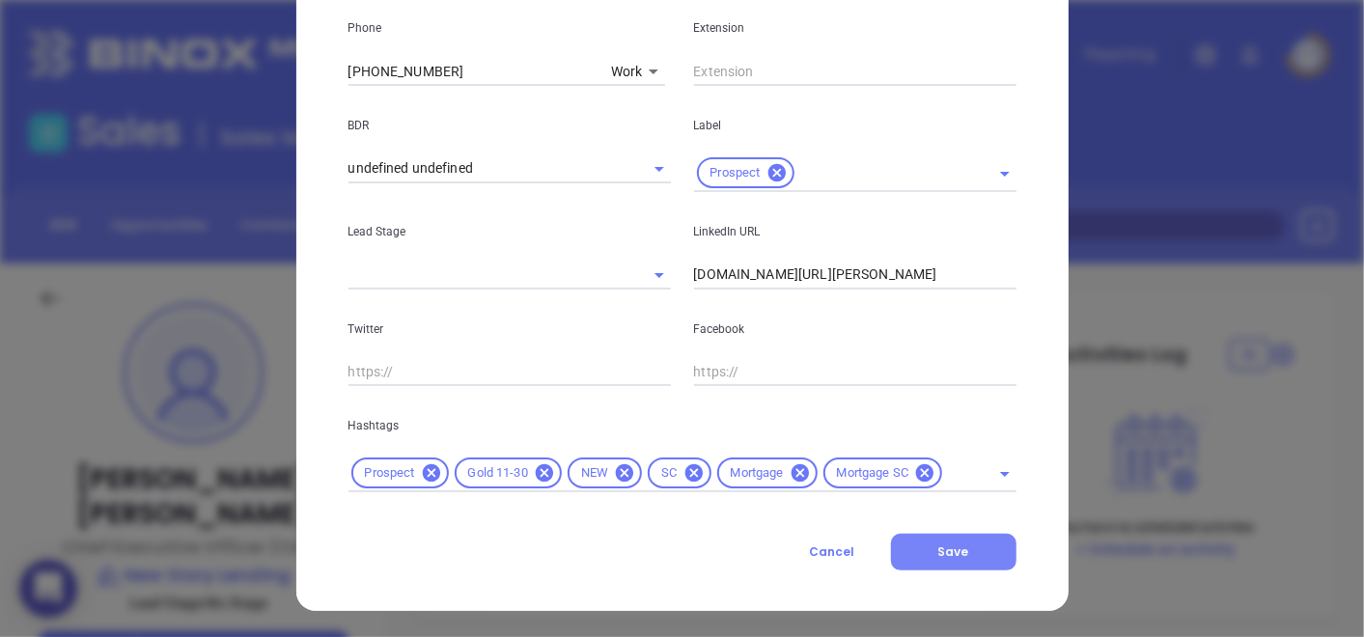
scroll to position [780, 0]
type input "CEO"
click at [943, 548] on span "Save" at bounding box center [954, 551] width 31 height 16
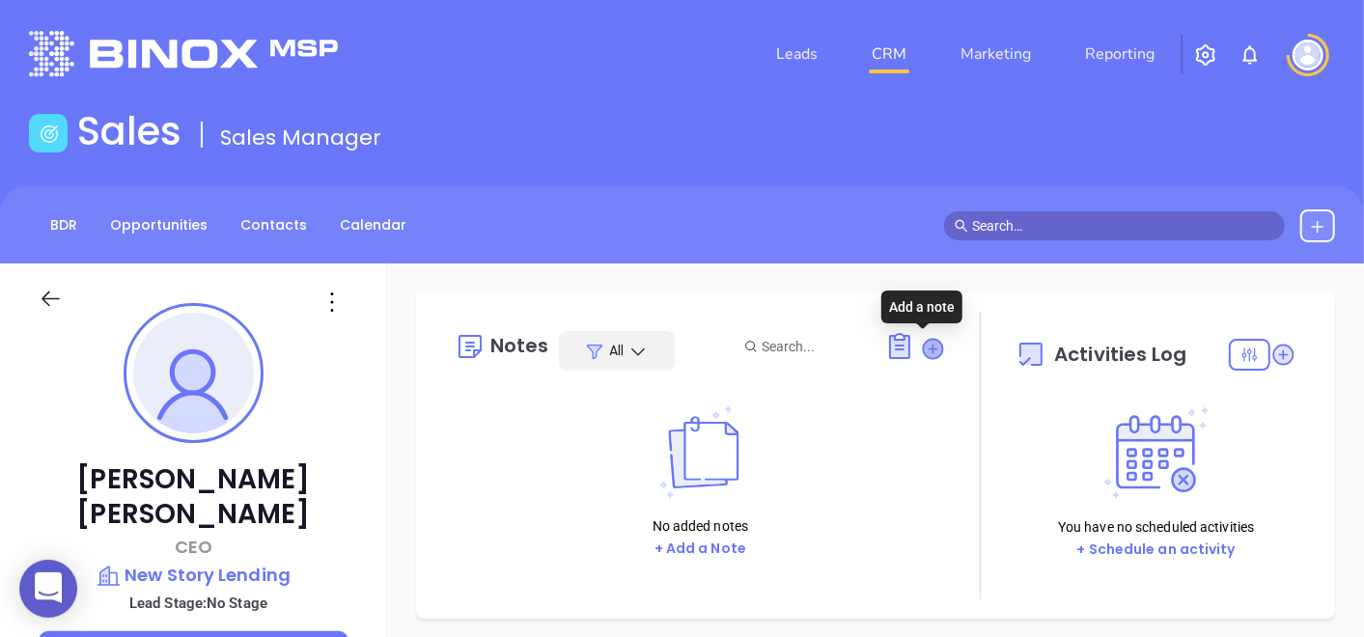
click at [923, 345] on icon at bounding box center [932, 348] width 19 height 19
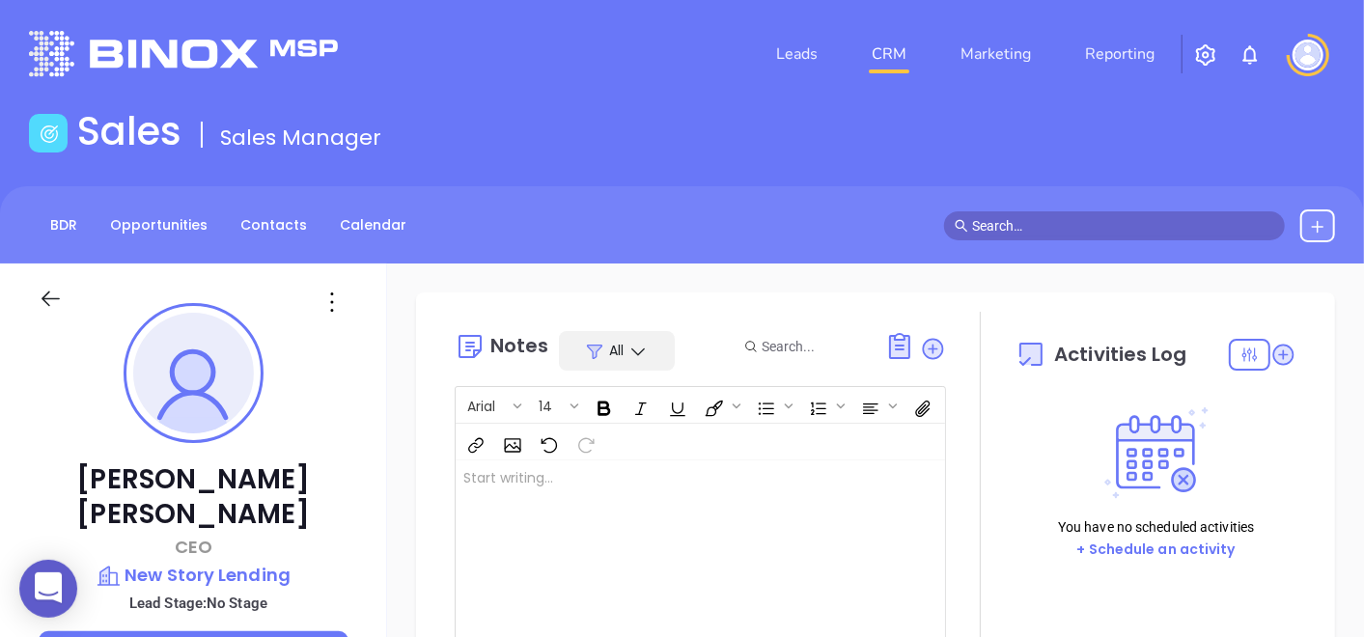
click at [705, 535] on div at bounding box center [683, 558] width 455 height 195
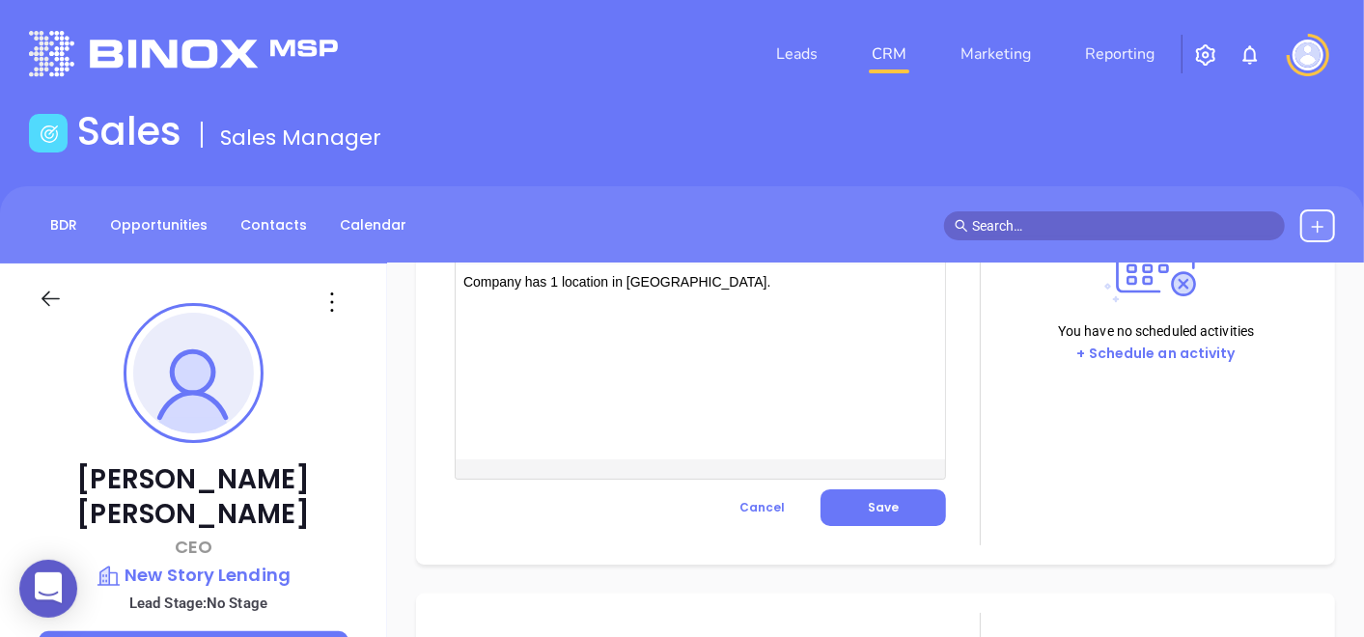
scroll to position [322, 0]
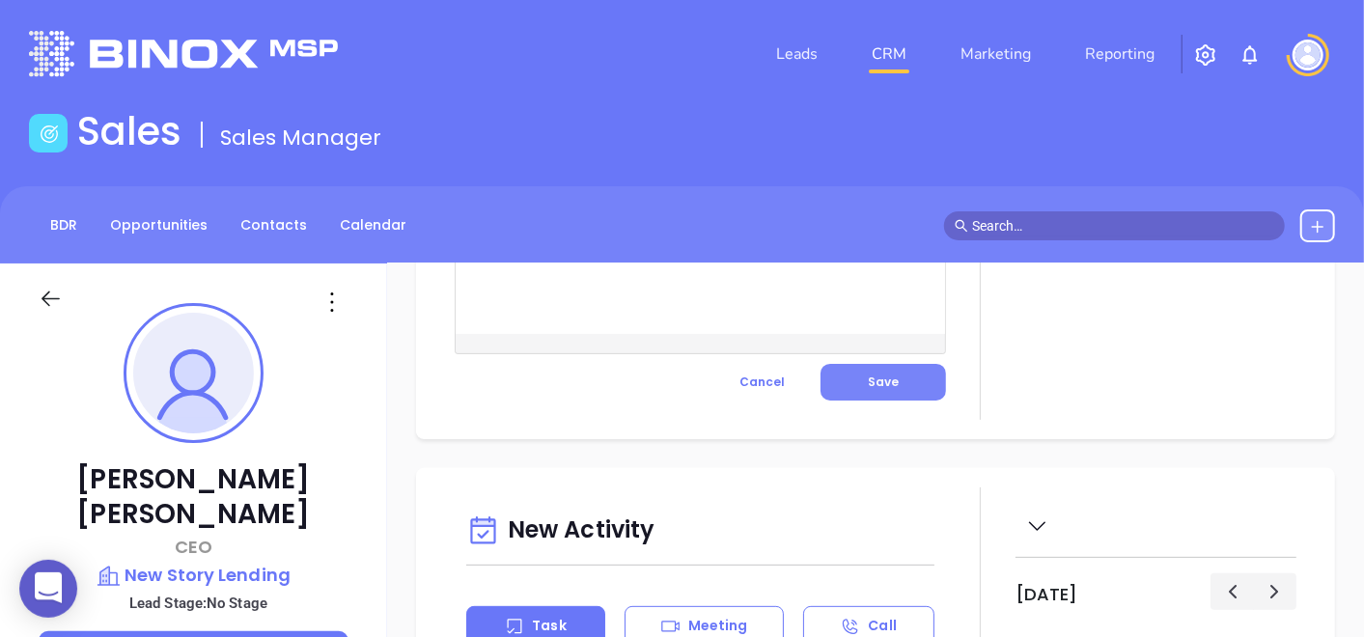
click at [821, 378] on button "Save" at bounding box center [884, 382] width 126 height 37
